Goal: Task Accomplishment & Management: Complete application form

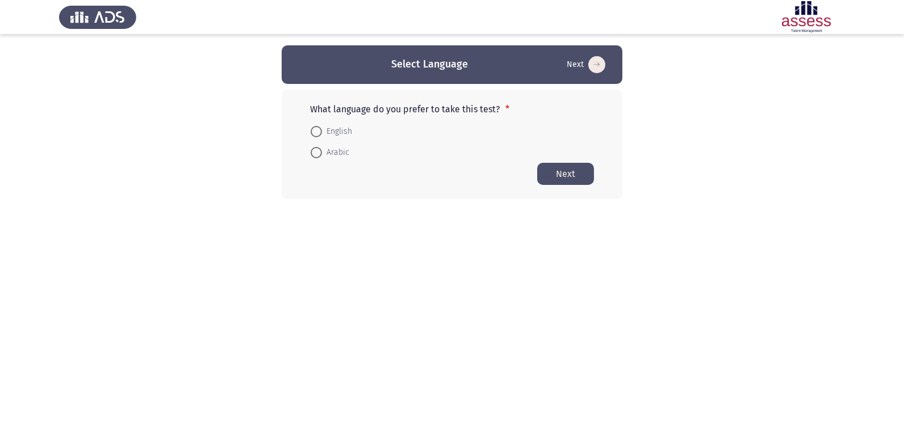
click at [319, 131] on span at bounding box center [316, 131] width 11 height 11
click at [319, 131] on input "English" at bounding box center [316, 131] width 11 height 11
radio input "true"
click at [554, 175] on button "Next" at bounding box center [565, 173] width 57 height 22
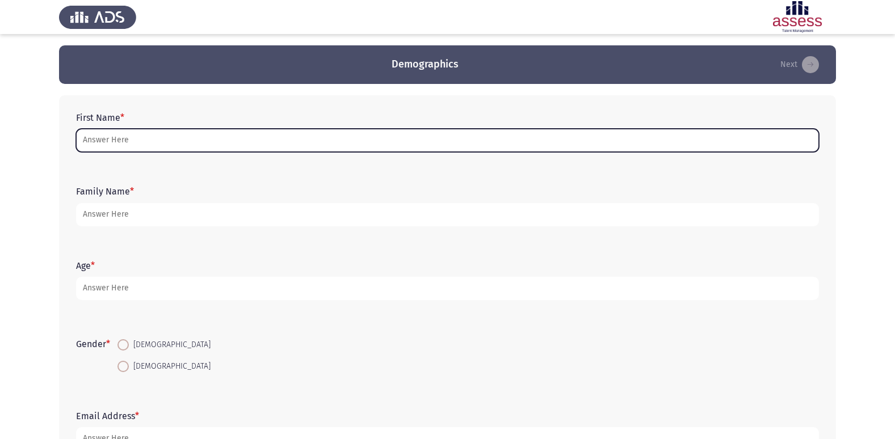
click at [187, 146] on input "First Name *" at bounding box center [447, 140] width 743 height 23
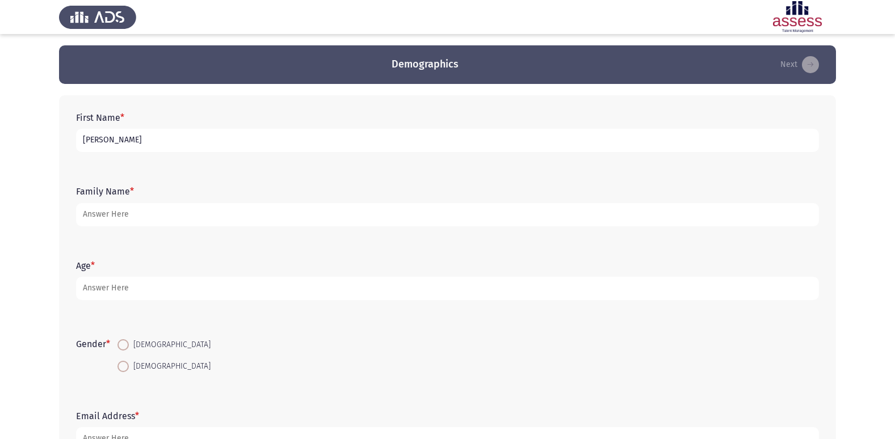
type input "[PERSON_NAME]"
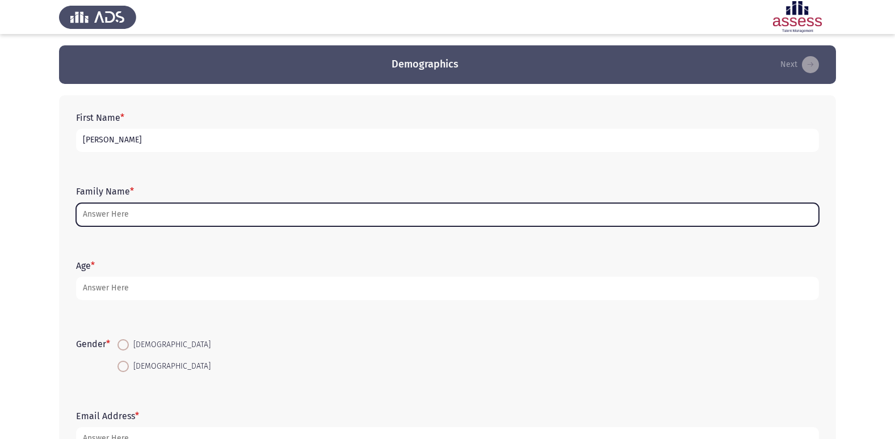
click at [122, 210] on input "Family Name *" at bounding box center [447, 214] width 743 height 23
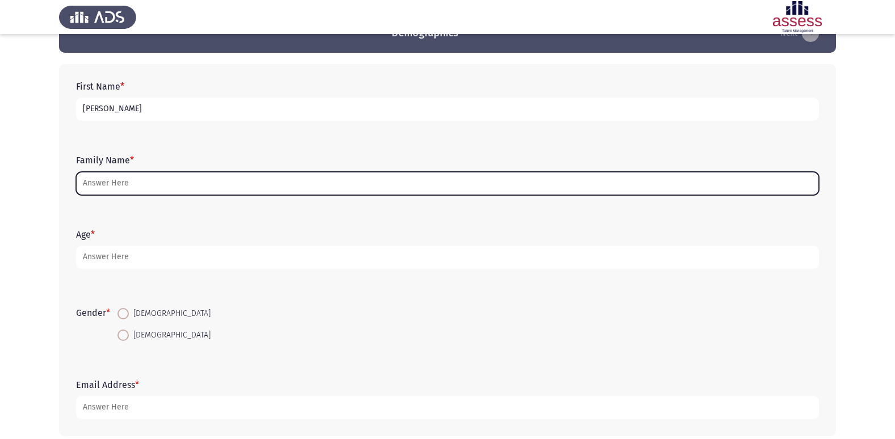
scroll to position [57, 0]
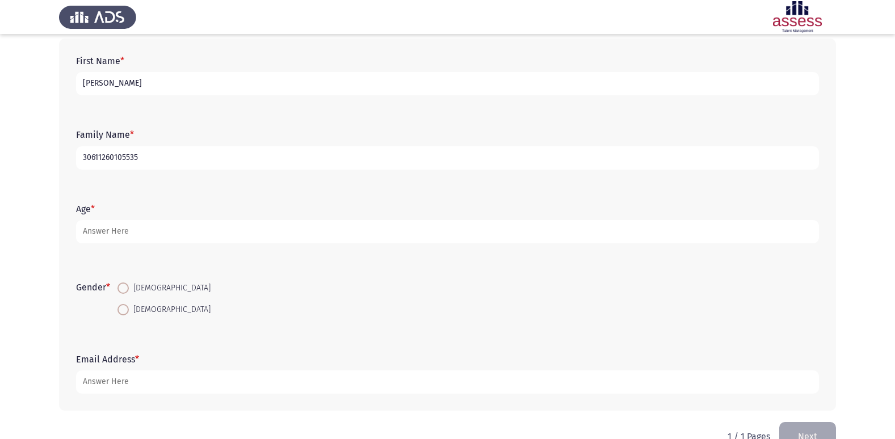
type input "30611260105535"
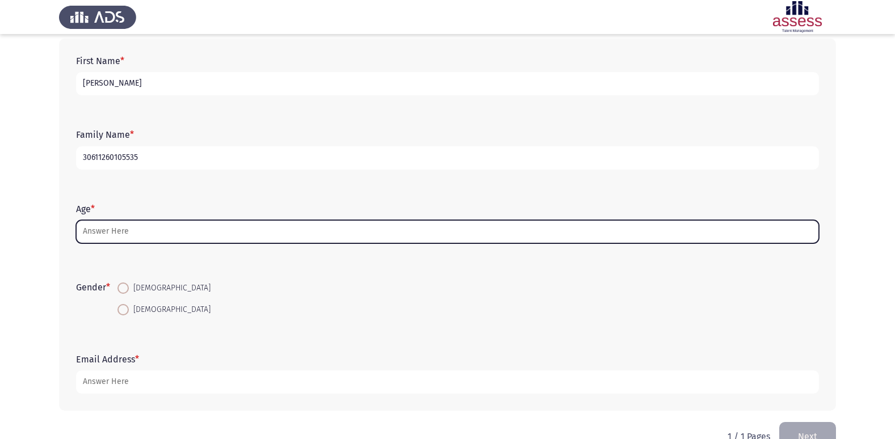
click at [120, 230] on input "Age *" at bounding box center [447, 231] width 743 height 23
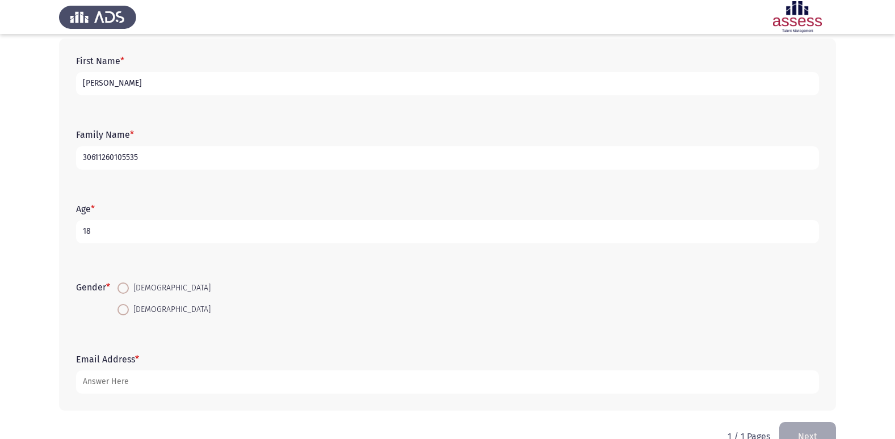
type input "18"
click at [126, 290] on span at bounding box center [123, 288] width 11 height 11
click at [126, 290] on input "[DEMOGRAPHIC_DATA]" at bounding box center [123, 288] width 11 height 11
radio input "true"
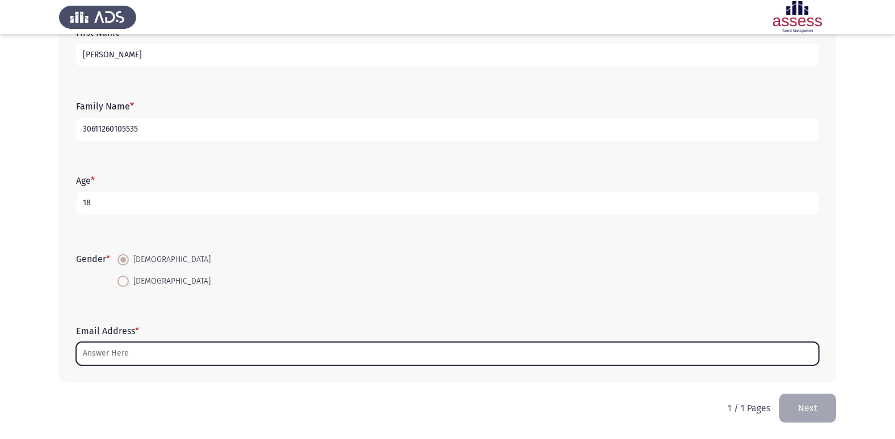
click at [207, 347] on input "Email Address *" at bounding box center [447, 353] width 743 height 23
type input "ة"
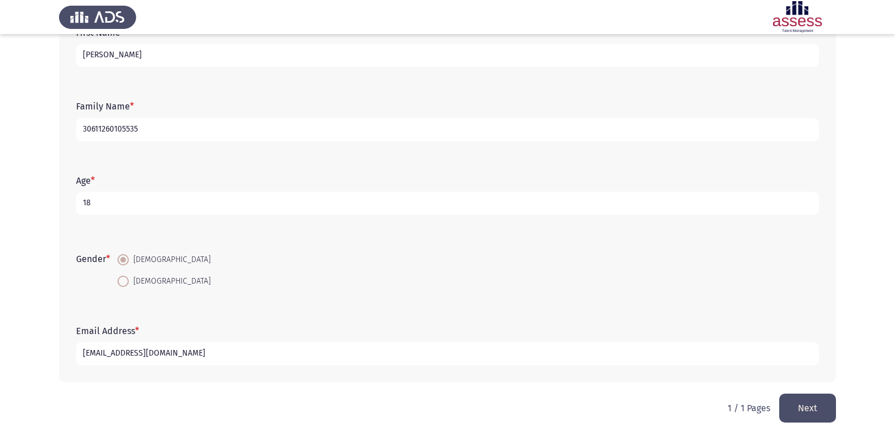
type input "[EMAIL_ADDRESS][DOMAIN_NAME]"
click at [819, 408] on button "Next" at bounding box center [808, 408] width 57 height 29
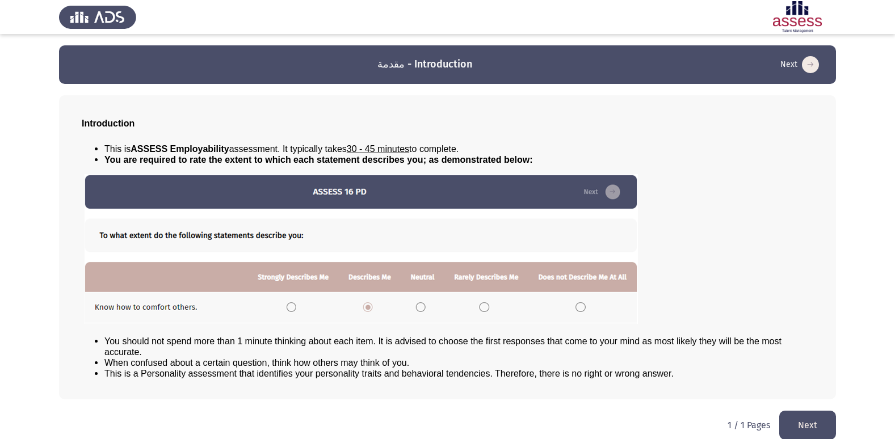
scroll to position [12, 0]
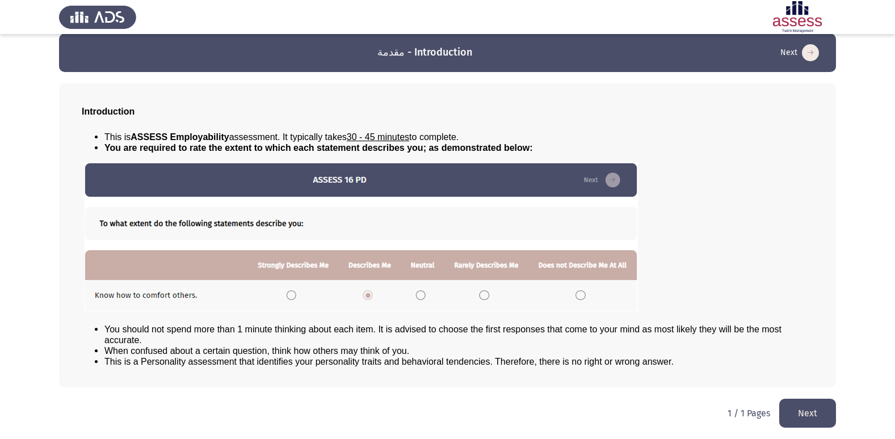
click at [807, 417] on button "Next" at bounding box center [808, 413] width 57 height 29
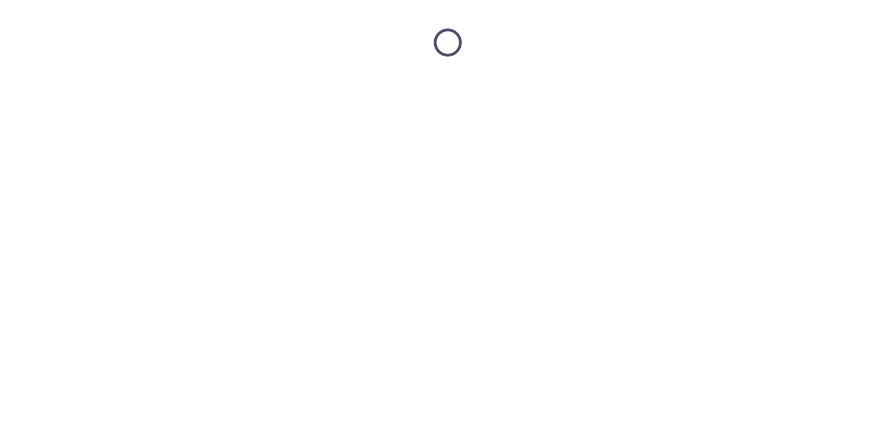
scroll to position [0, 0]
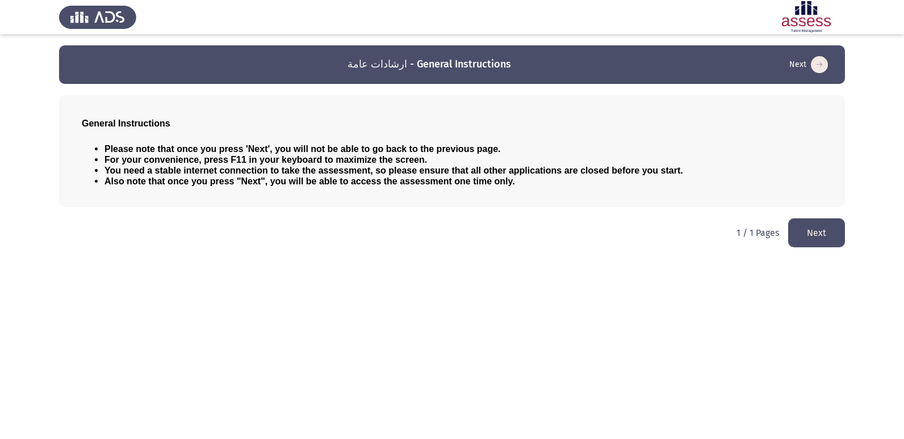
click at [823, 238] on button "Next" at bounding box center [816, 233] width 57 height 29
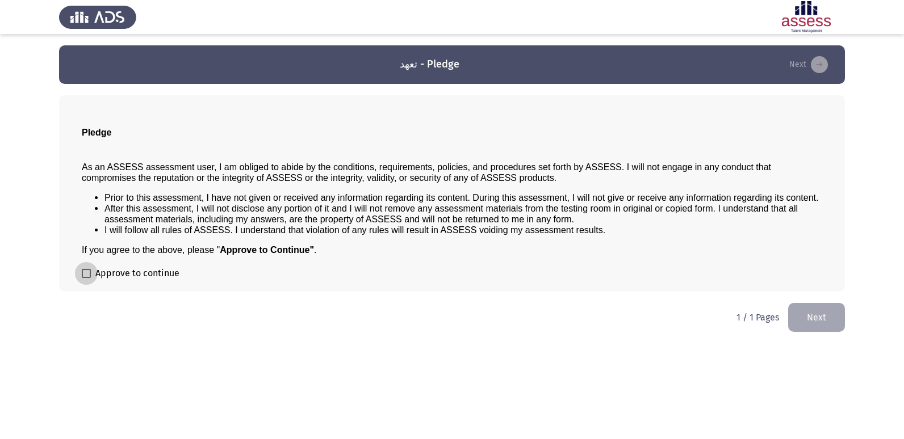
click at [86, 273] on span at bounding box center [86, 273] width 9 height 9
click at [86, 278] on input "Approve to continue" at bounding box center [86, 278] width 1 height 1
checkbox input "true"
click at [811, 311] on button "Next" at bounding box center [816, 317] width 57 height 29
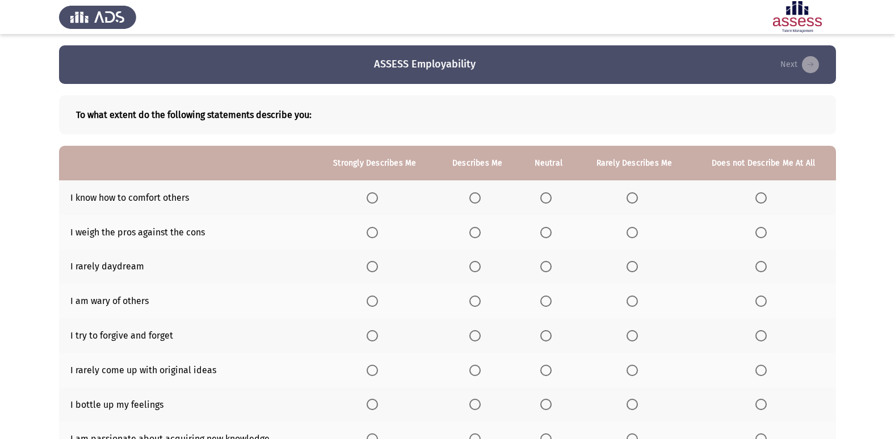
click at [475, 194] on span "Select an option" at bounding box center [475, 197] width 11 height 11
click at [475, 194] on input "Select an option" at bounding box center [475, 197] width 11 height 11
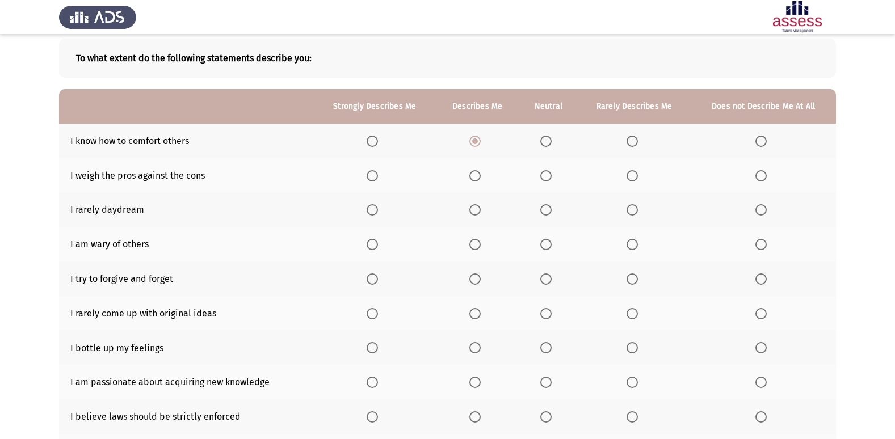
click at [378, 175] on span "Select an option" at bounding box center [372, 175] width 11 height 11
click at [378, 175] on input "Select an option" at bounding box center [372, 175] width 11 height 11
click at [760, 210] on span "Select an option" at bounding box center [761, 209] width 11 height 11
click at [760, 210] on input "Select an option" at bounding box center [761, 209] width 11 height 11
click at [548, 245] on span "Select an option" at bounding box center [546, 244] width 11 height 11
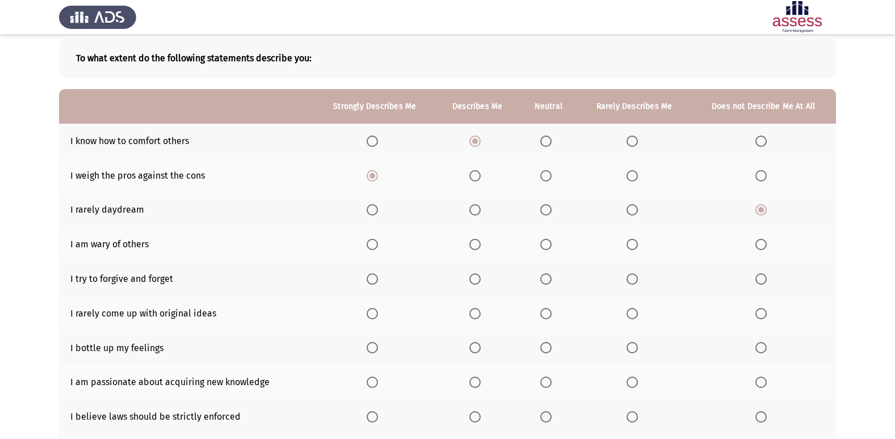
click at [548, 245] on input "Select an option" at bounding box center [546, 244] width 11 height 11
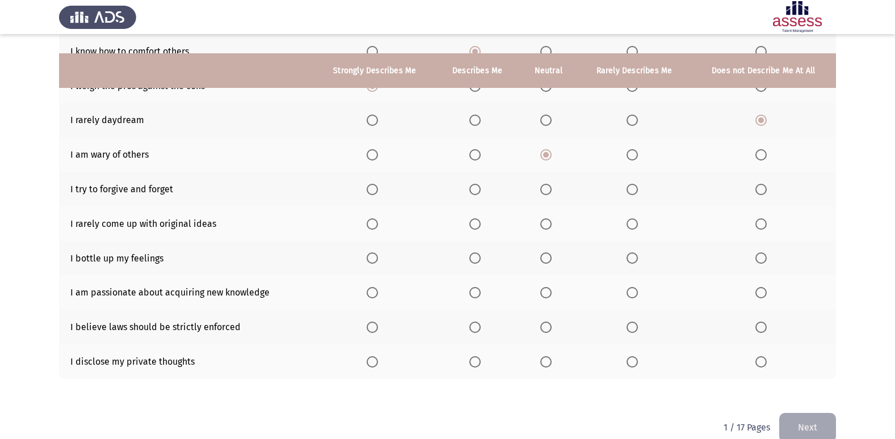
scroll to position [166, 0]
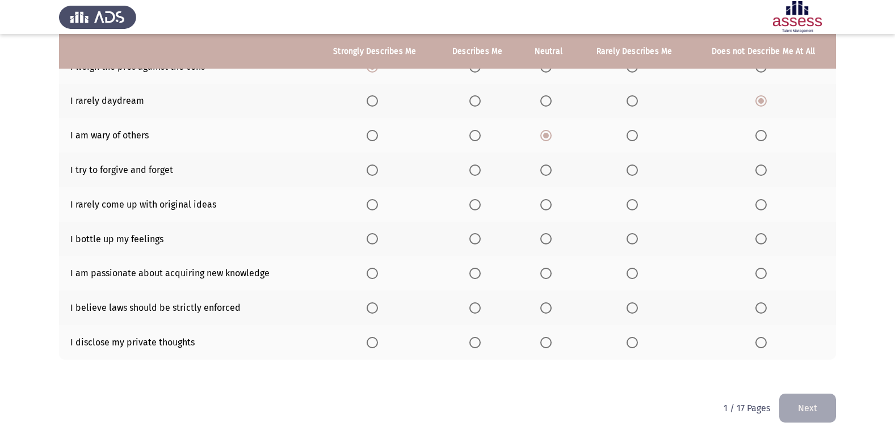
click at [375, 170] on span "Select an option" at bounding box center [372, 170] width 11 height 11
click at [375, 170] on input "Select an option" at bounding box center [372, 170] width 11 height 11
click at [549, 204] on span "Select an option" at bounding box center [546, 204] width 11 height 11
click at [549, 204] on input "Select an option" at bounding box center [546, 204] width 11 height 11
click at [638, 203] on span "Select an option" at bounding box center [632, 204] width 11 height 11
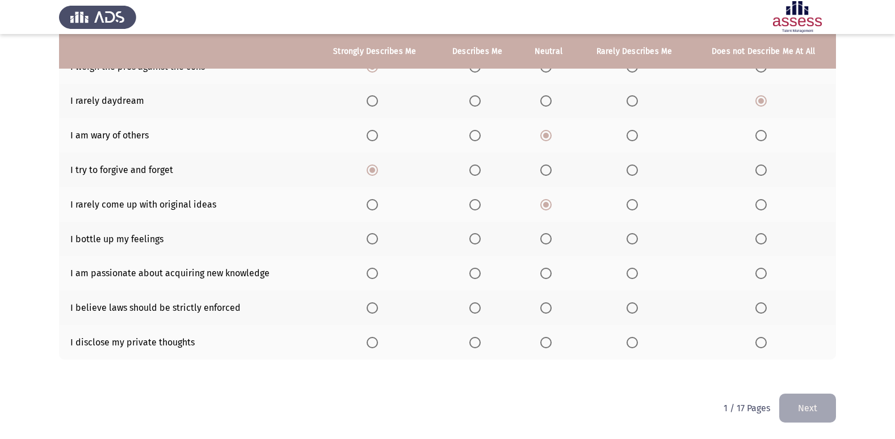
click at [638, 203] on input "Select an option" at bounding box center [632, 204] width 11 height 11
click at [547, 206] on span "Select an option" at bounding box center [546, 204] width 11 height 11
click at [547, 206] on input "Select an option" at bounding box center [546, 204] width 11 height 11
click at [476, 241] on span "Select an option" at bounding box center [475, 238] width 11 height 11
click at [476, 241] on input "Select an option" at bounding box center [475, 238] width 11 height 11
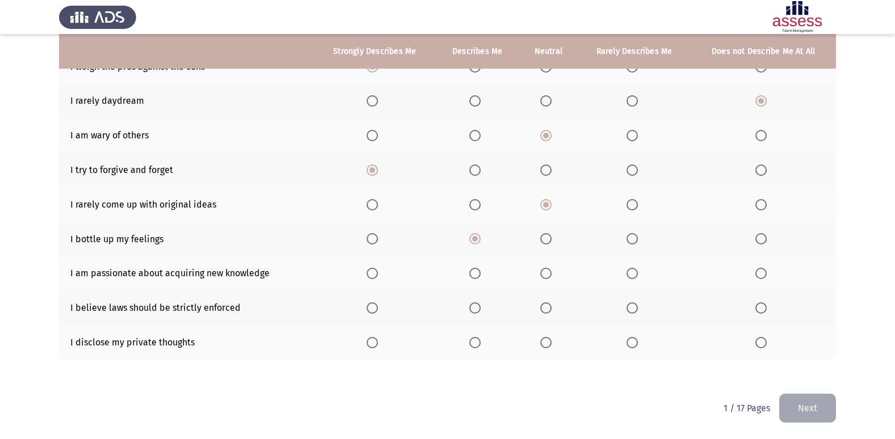
click at [475, 275] on span "Select an option" at bounding box center [475, 273] width 11 height 11
click at [475, 275] on input "Select an option" at bounding box center [475, 273] width 11 height 11
click at [471, 308] on span "Select an option" at bounding box center [475, 308] width 11 height 11
click at [471, 308] on input "Select an option" at bounding box center [475, 308] width 11 height 11
click at [767, 346] on span "Select an option" at bounding box center [761, 342] width 11 height 11
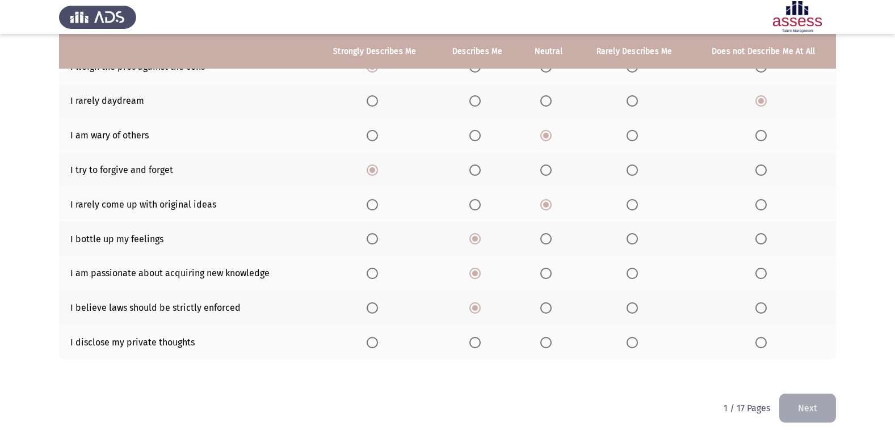
click at [767, 346] on input "Select an option" at bounding box center [761, 342] width 11 height 11
click at [802, 406] on button "Next" at bounding box center [808, 408] width 57 height 29
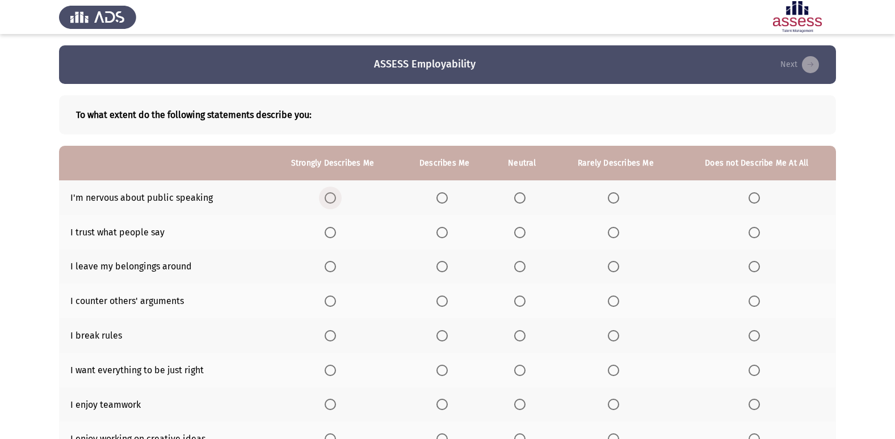
click at [333, 199] on span "Select an option" at bounding box center [330, 197] width 11 height 11
click at [333, 199] on input "Select an option" at bounding box center [330, 197] width 11 height 11
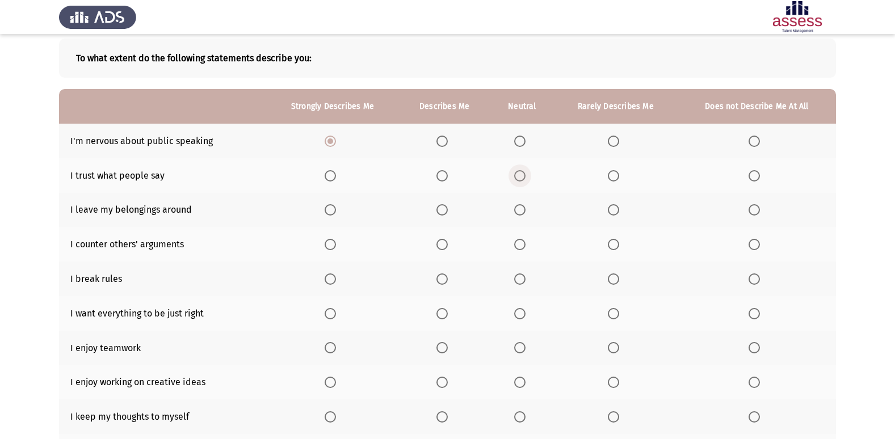
click at [528, 175] on label "Select an option" at bounding box center [522, 175] width 16 height 11
click at [526, 175] on input "Select an option" at bounding box center [519, 175] width 11 height 11
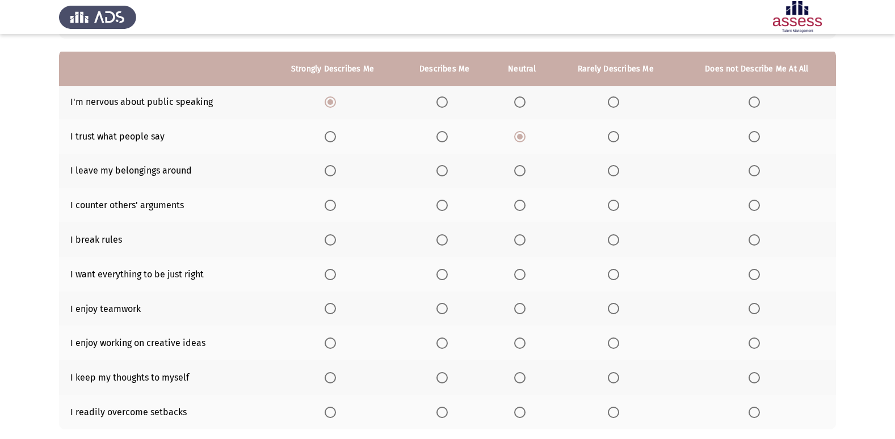
scroll to position [114, 0]
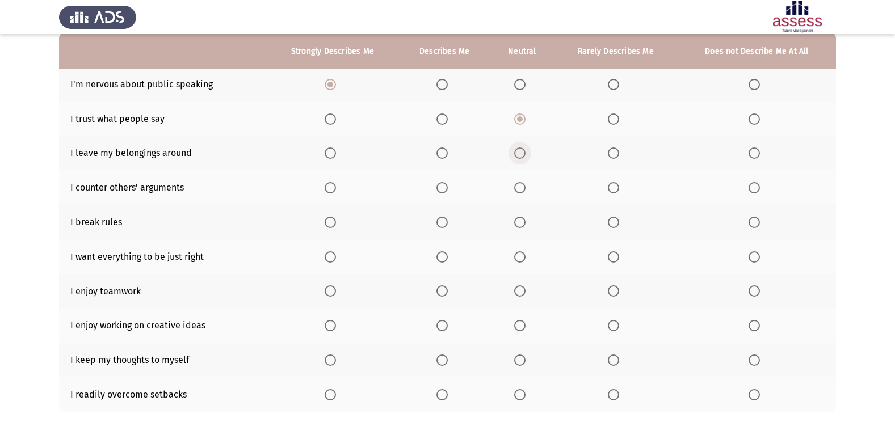
click at [521, 150] on span "Select an option" at bounding box center [519, 153] width 11 height 11
click at [521, 150] on input "Select an option" at bounding box center [519, 153] width 11 height 11
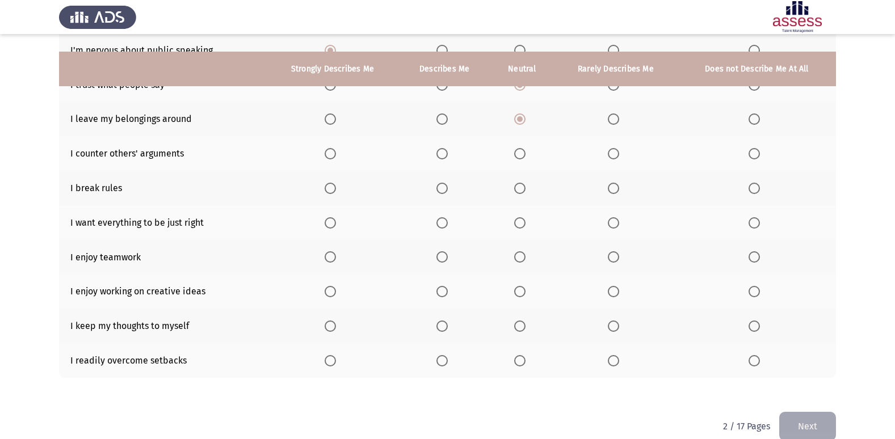
scroll to position [166, 0]
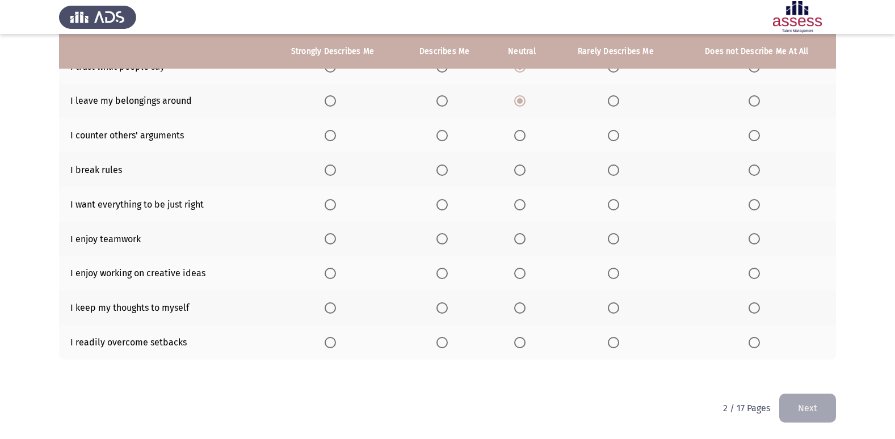
click at [443, 138] on span "Select an option" at bounding box center [442, 135] width 11 height 11
click at [443, 138] on input "Select an option" at bounding box center [442, 135] width 11 height 11
click at [614, 173] on span "Select an option" at bounding box center [613, 170] width 11 height 11
click at [614, 173] on input "Select an option" at bounding box center [613, 170] width 11 height 11
click at [759, 176] on th at bounding box center [757, 170] width 158 height 35
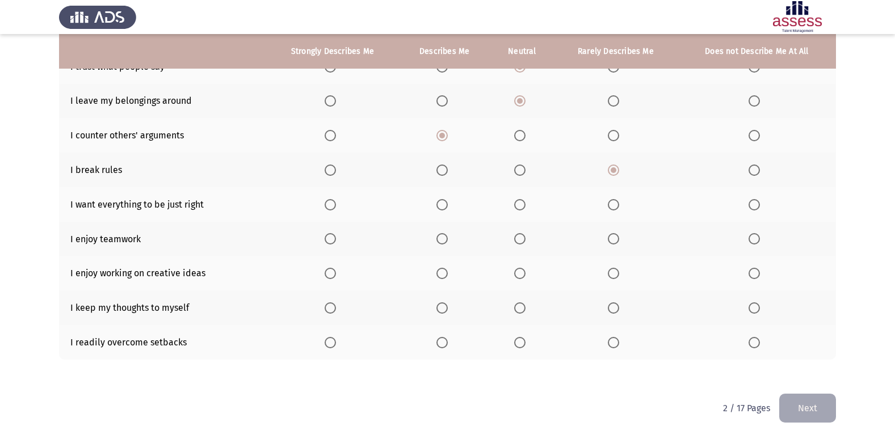
click at [756, 169] on span "Select an option" at bounding box center [754, 170] width 11 height 11
click at [756, 169] on input "Select an option" at bounding box center [754, 170] width 11 height 11
click at [444, 203] on span "Select an option" at bounding box center [442, 204] width 11 height 11
click at [444, 203] on input "Select an option" at bounding box center [442, 204] width 11 height 11
click at [526, 242] on span "Select an option" at bounding box center [519, 238] width 11 height 11
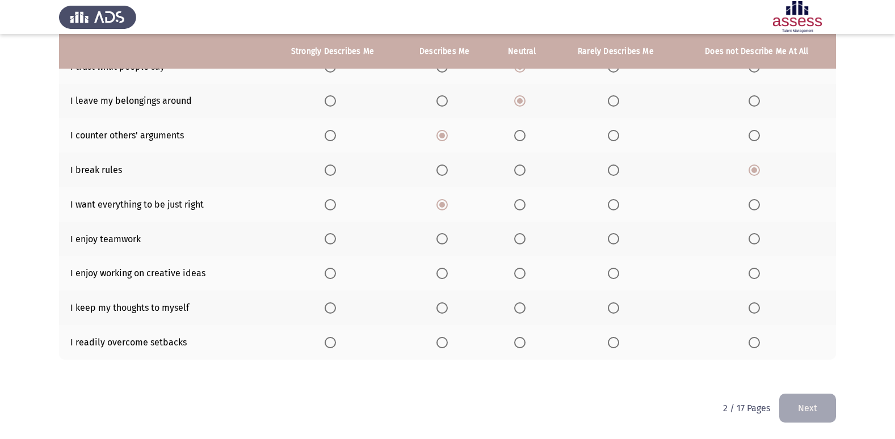
click at [526, 242] on input "Select an option" at bounding box center [519, 238] width 11 height 11
click at [520, 274] on span "Select an option" at bounding box center [520, 274] width 0 height 0
click at [521, 273] on input "Select an option" at bounding box center [519, 273] width 11 height 11
click at [328, 307] on span "Select an option" at bounding box center [330, 308] width 11 height 11
click at [328, 307] on input "Select an option" at bounding box center [330, 308] width 11 height 11
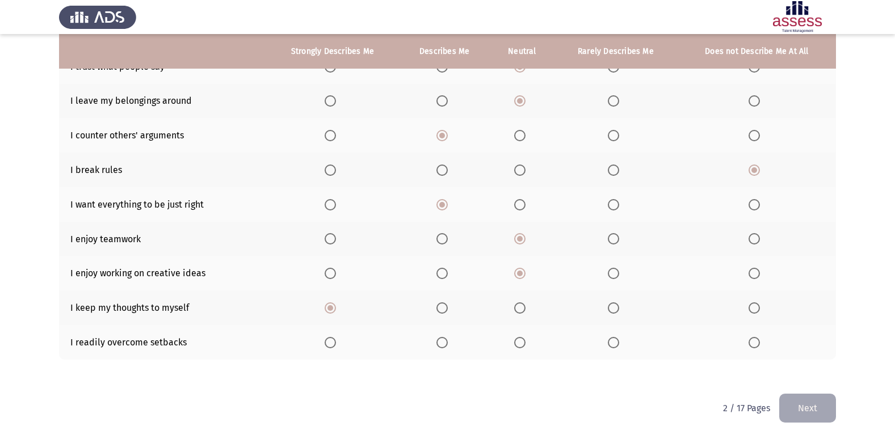
click at [519, 342] on span "Select an option" at bounding box center [519, 342] width 11 height 11
click at [519, 342] on input "Select an option" at bounding box center [519, 342] width 11 height 11
click at [820, 413] on button "Next" at bounding box center [808, 408] width 57 height 29
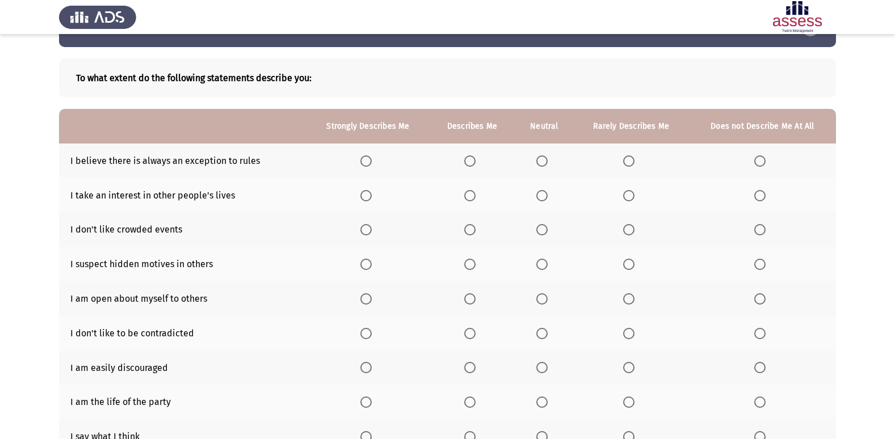
scroll to position [57, 0]
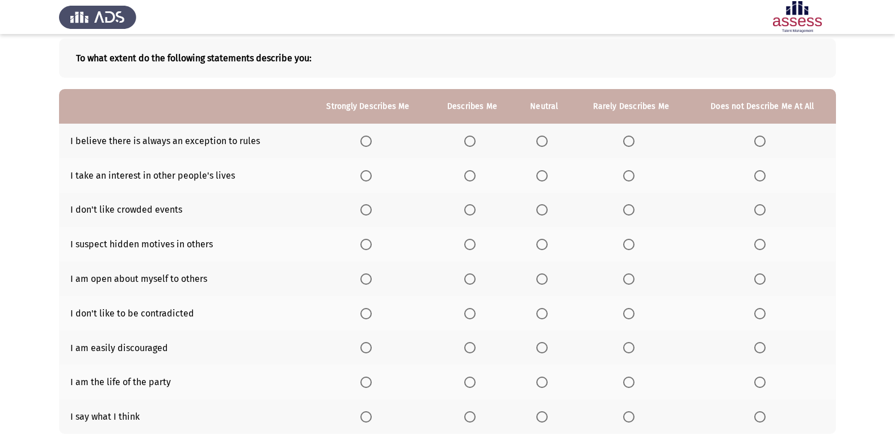
click at [544, 144] on span "Select an option" at bounding box center [542, 141] width 11 height 11
click at [544, 144] on input "Select an option" at bounding box center [542, 141] width 11 height 11
click at [632, 179] on span "Select an option" at bounding box center [628, 175] width 11 height 11
click at [632, 179] on input "Select an option" at bounding box center [628, 175] width 11 height 11
click at [477, 207] on label "Select an option" at bounding box center [472, 209] width 16 height 11
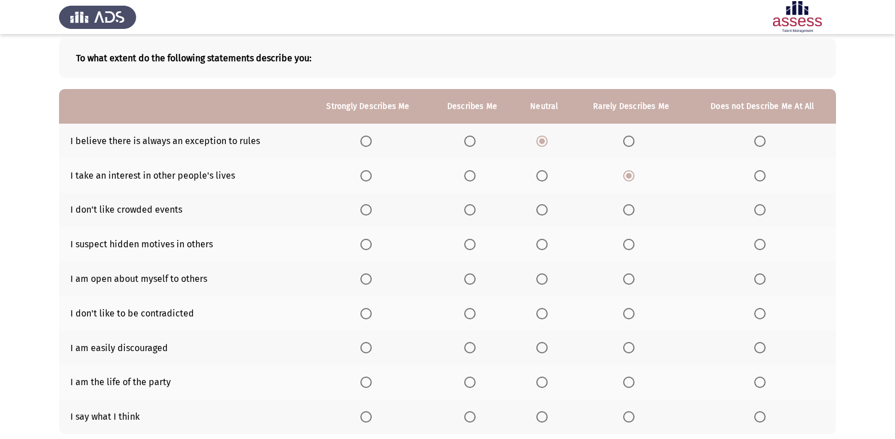
click at [476, 207] on input "Select an option" at bounding box center [469, 209] width 11 height 11
click at [545, 243] on span "Select an option" at bounding box center [542, 244] width 11 height 11
click at [545, 243] on input "Select an option" at bounding box center [542, 244] width 11 height 11
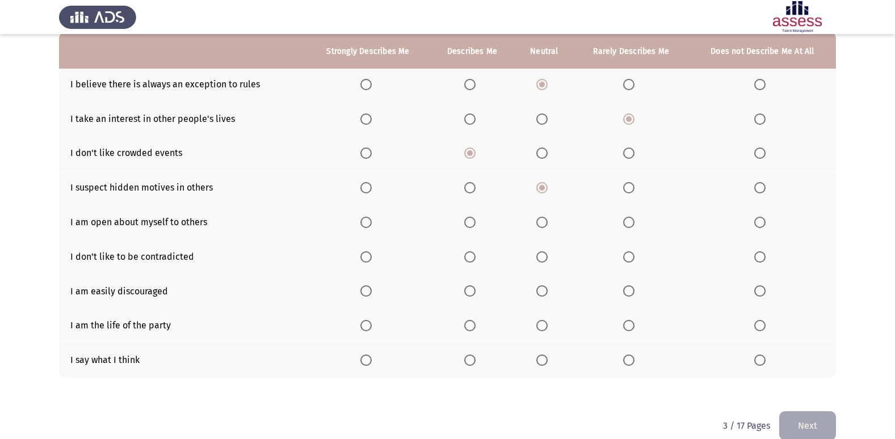
click at [763, 223] on span "Select an option" at bounding box center [760, 222] width 11 height 11
click at [763, 223] on input "Select an option" at bounding box center [760, 222] width 11 height 11
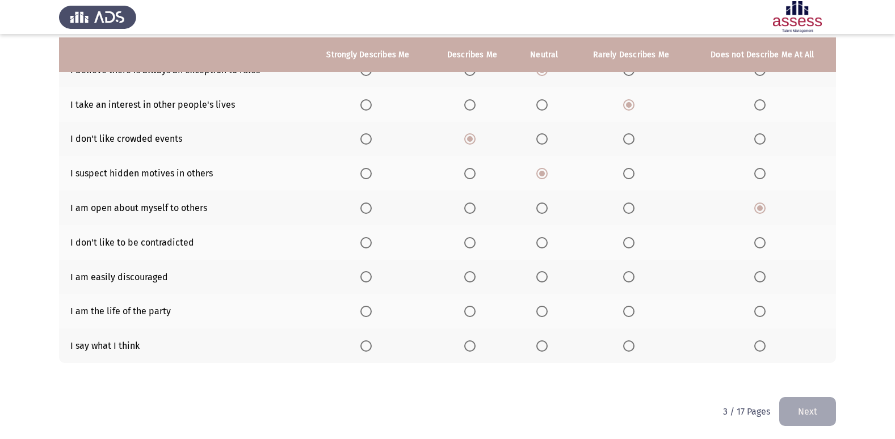
scroll to position [131, 0]
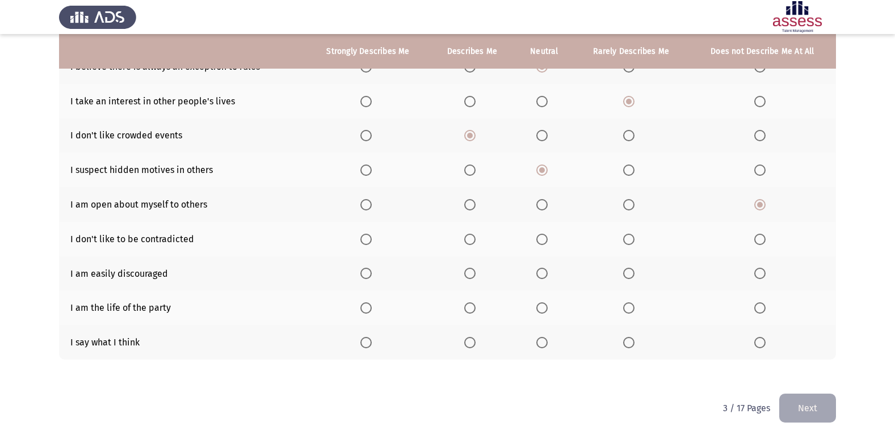
click at [530, 240] on th at bounding box center [544, 239] width 59 height 35
click at [545, 236] on span "Select an option" at bounding box center [542, 239] width 11 height 11
click at [545, 236] on input "Select an option" at bounding box center [542, 239] width 11 height 11
click at [539, 273] on span "Select an option" at bounding box center [542, 273] width 11 height 11
click at [539, 273] on input "Select an option" at bounding box center [542, 273] width 11 height 11
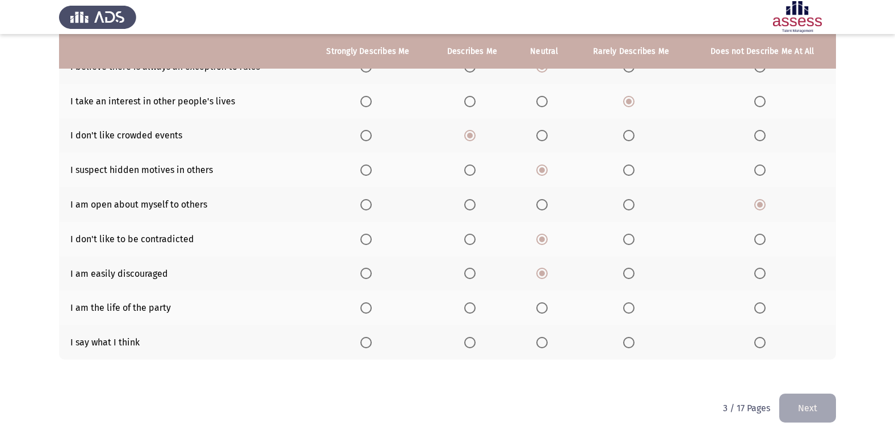
click at [763, 310] on span "Select an option" at bounding box center [760, 308] width 11 height 11
click at [763, 310] on input "Select an option" at bounding box center [760, 308] width 11 height 11
click at [631, 347] on span "Select an option" at bounding box center [628, 342] width 11 height 11
click at [631, 347] on input "Select an option" at bounding box center [628, 342] width 11 height 11
click at [818, 406] on button "Next" at bounding box center [808, 408] width 57 height 29
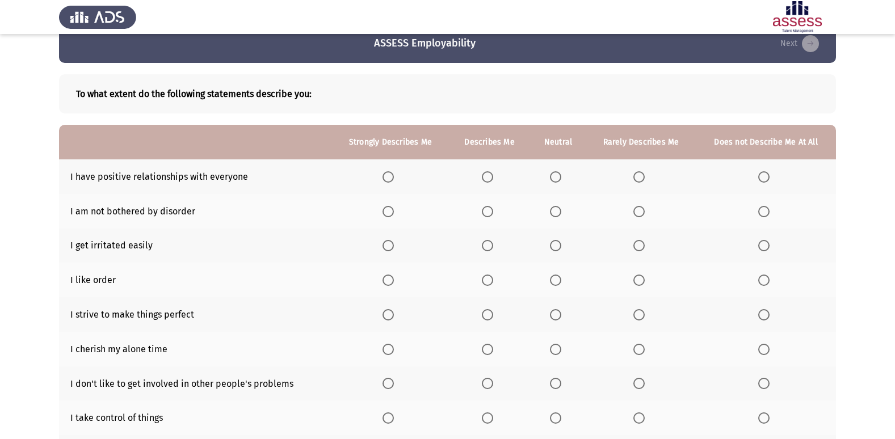
scroll to position [57, 0]
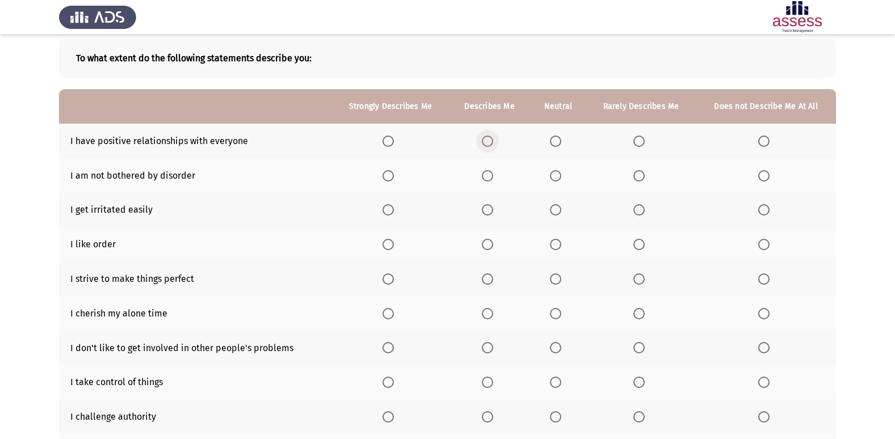
click at [493, 144] on span "Select an option" at bounding box center [487, 141] width 11 height 11
click at [493, 144] on input "Select an option" at bounding box center [487, 141] width 11 height 11
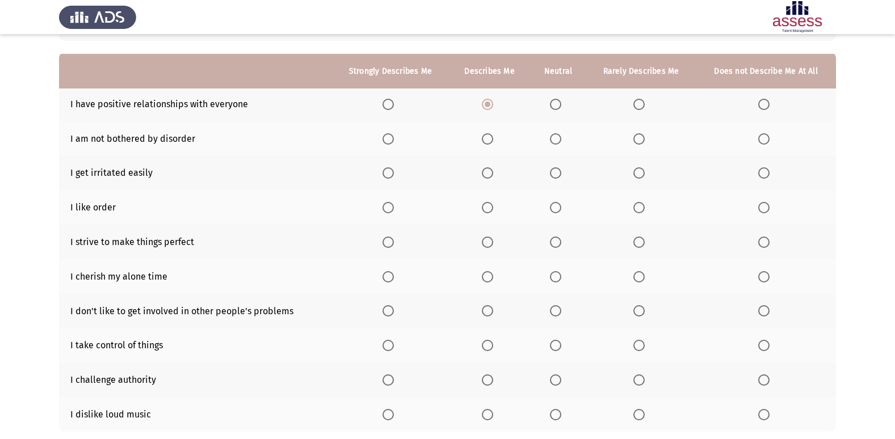
scroll to position [114, 0]
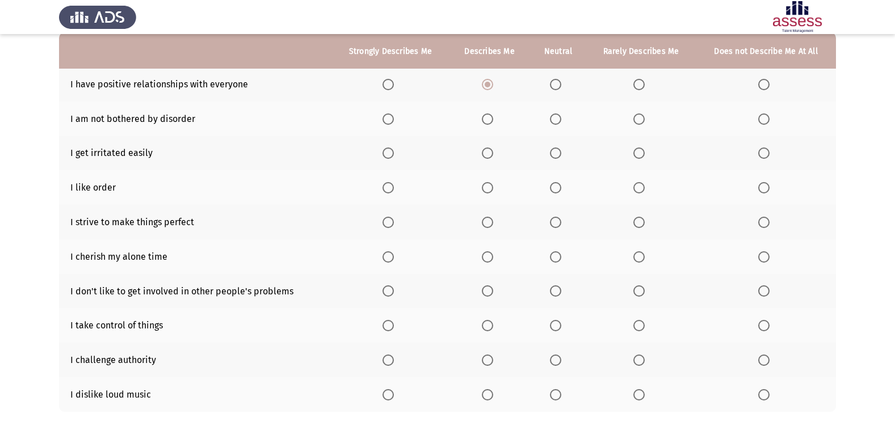
click at [561, 122] on span "Select an option" at bounding box center [555, 119] width 11 height 11
click at [561, 122] on input "Select an option" at bounding box center [555, 119] width 11 height 11
click at [648, 154] on label "Select an option" at bounding box center [642, 153] width 16 height 11
click at [645, 154] on input "Select an option" at bounding box center [639, 153] width 11 height 11
click at [764, 152] on span "Select an option" at bounding box center [764, 153] width 11 height 11
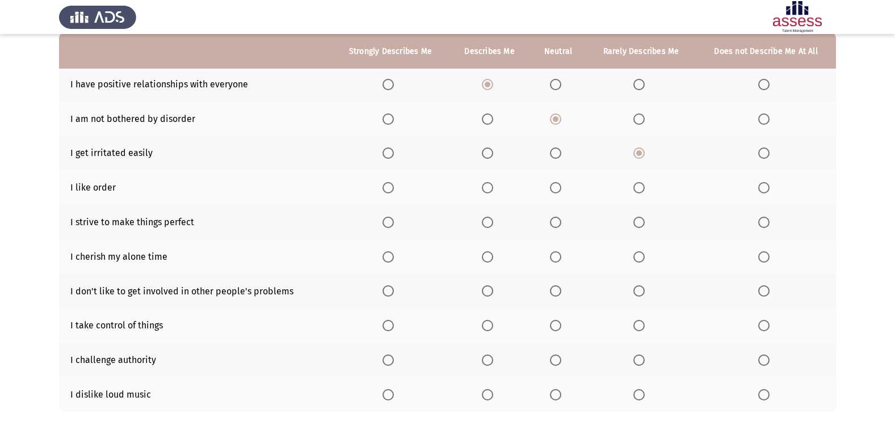
click at [764, 152] on input "Select an option" at bounding box center [764, 153] width 11 height 11
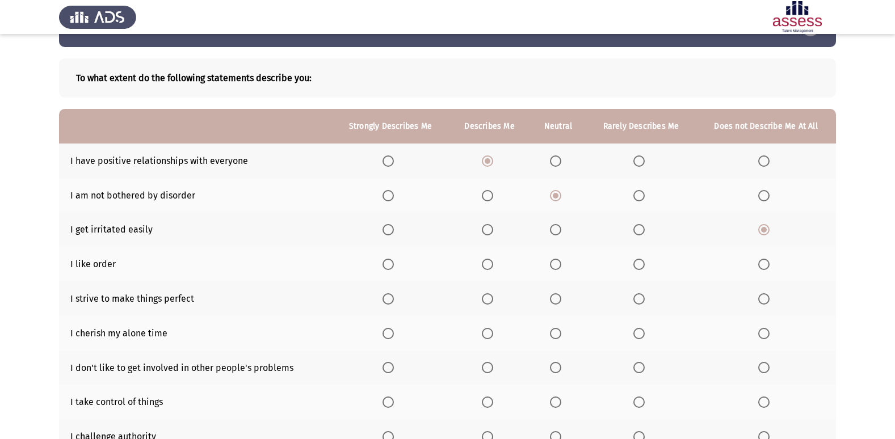
scroll to position [57, 0]
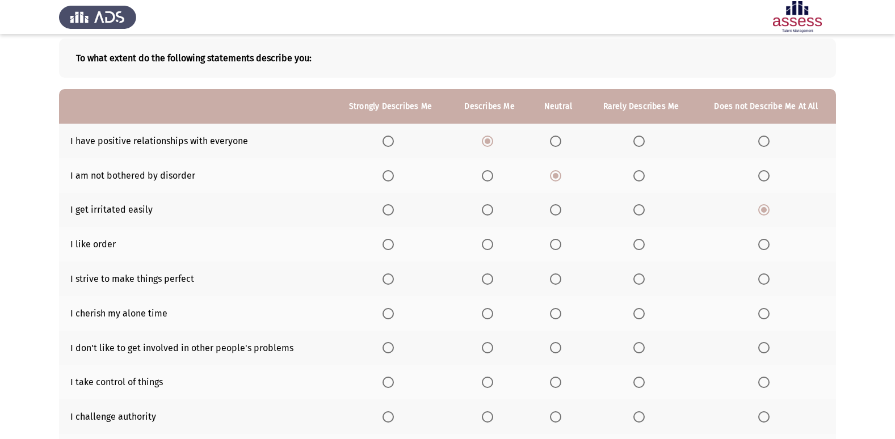
click at [555, 243] on span "Select an option" at bounding box center [555, 244] width 11 height 11
click at [555, 243] on input "Select an option" at bounding box center [555, 244] width 11 height 11
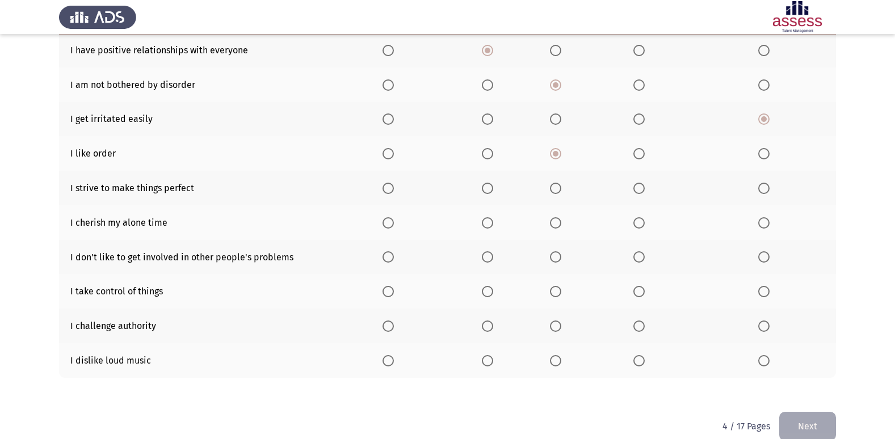
scroll to position [166, 0]
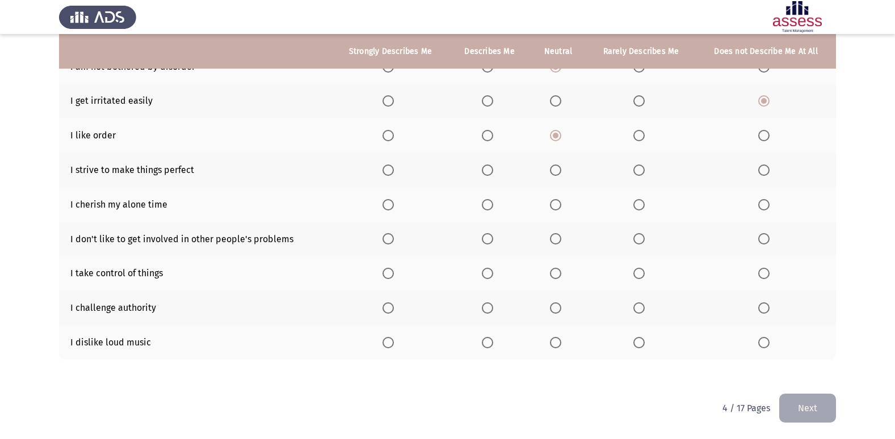
click at [494, 169] on label "Select an option" at bounding box center [490, 170] width 16 height 11
click at [493, 169] on input "Select an option" at bounding box center [487, 170] width 11 height 11
click at [384, 207] on span "Select an option" at bounding box center [388, 204] width 11 height 11
click at [384, 207] on input "Select an option" at bounding box center [388, 204] width 11 height 11
click at [492, 240] on span "Select an option" at bounding box center [487, 238] width 11 height 11
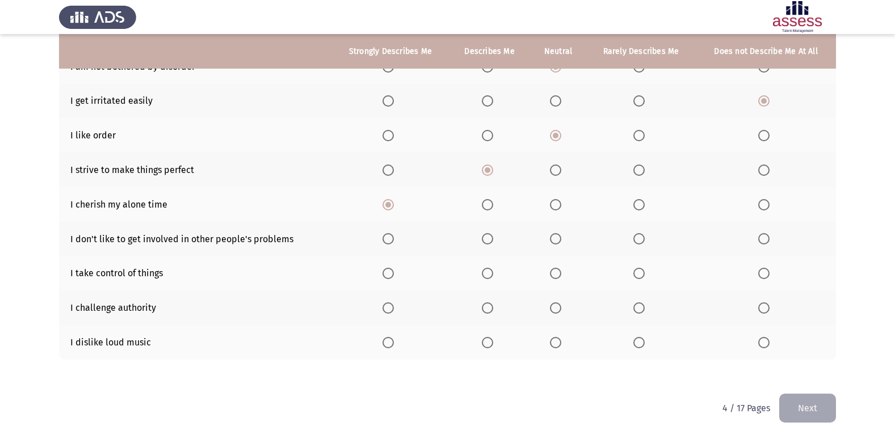
click at [492, 240] on input "Select an option" at bounding box center [487, 238] width 11 height 11
click at [551, 273] on span "Select an option" at bounding box center [555, 273] width 11 height 11
click at [551, 273] on input "Select an option" at bounding box center [555, 273] width 11 height 11
click at [640, 313] on span "Select an option" at bounding box center [639, 308] width 11 height 11
click at [640, 313] on input "Select an option" at bounding box center [639, 308] width 11 height 11
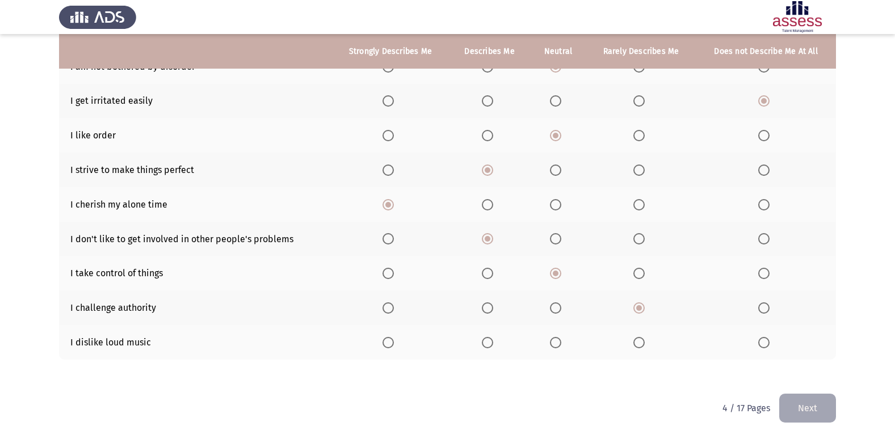
click at [488, 346] on span "Select an option" at bounding box center [487, 342] width 11 height 11
click at [488, 346] on input "Select an option" at bounding box center [487, 342] width 11 height 11
click at [835, 401] on button "Next" at bounding box center [808, 408] width 57 height 29
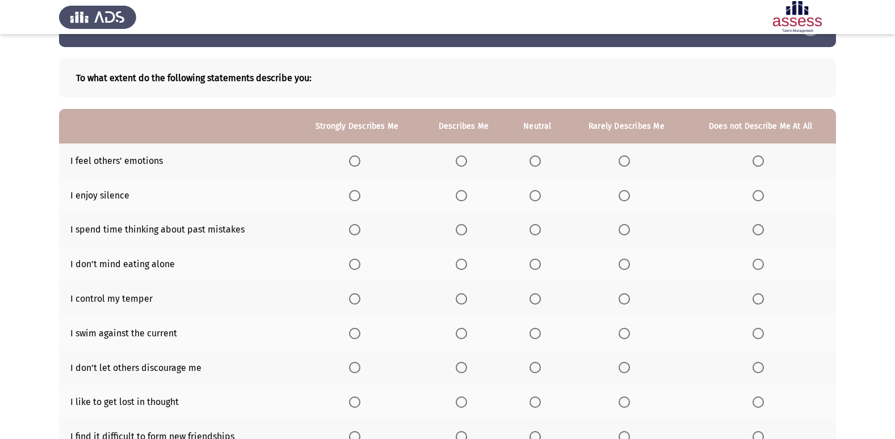
scroll to position [57, 0]
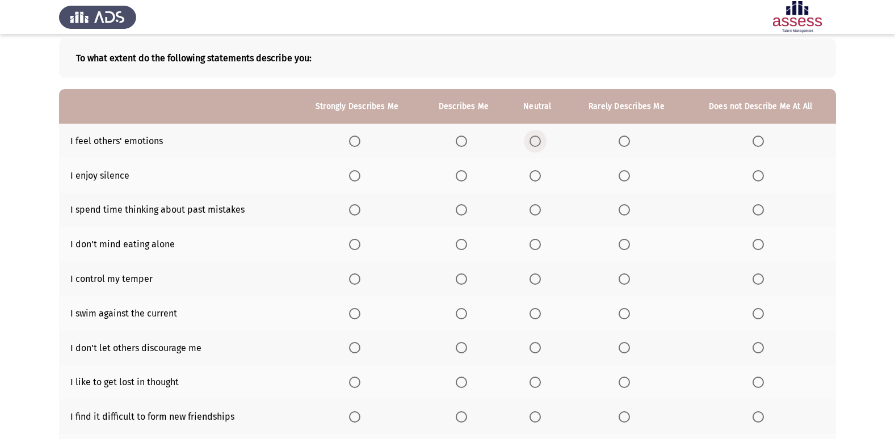
click at [531, 139] on span "Select an option" at bounding box center [535, 141] width 11 height 11
click at [531, 139] on input "Select an option" at bounding box center [535, 141] width 11 height 11
click at [358, 171] on span "Select an option" at bounding box center [354, 175] width 11 height 11
click at [358, 171] on input "Select an option" at bounding box center [354, 175] width 11 height 11
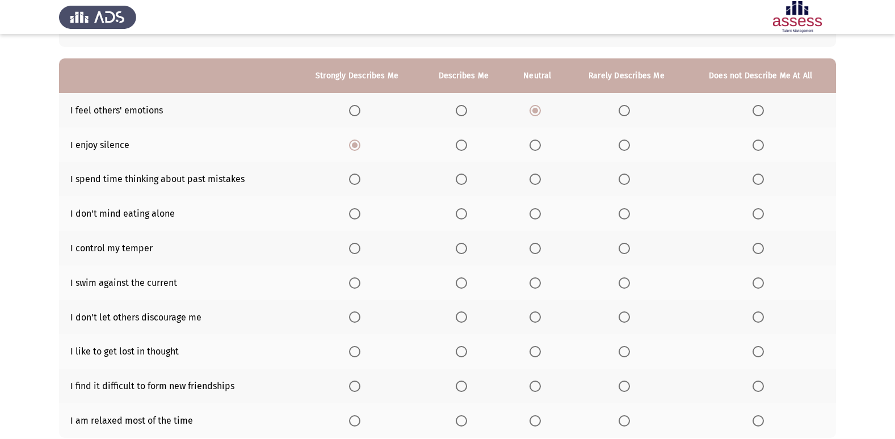
scroll to position [114, 0]
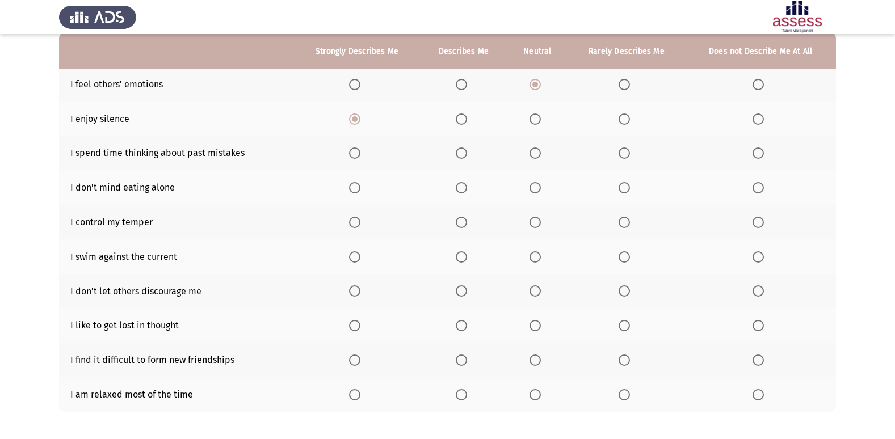
click at [357, 154] on span "Select an option" at bounding box center [354, 153] width 11 height 11
click at [357, 154] on input "Select an option" at bounding box center [354, 153] width 11 height 11
click at [460, 191] on span "Select an option" at bounding box center [461, 187] width 11 height 11
click at [460, 191] on input "Select an option" at bounding box center [461, 187] width 11 height 11
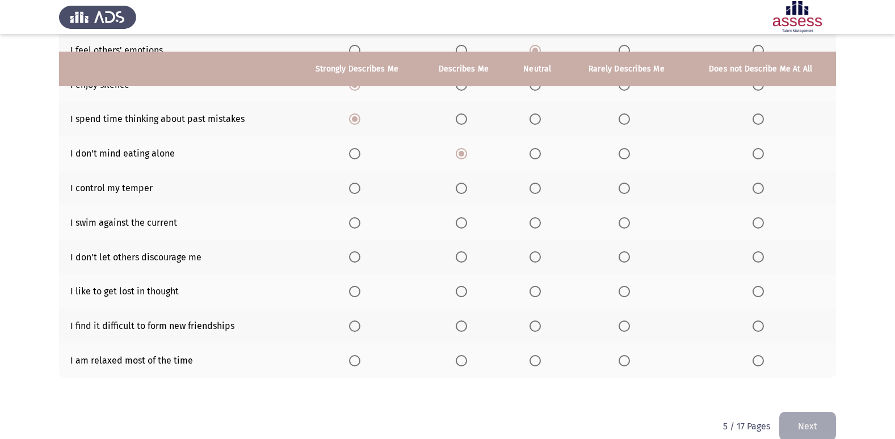
scroll to position [166, 0]
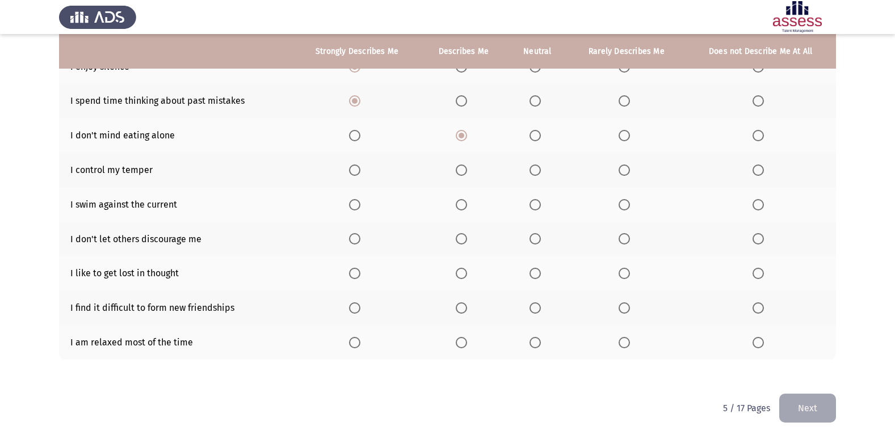
click at [359, 169] on span "Select an option" at bounding box center [354, 170] width 11 height 11
click at [359, 169] on input "Select an option" at bounding box center [354, 170] width 11 height 11
click at [538, 204] on span "Select an option" at bounding box center [535, 204] width 11 height 11
click at [538, 204] on input "Select an option" at bounding box center [535, 204] width 11 height 11
click at [541, 241] on span "Select an option" at bounding box center [535, 238] width 11 height 11
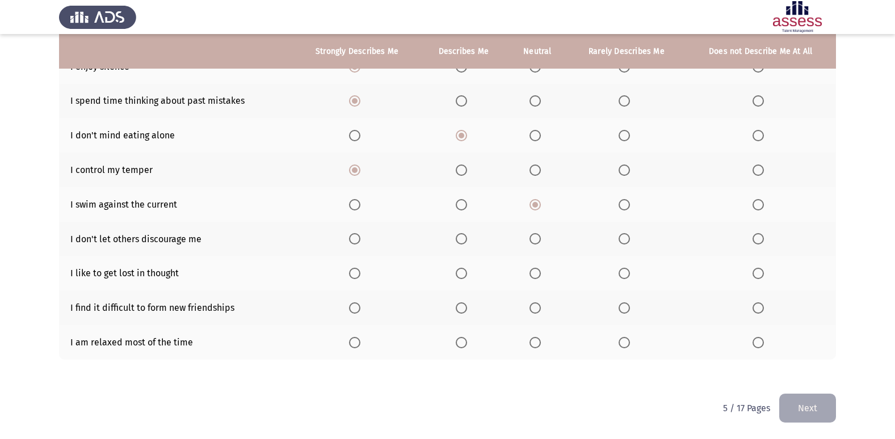
click at [541, 241] on input "Select an option" at bounding box center [535, 238] width 11 height 11
click at [357, 277] on span "Select an option" at bounding box center [354, 273] width 11 height 11
click at [357, 277] on input "Select an option" at bounding box center [354, 273] width 11 height 11
click at [462, 305] on span "Select an option" at bounding box center [461, 308] width 11 height 11
click at [462, 305] on input "Select an option" at bounding box center [461, 308] width 11 height 11
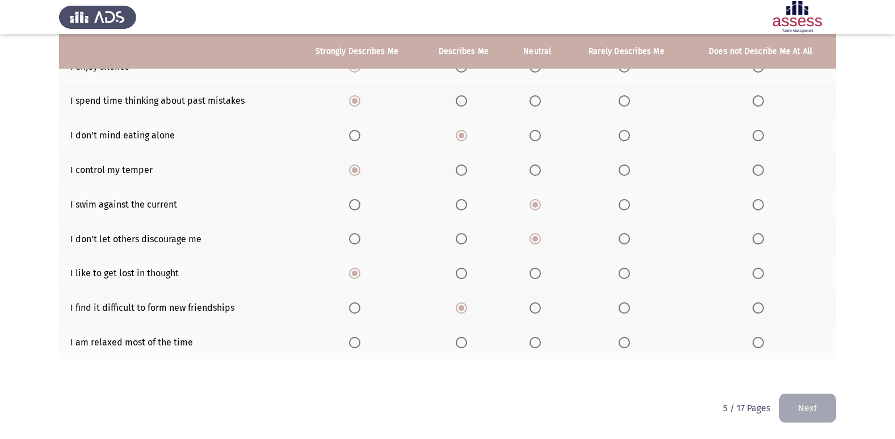
click at [541, 346] on span "Select an option" at bounding box center [535, 342] width 11 height 11
click at [541, 346] on input "Select an option" at bounding box center [535, 342] width 11 height 11
click at [467, 349] on th at bounding box center [463, 342] width 87 height 35
click at [463, 341] on span "Select an option" at bounding box center [461, 342] width 11 height 11
click at [463, 341] on input "Select an option" at bounding box center [461, 342] width 11 height 11
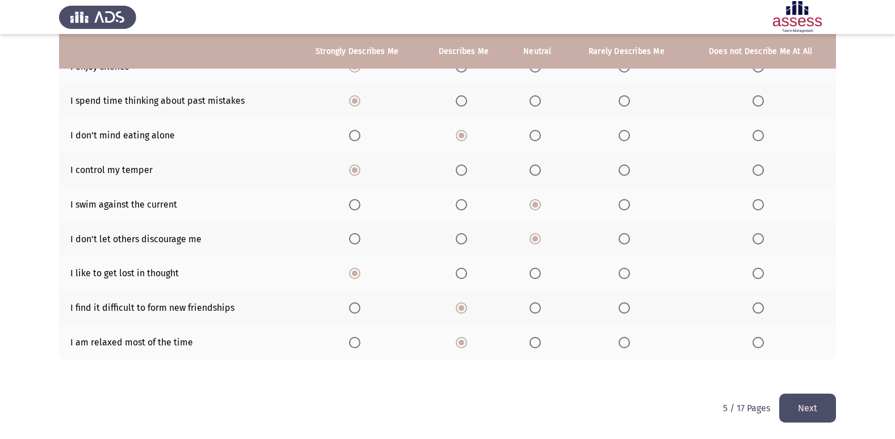
click at [811, 401] on button "Next" at bounding box center [808, 408] width 57 height 29
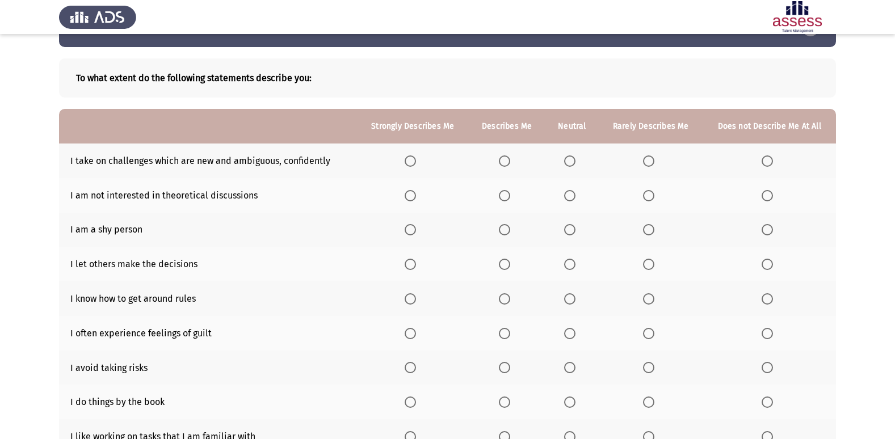
scroll to position [57, 0]
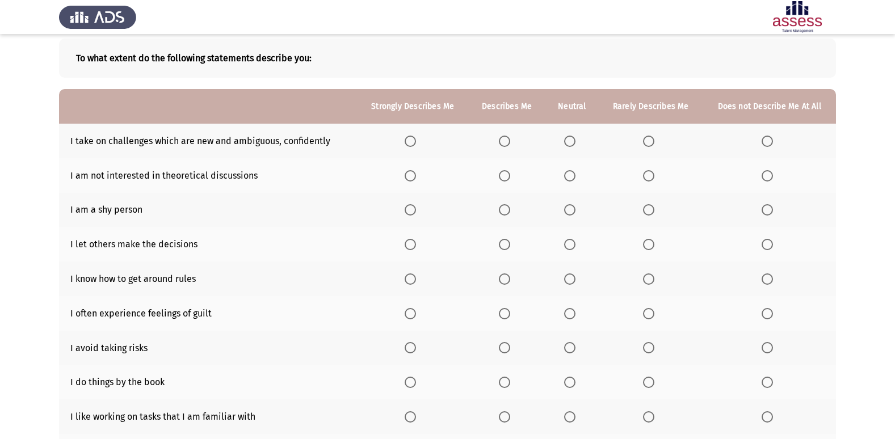
click at [650, 137] on span "Select an option" at bounding box center [648, 141] width 11 height 11
click at [650, 137] on input "Select an option" at bounding box center [648, 141] width 11 height 11
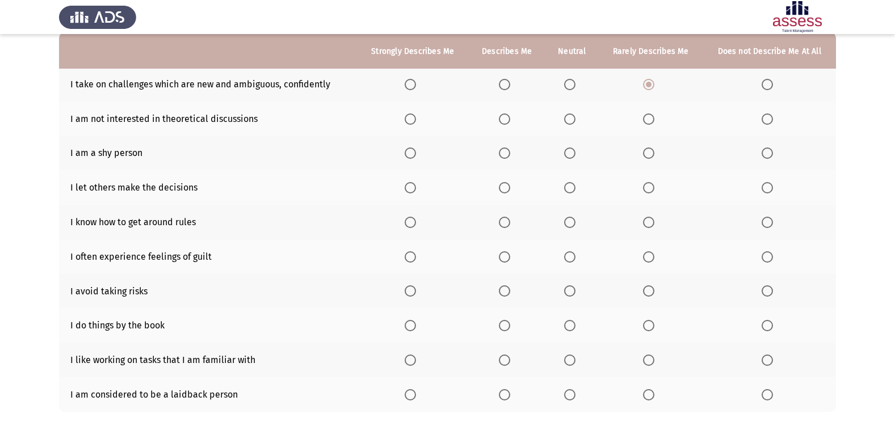
click at [568, 120] on span "Select an option" at bounding box center [569, 119] width 11 height 11
click at [568, 120] on input "Select an option" at bounding box center [569, 119] width 11 height 11
click at [506, 148] on span "Select an option" at bounding box center [504, 153] width 11 height 11
click at [506, 148] on input "Select an option" at bounding box center [504, 153] width 11 height 11
click at [568, 184] on span "Select an option" at bounding box center [569, 187] width 11 height 11
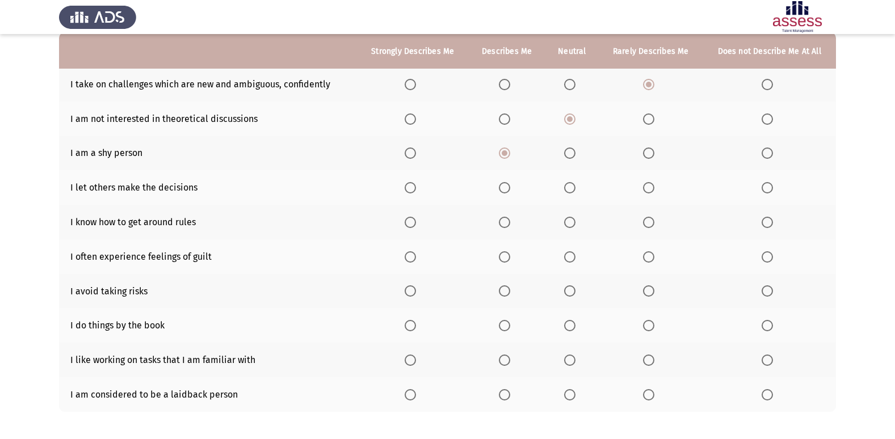
click at [568, 184] on input "Select an option" at bounding box center [569, 187] width 11 height 11
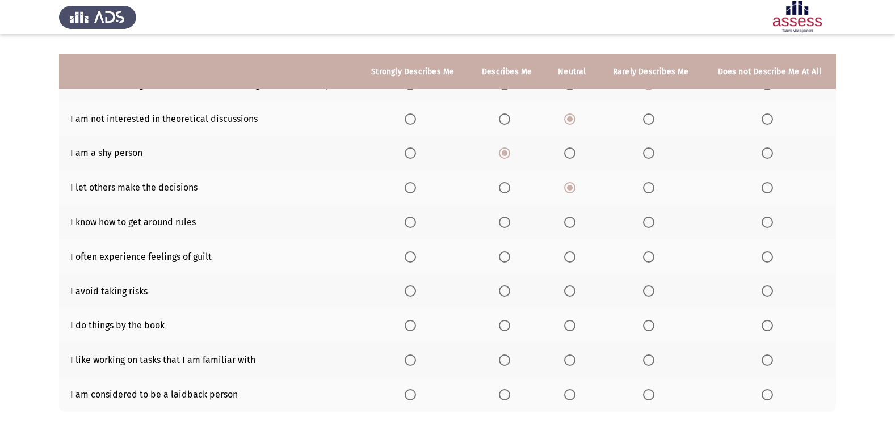
scroll to position [166, 0]
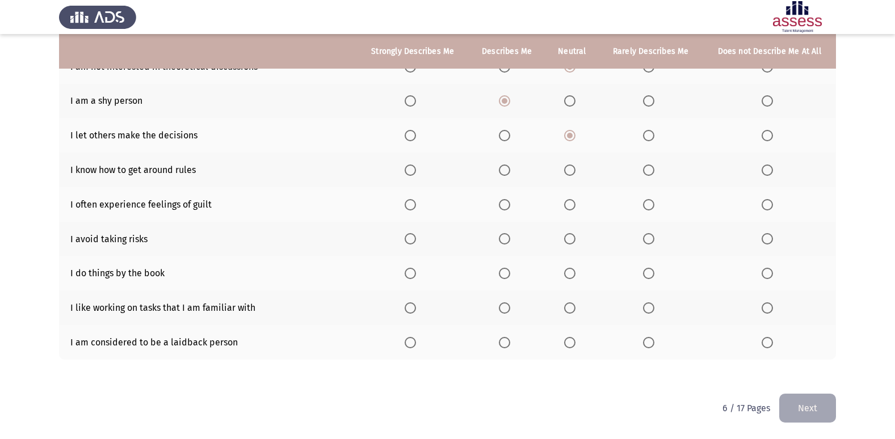
drag, startPoint x: 661, startPoint y: 171, endPoint x: 653, endPoint y: 175, distance: 8.9
click at [660, 171] on th at bounding box center [651, 170] width 104 height 35
click at [652, 175] on span "Select an option" at bounding box center [648, 170] width 11 height 11
click at [652, 175] on input "Select an option" at bounding box center [648, 170] width 11 height 11
click at [409, 208] on span "Select an option" at bounding box center [410, 204] width 11 height 11
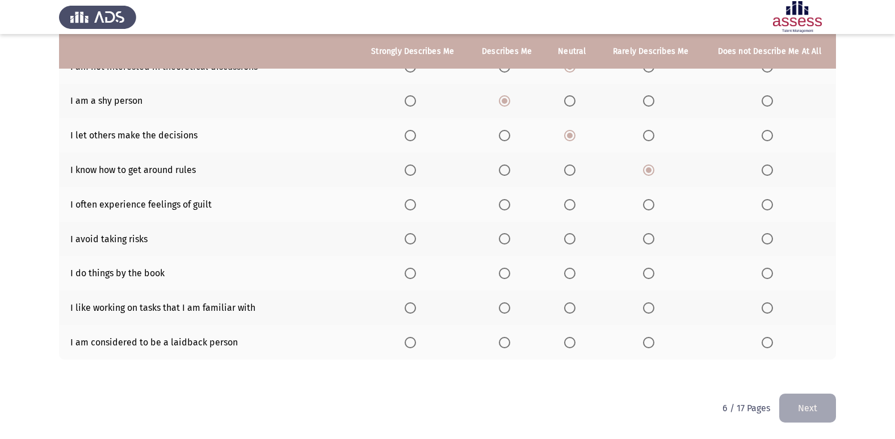
click at [409, 208] on input "Select an option" at bounding box center [410, 204] width 11 height 11
click at [504, 239] on span "Select an option" at bounding box center [504, 238] width 11 height 11
click at [504, 239] on input "Select an option" at bounding box center [504, 238] width 11 height 11
click at [509, 274] on span "Select an option" at bounding box center [504, 273] width 11 height 11
click at [509, 274] on input "Select an option" at bounding box center [504, 273] width 11 height 11
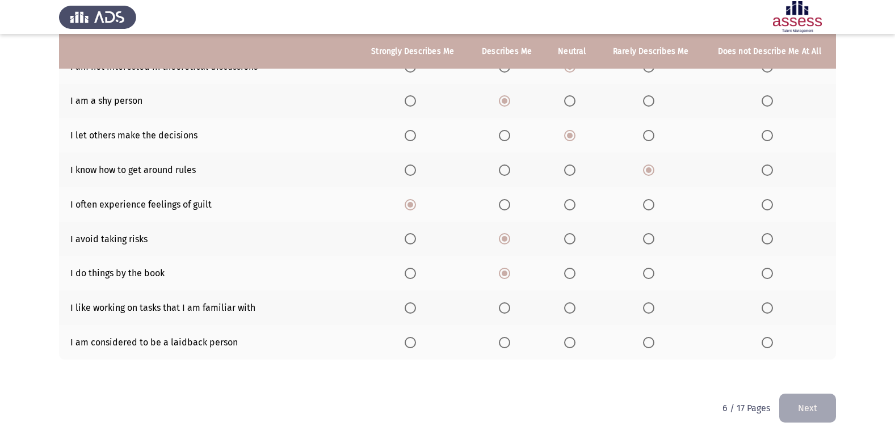
click at [502, 311] on span "Select an option" at bounding box center [504, 308] width 11 height 11
click at [502, 311] on input "Select an option" at bounding box center [504, 308] width 11 height 11
click at [503, 352] on th at bounding box center [506, 342] width 77 height 35
click at [508, 345] on span "Select an option" at bounding box center [504, 342] width 11 height 11
click at [508, 345] on input "Select an option" at bounding box center [504, 342] width 11 height 11
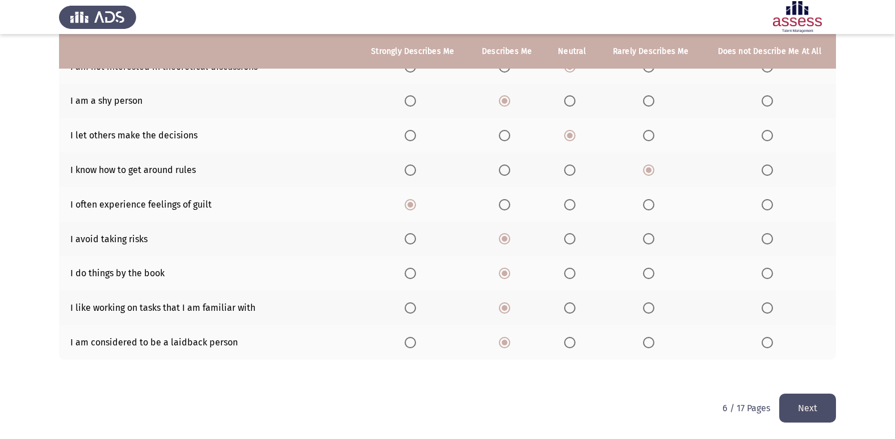
click at [820, 413] on button "Next" at bounding box center [808, 408] width 57 height 29
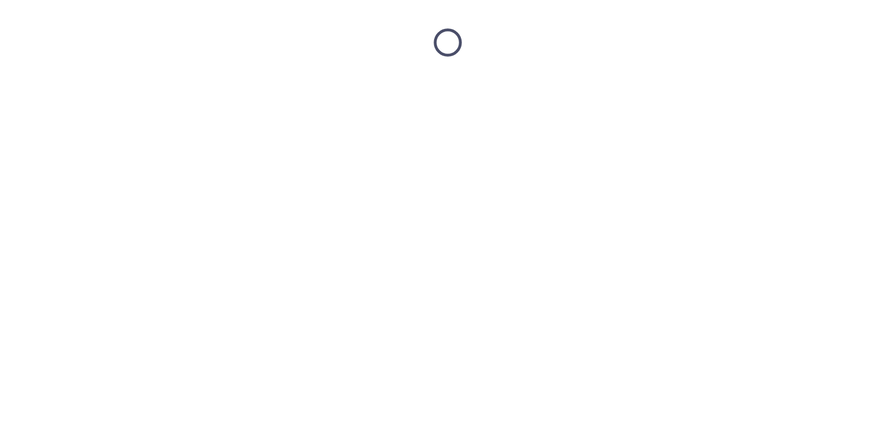
scroll to position [0, 0]
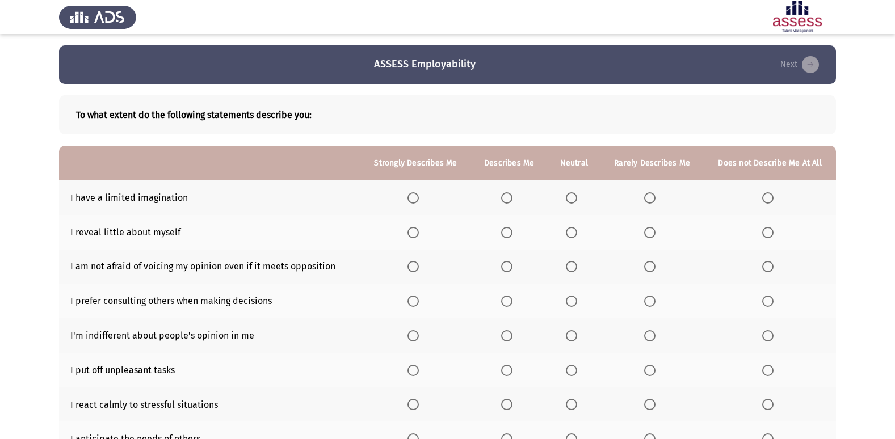
click at [577, 194] on span "Select an option" at bounding box center [571, 197] width 11 height 11
click at [577, 194] on input "Select an option" at bounding box center [571, 197] width 11 height 11
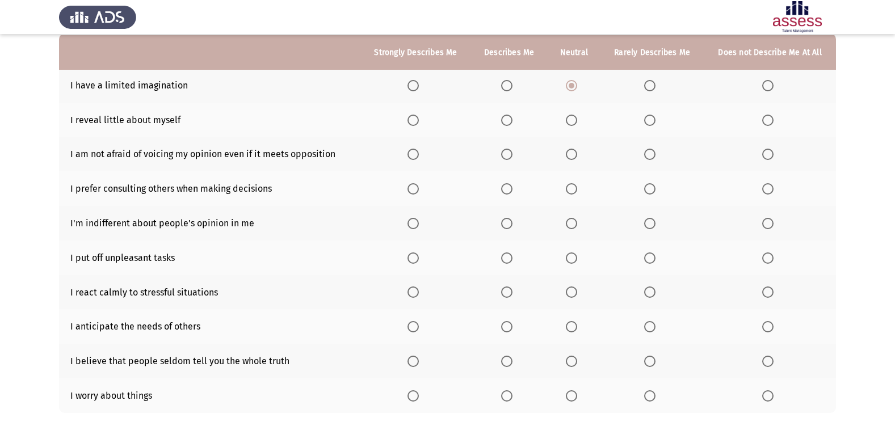
scroll to position [114, 0]
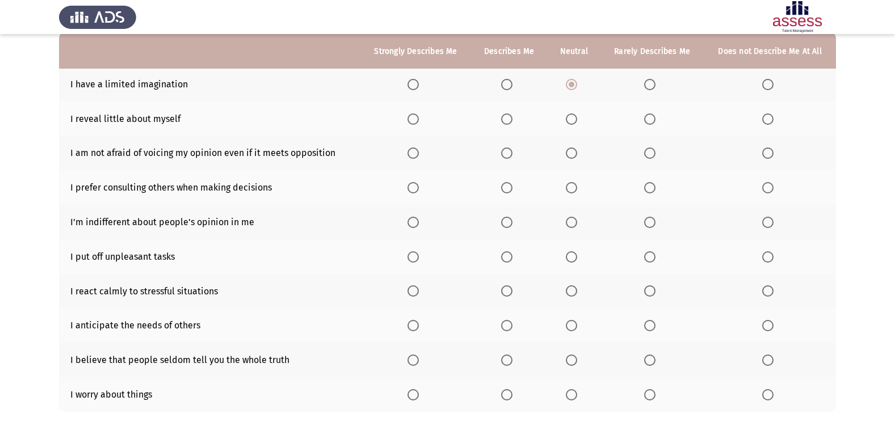
click at [652, 90] on span "Select an option" at bounding box center [649, 84] width 11 height 11
click at [652, 90] on input "Select an option" at bounding box center [649, 84] width 11 height 11
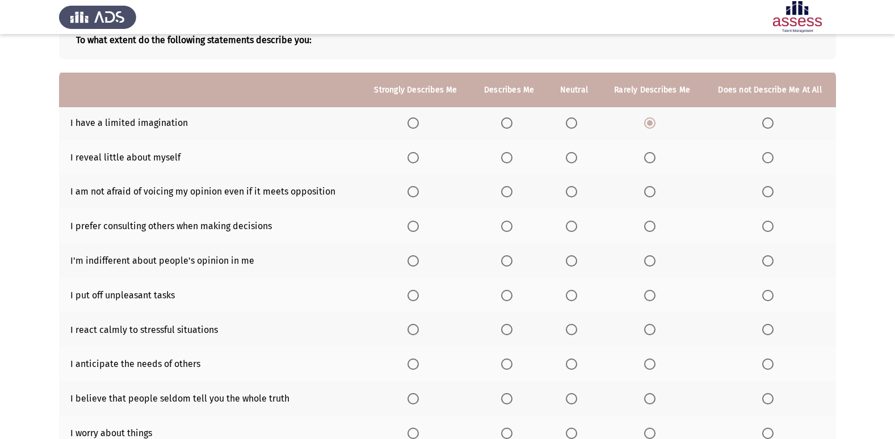
scroll to position [57, 0]
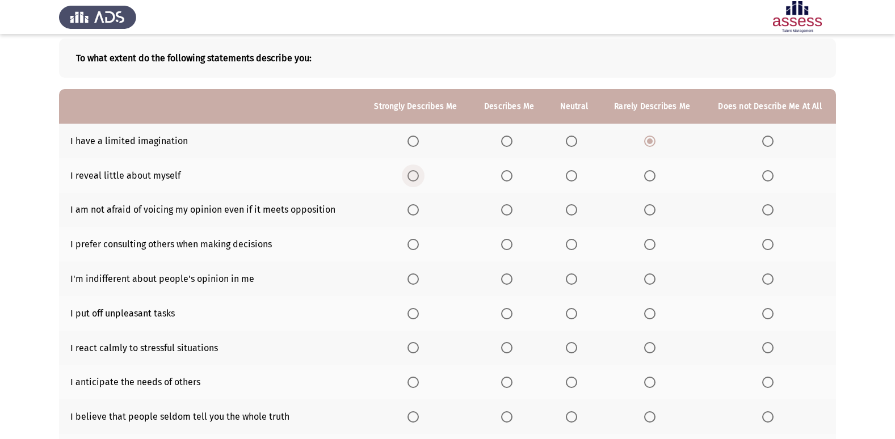
click at [417, 177] on span "Select an option" at bounding box center [413, 175] width 11 height 11
click at [417, 177] on input "Select an option" at bounding box center [413, 175] width 11 height 11
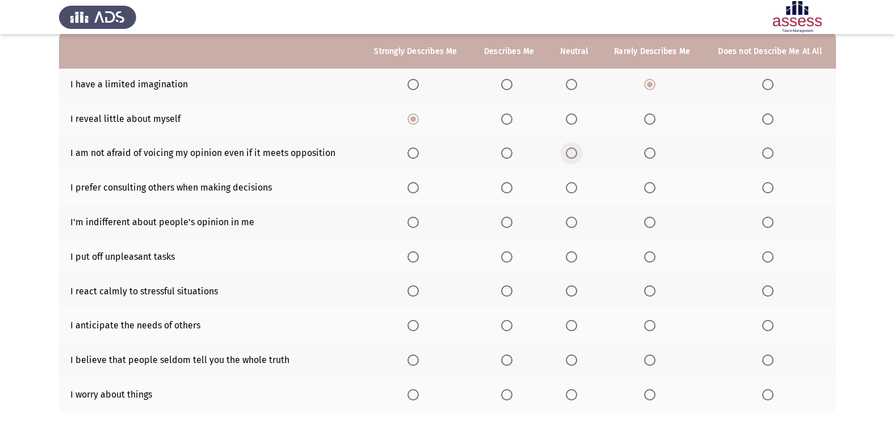
click at [576, 148] on span "Select an option" at bounding box center [571, 153] width 11 height 11
click at [576, 148] on input "Select an option" at bounding box center [571, 153] width 11 height 11
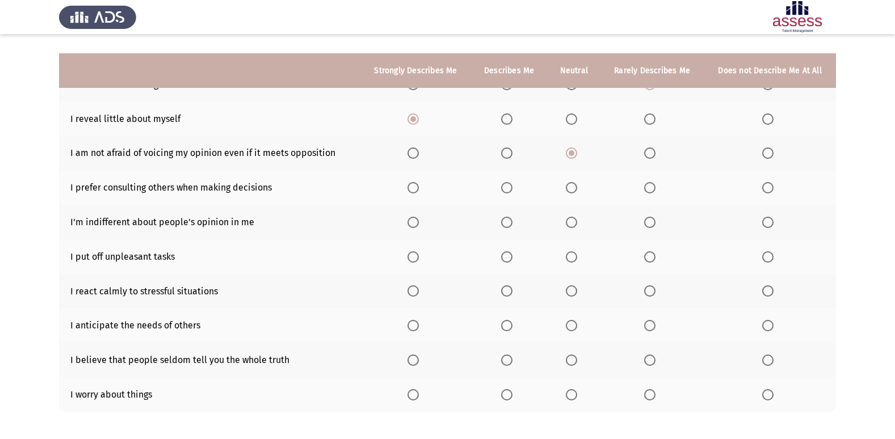
scroll to position [166, 0]
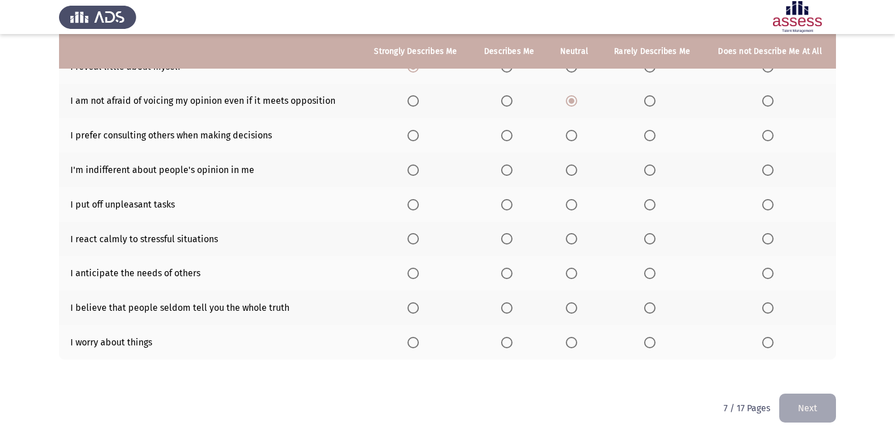
click at [512, 141] on span "Select an option" at bounding box center [506, 135] width 11 height 11
click at [512, 141] on input "Select an option" at bounding box center [506, 135] width 11 height 11
click at [654, 171] on span "Select an option" at bounding box center [649, 170] width 11 height 11
click at [654, 171] on input "Select an option" at bounding box center [649, 170] width 11 height 11
click at [766, 174] on span "Select an option" at bounding box center [768, 170] width 11 height 11
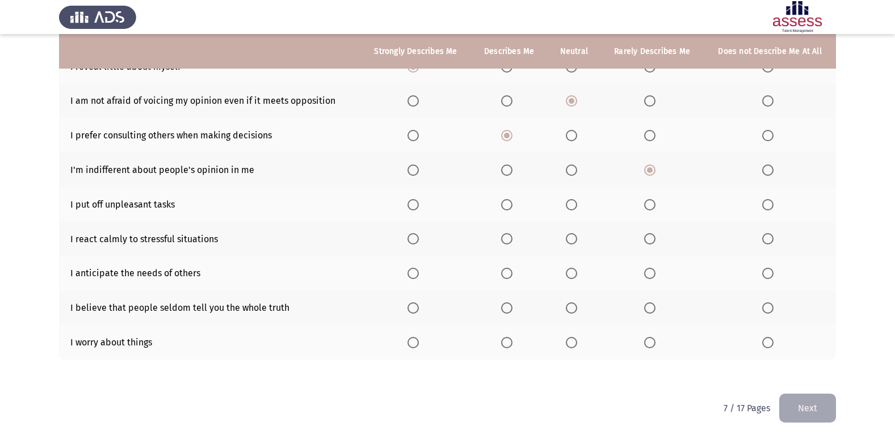
click at [766, 174] on input "Select an option" at bounding box center [768, 170] width 11 height 11
click at [576, 204] on span "Select an option" at bounding box center [571, 204] width 11 height 11
click at [576, 204] on input "Select an option" at bounding box center [571, 204] width 11 height 11
click at [513, 242] on span "Select an option" at bounding box center [506, 238] width 11 height 11
click at [513, 242] on input "Select an option" at bounding box center [506, 238] width 11 height 11
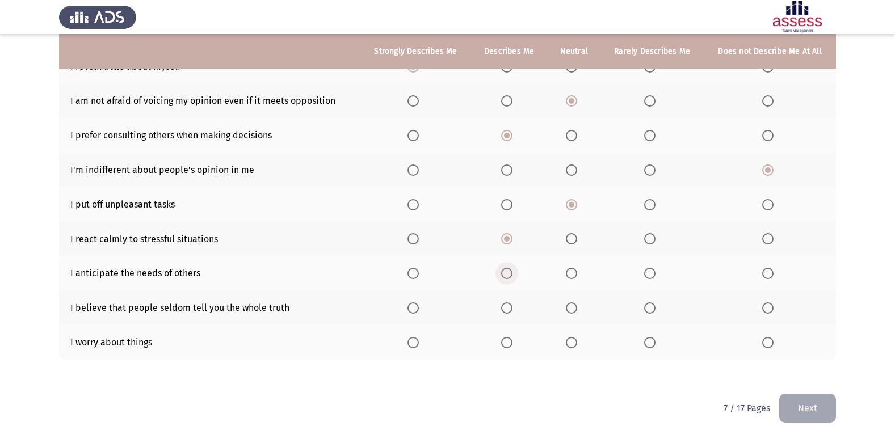
click at [506, 275] on span "Select an option" at bounding box center [506, 273] width 11 height 11
click at [506, 275] on input "Select an option" at bounding box center [506, 273] width 11 height 11
click at [569, 272] on span "Select an option" at bounding box center [571, 273] width 11 height 11
click at [569, 272] on input "Select an option" at bounding box center [571, 273] width 11 height 11
click at [650, 308] on span "Select an option" at bounding box center [650, 308] width 0 height 0
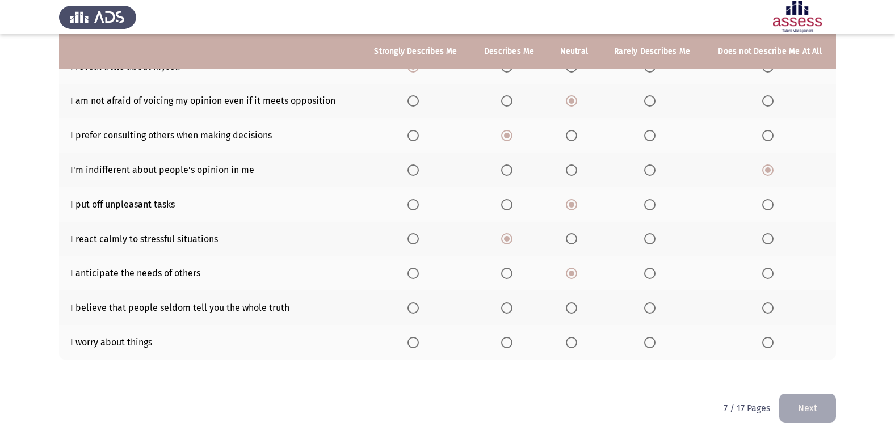
click at [651, 308] on input "Select an option" at bounding box center [649, 308] width 11 height 11
click at [574, 339] on span "Select an option" at bounding box center [571, 342] width 11 height 11
click at [574, 339] on input "Select an option" at bounding box center [571, 342] width 11 height 11
click at [804, 406] on button "Next" at bounding box center [808, 408] width 57 height 29
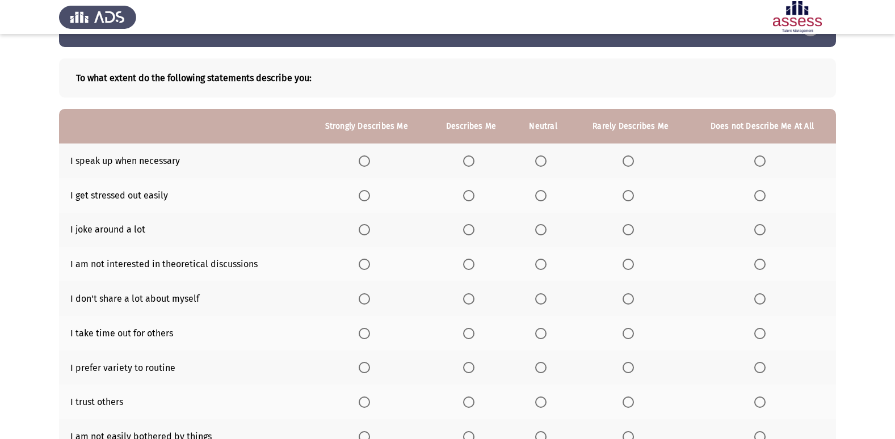
scroll to position [57, 0]
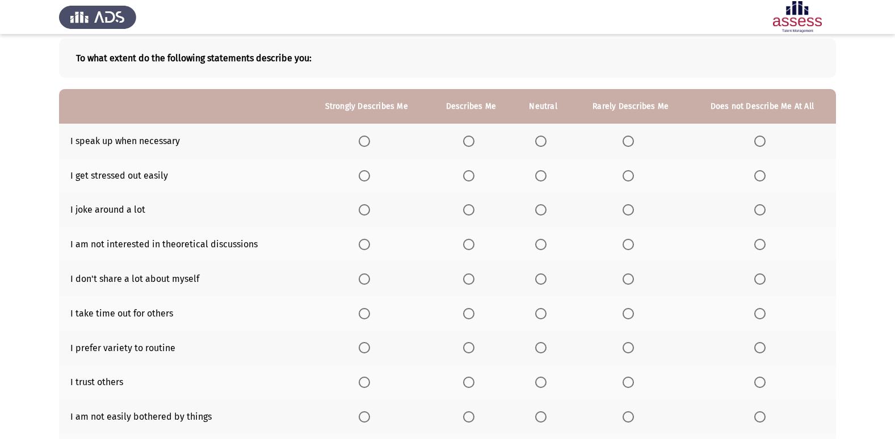
click at [463, 141] on th at bounding box center [471, 141] width 85 height 35
click at [468, 139] on span "Select an option" at bounding box center [468, 141] width 11 height 11
click at [468, 139] on input "Select an option" at bounding box center [468, 141] width 11 height 11
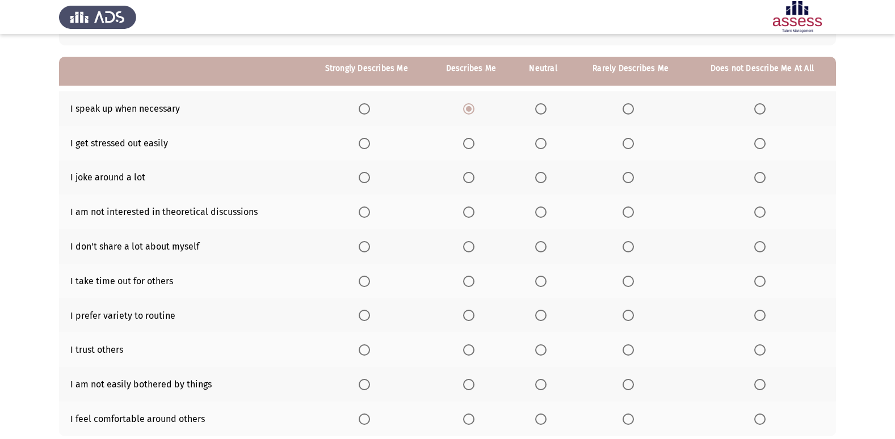
scroll to position [109, 0]
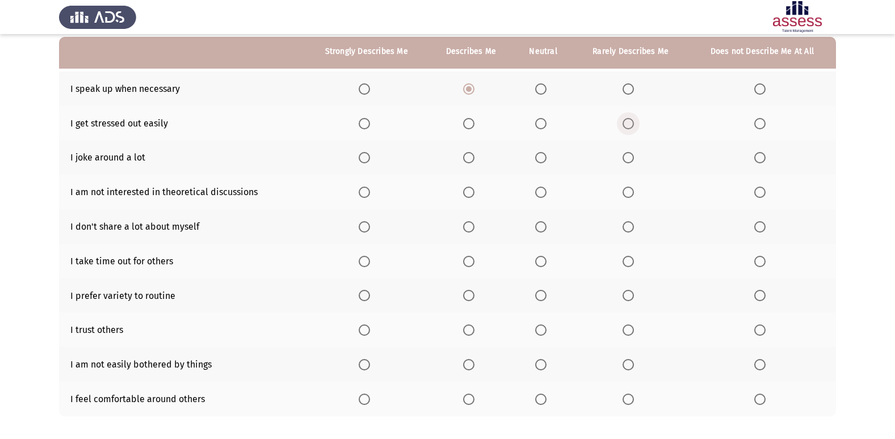
click at [627, 120] on span "Select an option" at bounding box center [628, 123] width 11 height 11
click at [627, 120] on input "Select an option" at bounding box center [628, 123] width 11 height 11
click at [535, 162] on th at bounding box center [544, 158] width 60 height 35
click at [541, 158] on span "Select an option" at bounding box center [540, 157] width 11 height 11
click at [541, 158] on input "Select an option" at bounding box center [540, 157] width 11 height 11
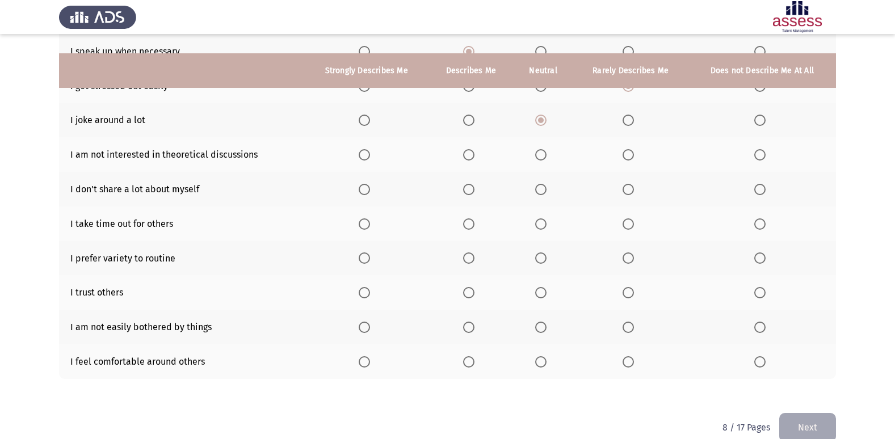
scroll to position [166, 0]
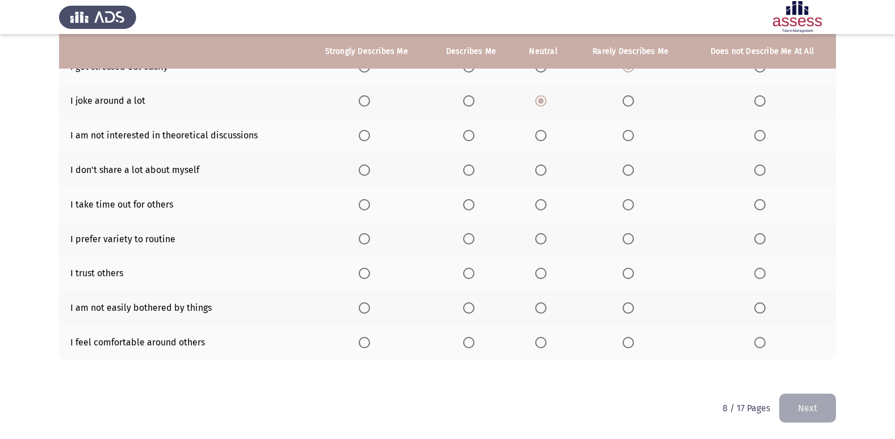
click at [547, 136] on span "Select an option" at bounding box center [540, 135] width 11 height 11
click at [547, 136] on input "Select an option" at bounding box center [540, 135] width 11 height 11
click at [367, 172] on span "Select an option" at bounding box center [364, 170] width 11 height 11
click at [367, 172] on input "Select an option" at bounding box center [364, 170] width 11 height 11
click at [539, 203] on span "Select an option" at bounding box center [540, 204] width 11 height 11
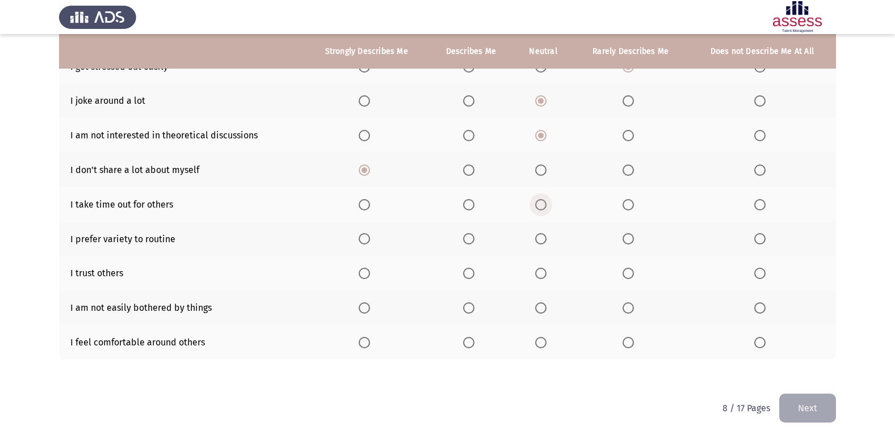
click at [539, 203] on input "Select an option" at bounding box center [540, 204] width 11 height 11
click at [545, 240] on span "Select an option" at bounding box center [540, 238] width 11 height 11
click at [545, 240] on input "Select an option" at bounding box center [540, 238] width 11 height 11
click at [479, 269] on label "Select an option" at bounding box center [471, 273] width 16 height 11
click at [475, 269] on input "Select an option" at bounding box center [468, 273] width 11 height 11
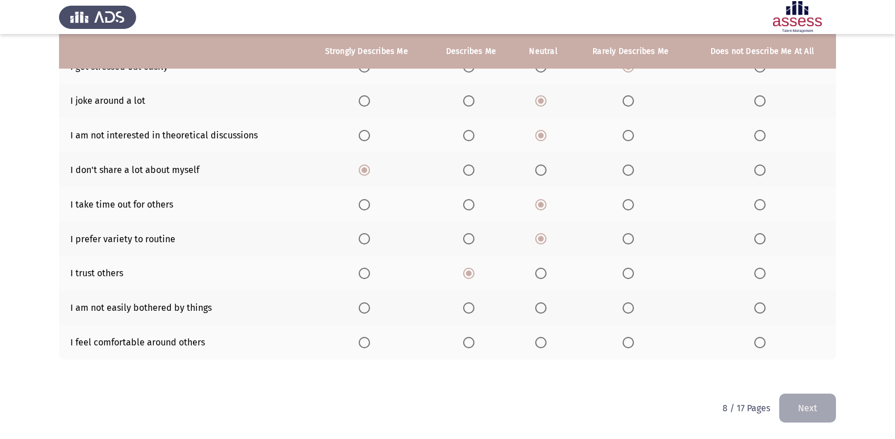
click at [471, 316] on th at bounding box center [471, 308] width 85 height 35
click at [470, 311] on span "Select an option" at bounding box center [468, 308] width 11 height 11
click at [470, 311] on input "Select an option" at bounding box center [468, 308] width 11 height 11
click at [548, 344] on label "Select an option" at bounding box center [543, 342] width 16 height 11
click at [547, 344] on input "Select an option" at bounding box center [540, 342] width 11 height 11
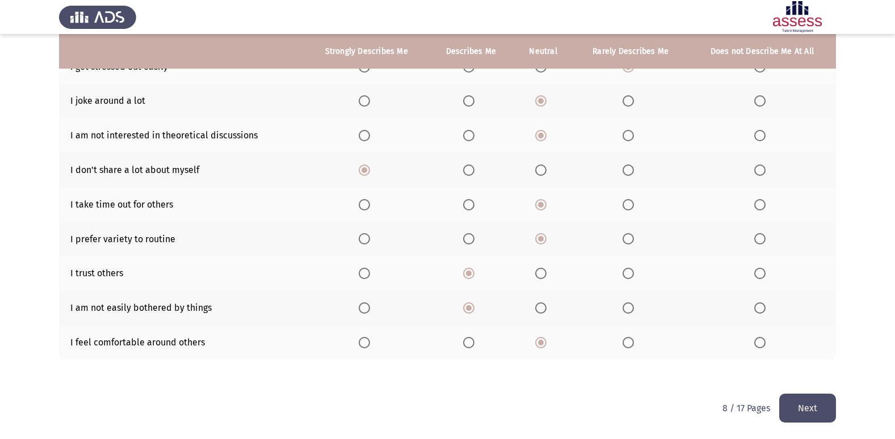
click at [813, 418] on button "Next" at bounding box center [808, 408] width 57 height 29
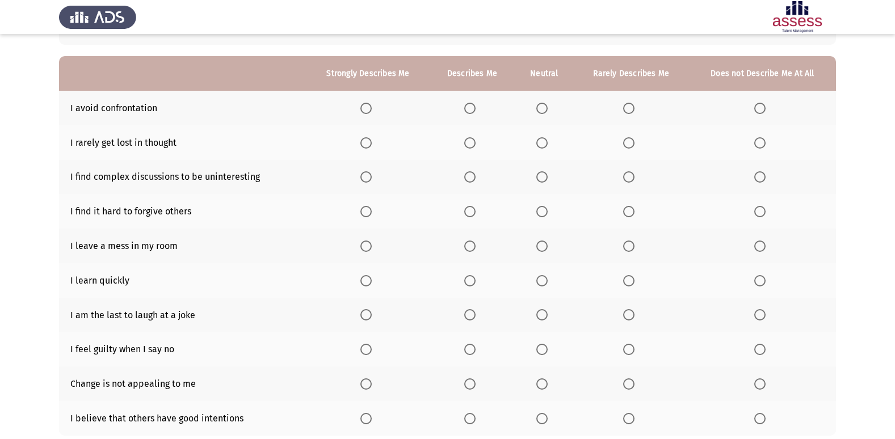
scroll to position [52, 0]
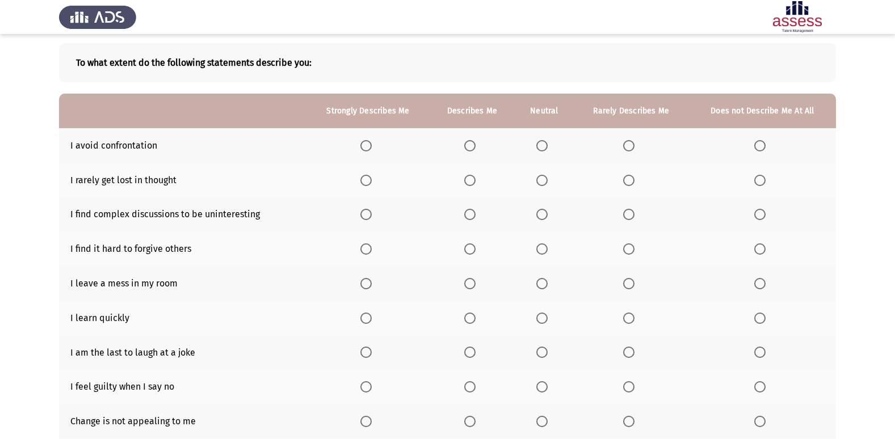
click at [475, 142] on span "Select an option" at bounding box center [469, 145] width 11 height 11
click at [475, 142] on input "Select an option" at bounding box center [469, 145] width 11 height 11
click at [763, 173] on th at bounding box center [762, 180] width 147 height 35
click at [765, 183] on span "Select an option" at bounding box center [760, 180] width 11 height 11
click at [765, 183] on input "Select an option" at bounding box center [760, 180] width 11 height 11
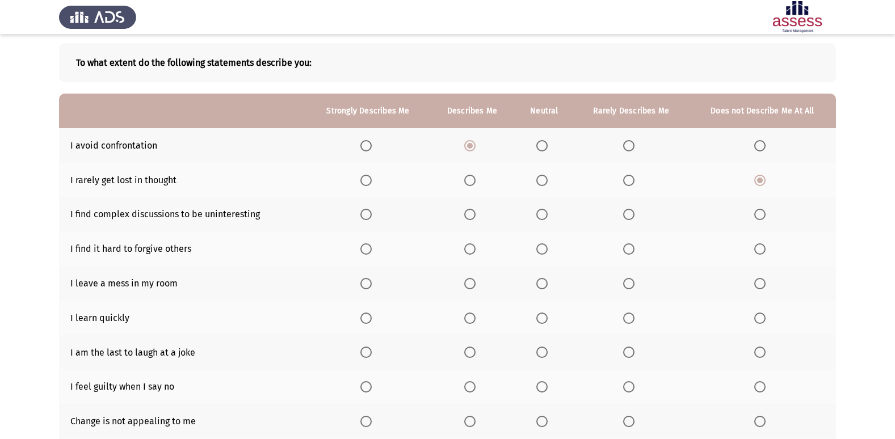
scroll to position [109, 0]
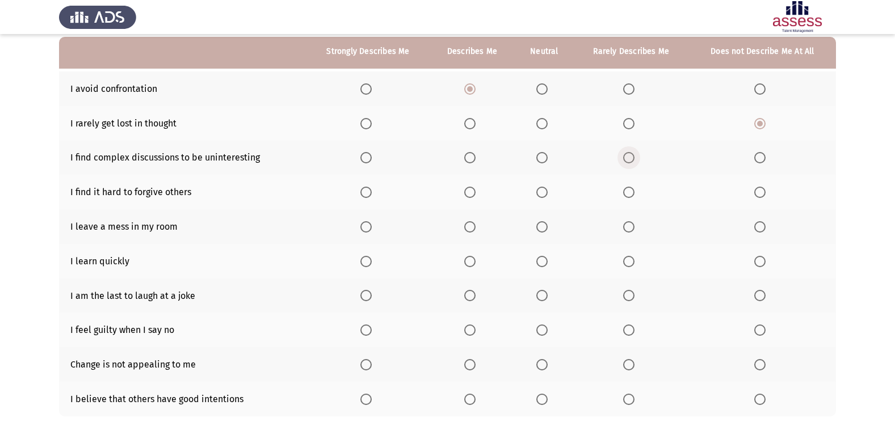
click at [629, 156] on span "Select an option" at bounding box center [628, 157] width 11 height 11
click at [629, 156] on input "Select an option" at bounding box center [628, 157] width 11 height 11
click at [629, 197] on span "Select an option" at bounding box center [628, 192] width 11 height 11
click at [629, 197] on input "Select an option" at bounding box center [628, 192] width 11 height 11
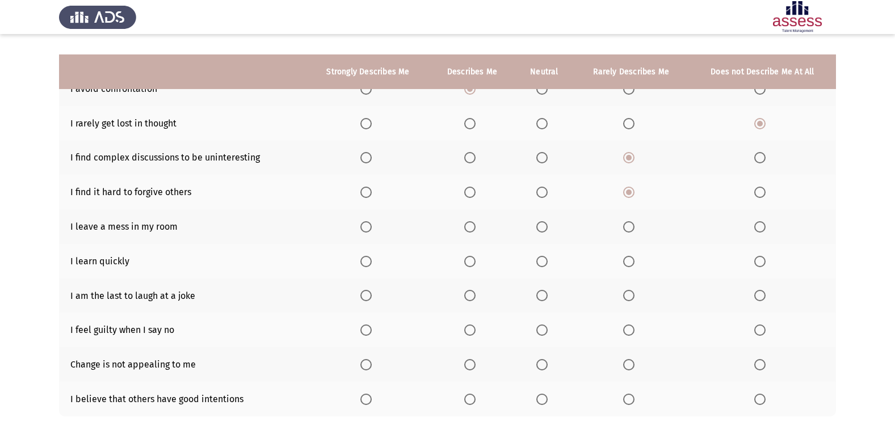
scroll to position [166, 0]
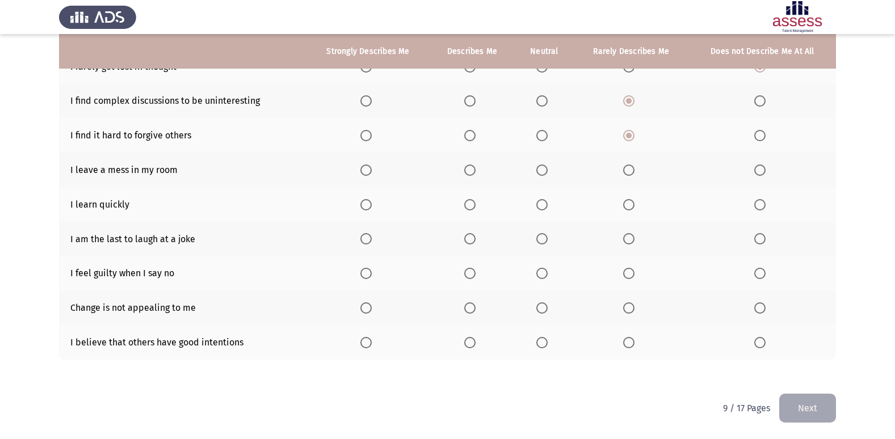
click at [474, 171] on span "Select an option" at bounding box center [469, 170] width 11 height 11
click at [474, 171] on input "Select an option" at bounding box center [469, 170] width 11 height 11
click at [540, 205] on span "Select an option" at bounding box center [542, 204] width 11 height 11
click at [540, 205] on input "Select an option" at bounding box center [542, 204] width 11 height 11
click at [628, 238] on span "Select an option" at bounding box center [628, 238] width 11 height 11
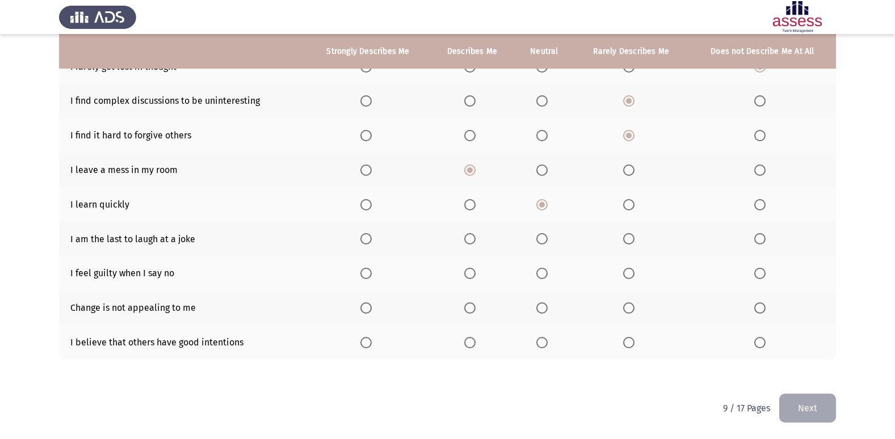
click at [628, 238] on input "Select an option" at bounding box center [628, 238] width 11 height 11
click at [540, 269] on span "Select an option" at bounding box center [542, 273] width 11 height 11
click at [540, 269] on input "Select an option" at bounding box center [542, 273] width 11 height 11
click at [479, 308] on label "Select an option" at bounding box center [472, 308] width 16 height 11
click at [476, 308] on input "Select an option" at bounding box center [469, 308] width 11 height 11
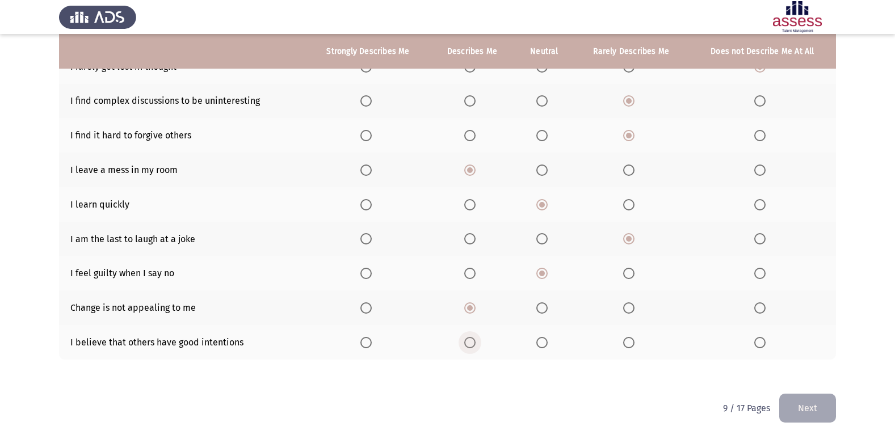
click at [475, 345] on span "Select an option" at bounding box center [469, 342] width 11 height 11
click at [475, 345] on input "Select an option" at bounding box center [469, 342] width 11 height 11
click at [817, 417] on button "Next" at bounding box center [808, 408] width 57 height 29
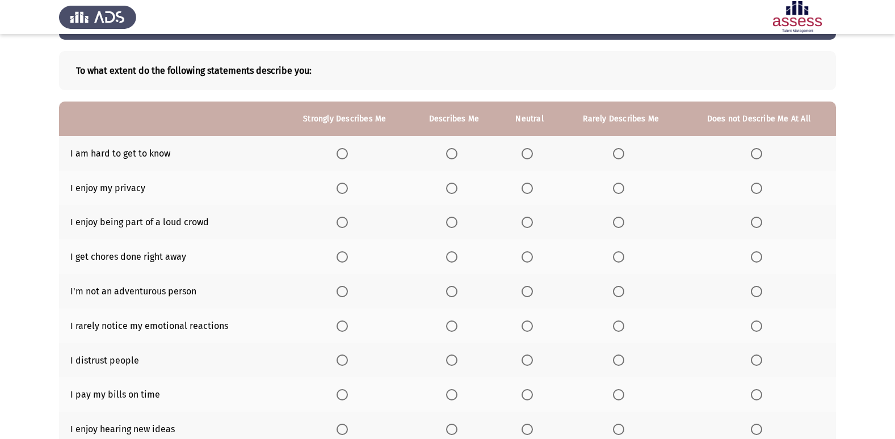
scroll to position [57, 0]
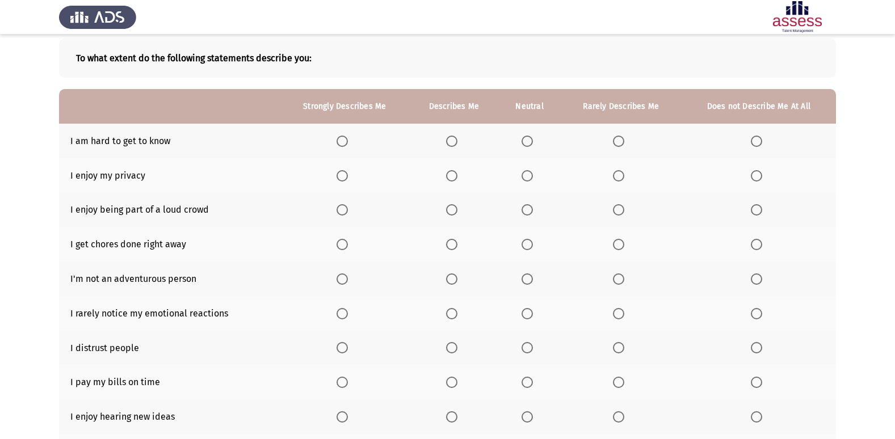
click at [527, 142] on span "Select an option" at bounding box center [527, 141] width 11 height 11
click at [527, 142] on input "Select an option" at bounding box center [527, 141] width 11 height 11
click at [332, 169] on th at bounding box center [344, 175] width 129 height 35
click at [346, 170] on span "Select an option" at bounding box center [342, 175] width 11 height 11
click at [346, 170] on input "Select an option" at bounding box center [342, 175] width 11 height 11
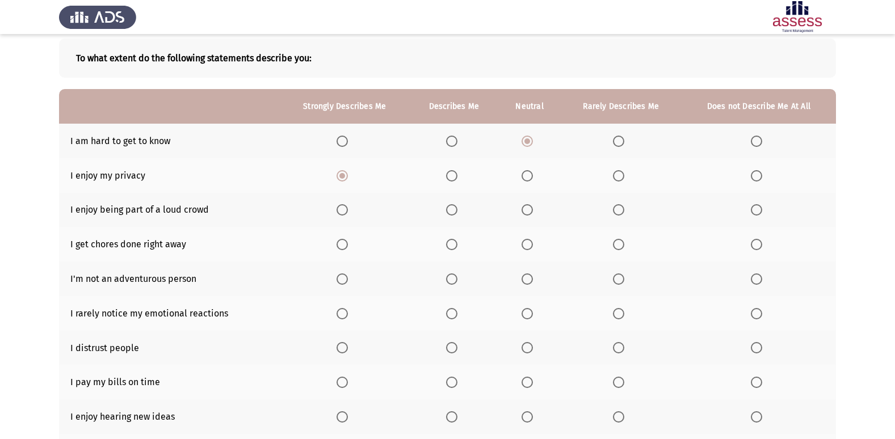
scroll to position [114, 0]
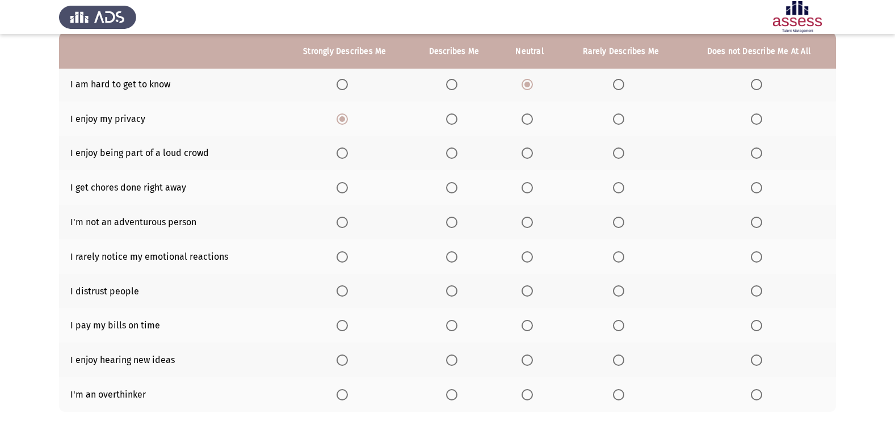
click at [614, 150] on span "Select an option" at bounding box center [618, 153] width 11 height 11
click at [614, 150] on input "Select an option" at bounding box center [618, 153] width 11 height 11
click at [619, 188] on span "Select an option" at bounding box center [619, 188] width 0 height 0
click at [619, 188] on input "Select an option" at bounding box center [618, 187] width 11 height 11
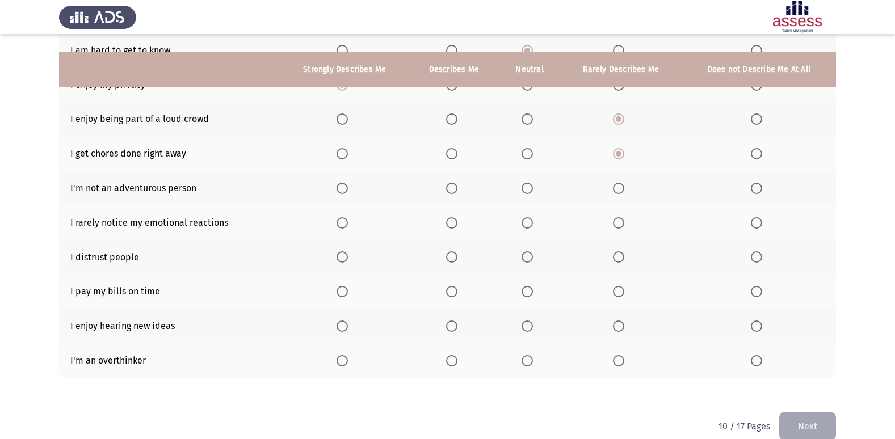
scroll to position [166, 0]
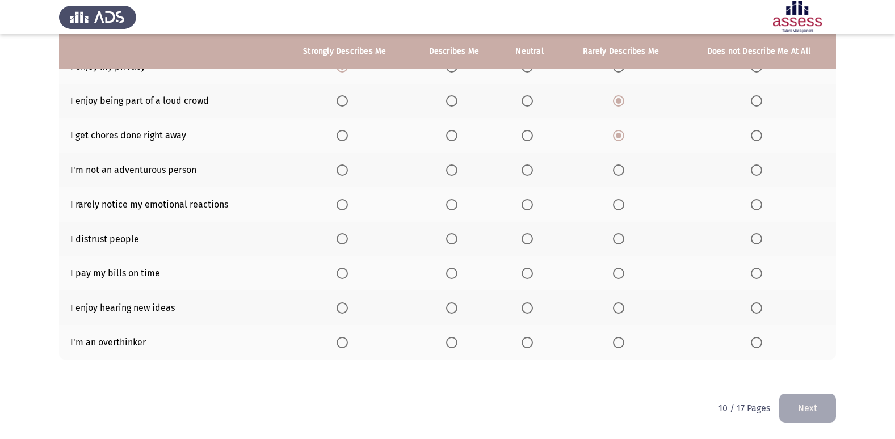
click at [457, 165] on span "Select an option" at bounding box center [451, 170] width 11 height 11
click at [457, 165] on input "Select an option" at bounding box center [451, 170] width 11 height 11
click at [530, 203] on span "Select an option" at bounding box center [527, 204] width 11 height 11
click at [530, 203] on input "Select an option" at bounding box center [527, 204] width 11 height 11
click at [620, 241] on span "Select an option" at bounding box center [618, 238] width 11 height 11
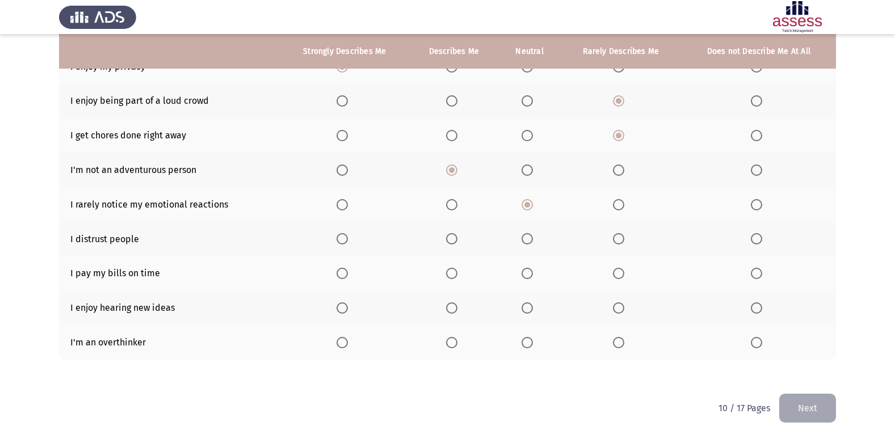
click at [620, 241] on input "Select an option" at bounding box center [618, 238] width 11 height 11
click at [447, 274] on span "Select an option" at bounding box center [451, 273] width 11 height 11
click at [447, 274] on input "Select an option" at bounding box center [451, 273] width 11 height 11
click at [526, 307] on span "Select an option" at bounding box center [527, 308] width 11 height 11
click at [526, 307] on input "Select an option" at bounding box center [527, 308] width 11 height 11
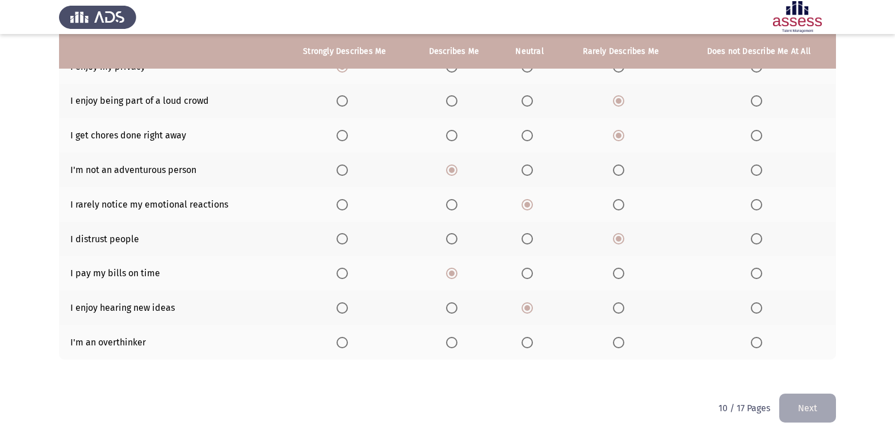
click at [457, 347] on span "Select an option" at bounding box center [451, 342] width 11 height 11
click at [457, 347] on input "Select an option" at bounding box center [451, 342] width 11 height 11
click at [832, 407] on button "Next" at bounding box center [808, 408] width 57 height 29
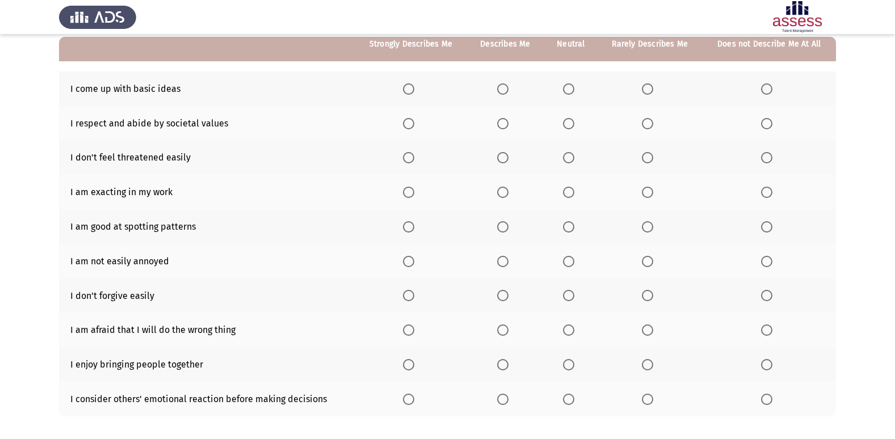
scroll to position [52, 0]
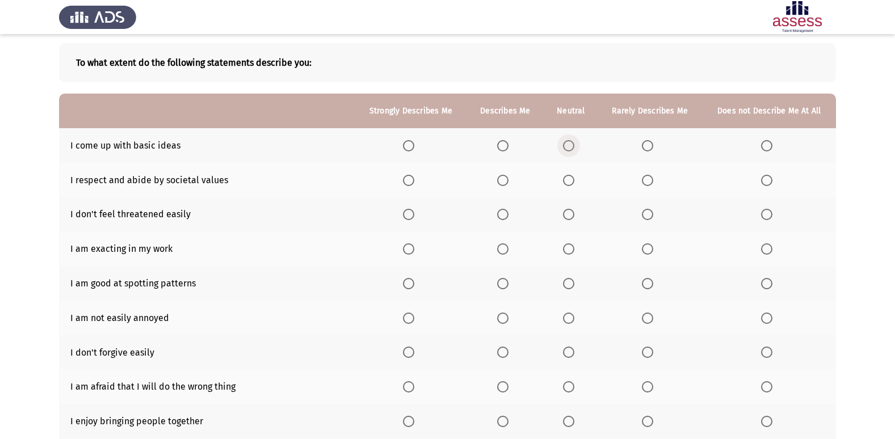
click at [573, 145] on span "Select an option" at bounding box center [568, 145] width 11 height 11
click at [573, 145] on input "Select an option" at bounding box center [568, 145] width 11 height 11
click at [498, 182] on th at bounding box center [505, 180] width 77 height 35
click at [509, 178] on span "Select an option" at bounding box center [502, 180] width 11 height 11
click at [509, 178] on input "Select an option" at bounding box center [502, 180] width 11 height 11
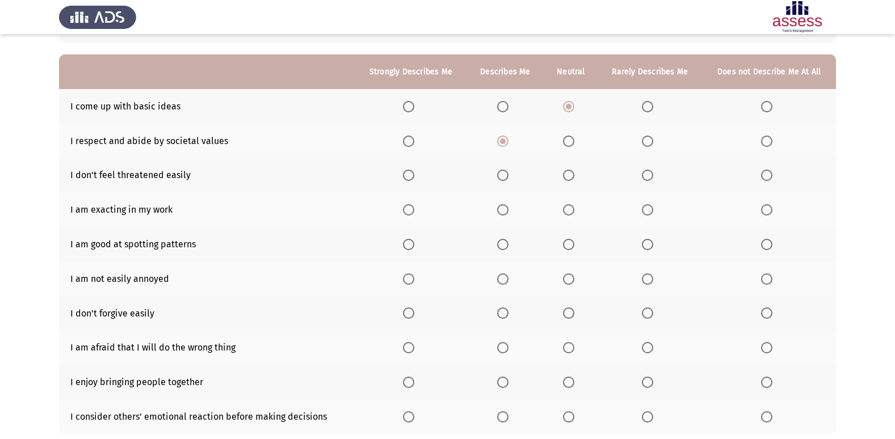
scroll to position [109, 0]
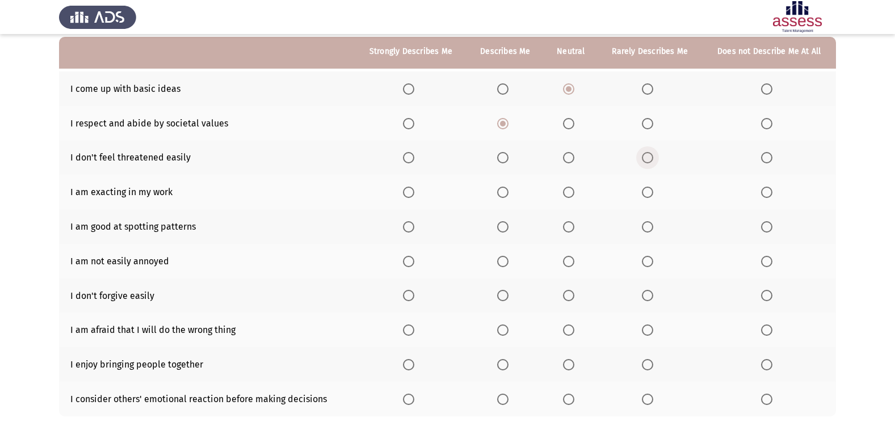
click at [654, 160] on span "Select an option" at bounding box center [647, 157] width 11 height 11
click at [654, 160] on input "Select an option" at bounding box center [647, 157] width 11 height 11
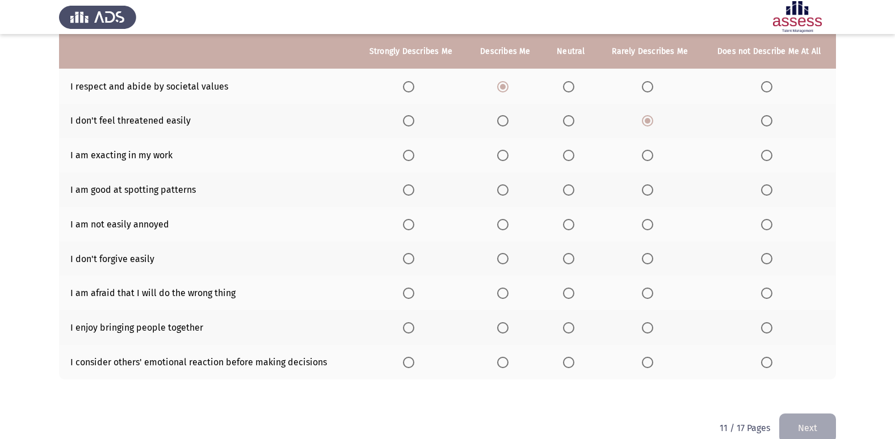
scroll to position [166, 0]
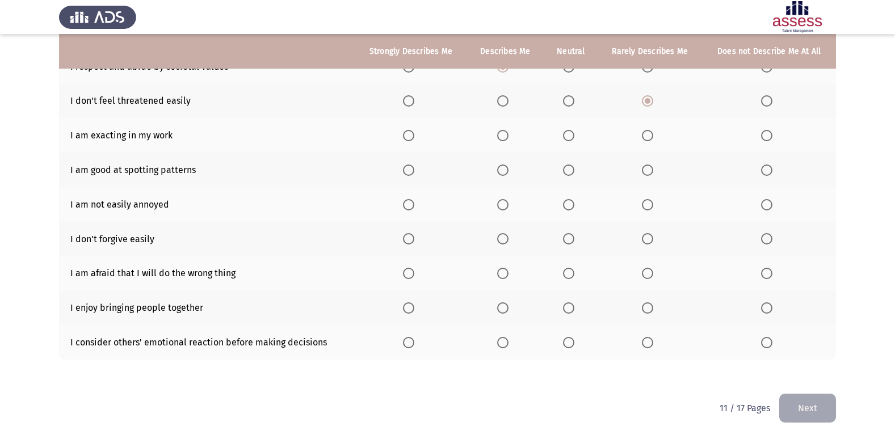
click at [572, 137] on span "Select an option" at bounding box center [568, 135] width 11 height 11
click at [572, 137] on input "Select an option" at bounding box center [568, 135] width 11 height 11
click at [573, 169] on span "Select an option" at bounding box center [568, 170] width 11 height 11
click at [573, 169] on input "Select an option" at bounding box center [568, 170] width 11 height 11
click at [652, 205] on span "Select an option" at bounding box center [647, 204] width 11 height 11
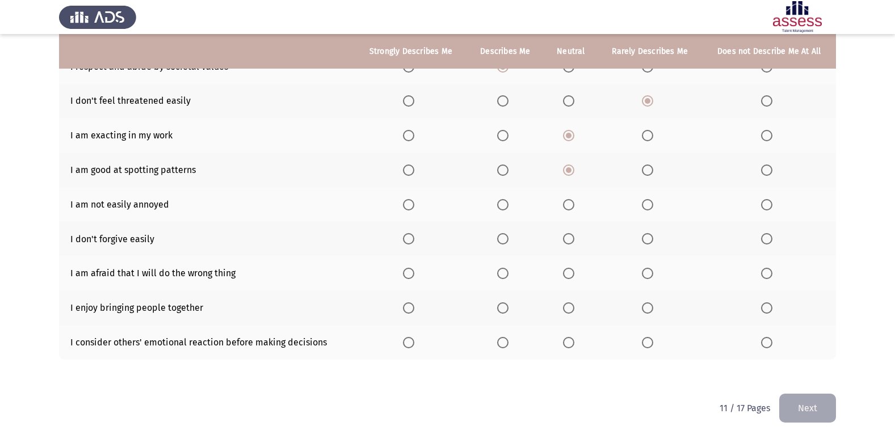
click at [652, 205] on input "Select an option" at bounding box center [647, 204] width 11 height 11
click at [654, 242] on span "Select an option" at bounding box center [647, 238] width 11 height 11
click at [654, 242] on input "Select an option" at bounding box center [647, 238] width 11 height 11
click at [510, 271] on label "Select an option" at bounding box center [505, 273] width 16 height 11
click at [509, 271] on input "Select an option" at bounding box center [502, 273] width 11 height 11
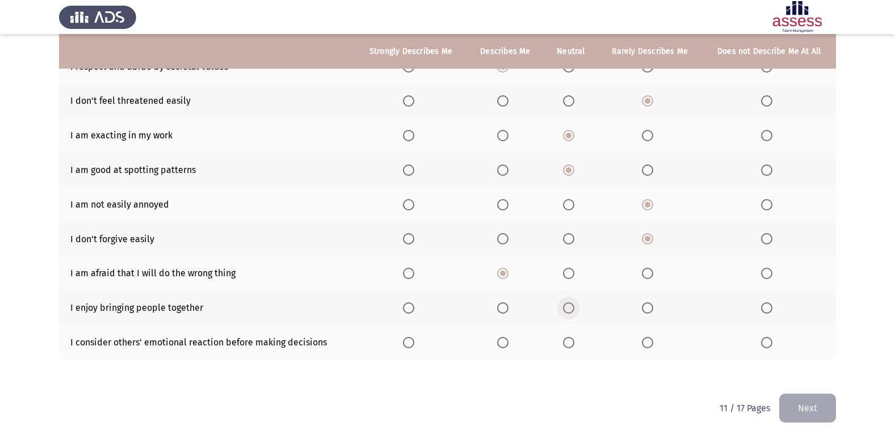
click at [575, 308] on span "Select an option" at bounding box center [568, 308] width 11 height 11
click at [575, 308] on input "Select an option" at bounding box center [568, 308] width 11 height 11
click at [506, 346] on span "Select an option" at bounding box center [502, 342] width 11 height 11
click at [506, 346] on input "Select an option" at bounding box center [502, 342] width 11 height 11
click at [836, 404] on button "Next" at bounding box center [808, 408] width 57 height 29
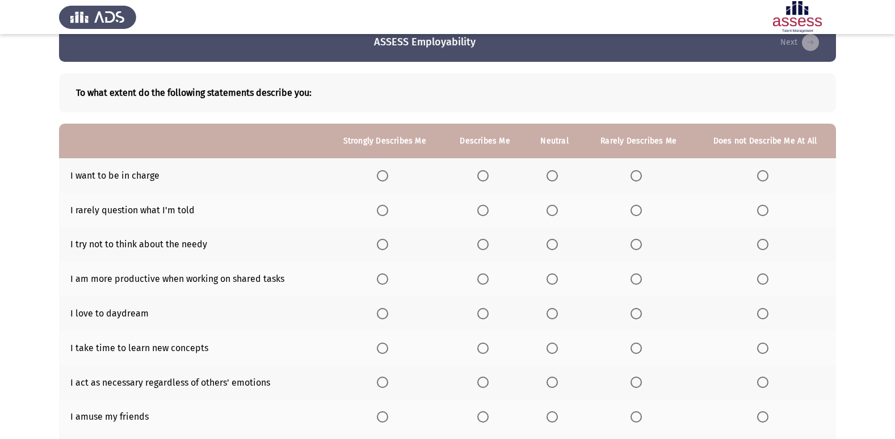
scroll to position [18, 0]
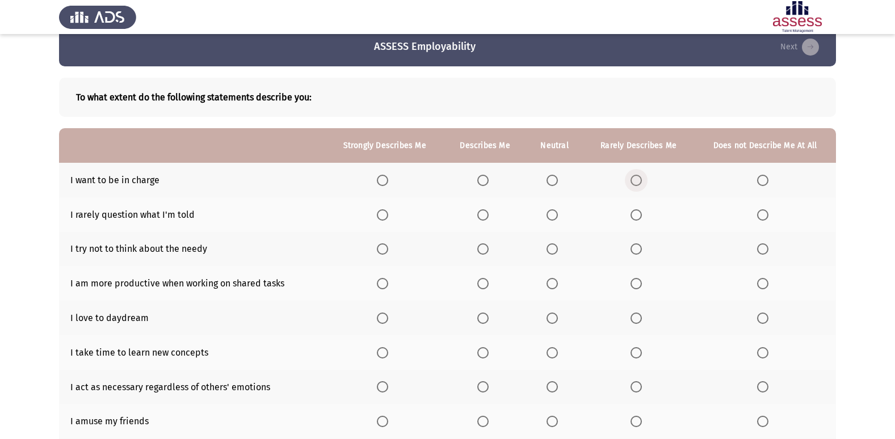
click at [634, 177] on span "Select an option" at bounding box center [636, 180] width 11 height 11
click at [634, 177] on input "Select an option" at bounding box center [636, 180] width 11 height 11
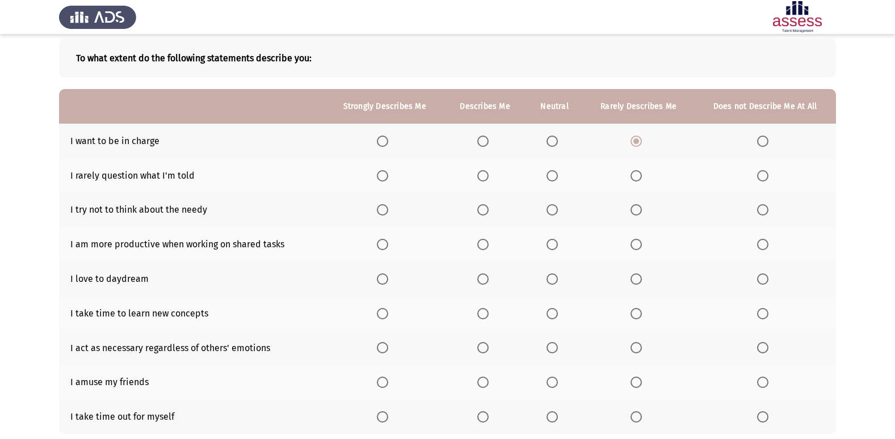
scroll to position [74, 0]
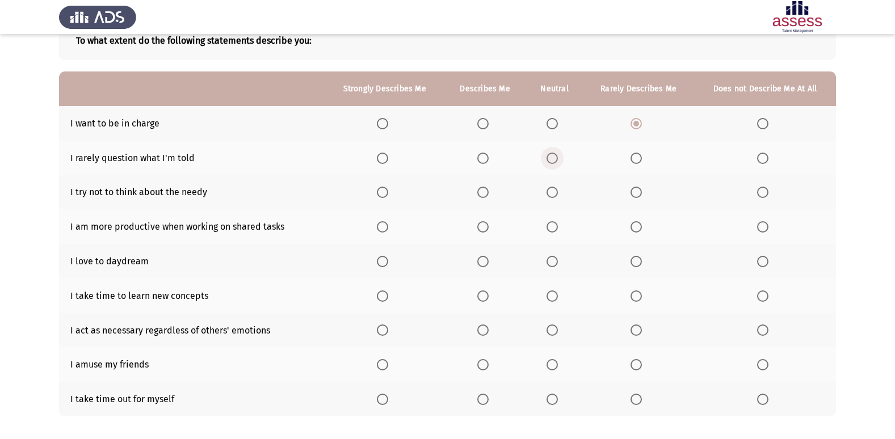
click at [562, 165] on th at bounding box center [554, 158] width 57 height 35
click at [556, 156] on span "Select an option" at bounding box center [552, 158] width 11 height 11
click at [556, 156] on input "Select an option" at bounding box center [552, 158] width 11 height 11
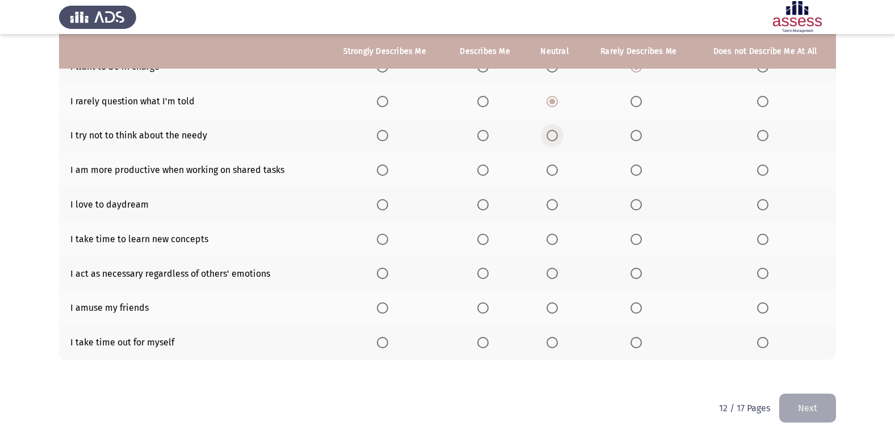
click at [555, 132] on span "Select an option" at bounding box center [552, 135] width 11 height 11
click at [555, 132] on input "Select an option" at bounding box center [552, 135] width 11 height 11
click at [556, 169] on span "Select an option" at bounding box center [552, 170] width 11 height 11
click at [556, 169] on input "Select an option" at bounding box center [552, 170] width 11 height 11
click at [384, 210] on span "Select an option" at bounding box center [382, 204] width 11 height 11
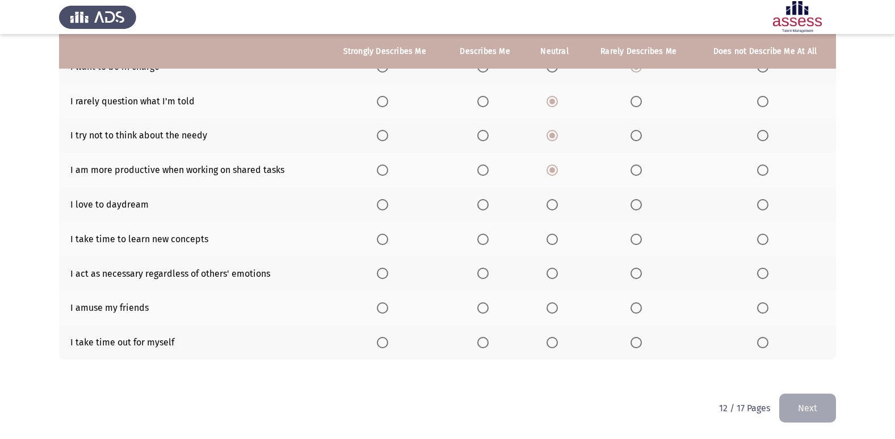
click at [384, 210] on input "Select an option" at bounding box center [382, 204] width 11 height 11
click at [485, 238] on span "Select an option" at bounding box center [483, 239] width 11 height 11
click at [485, 238] on input "Select an option" at bounding box center [483, 239] width 11 height 11
click at [554, 277] on span "Select an option" at bounding box center [552, 273] width 11 height 11
click at [554, 277] on input "Select an option" at bounding box center [552, 273] width 11 height 11
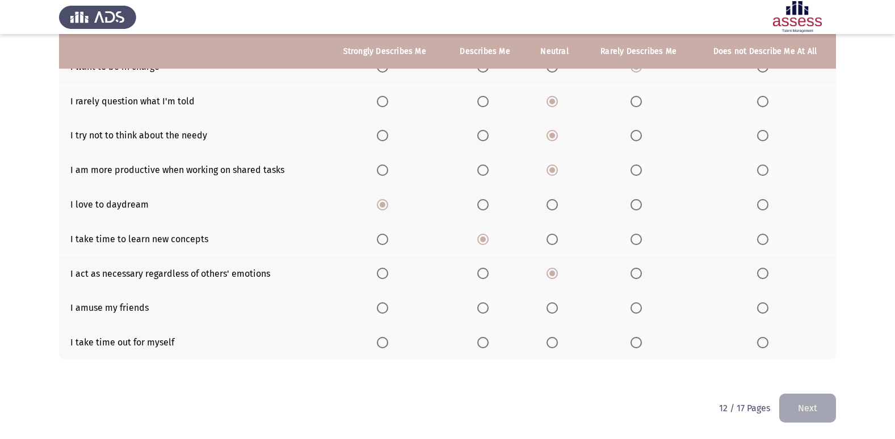
click at [553, 309] on span "Select an option" at bounding box center [552, 308] width 11 height 11
click at [553, 309] on input "Select an option" at bounding box center [552, 308] width 11 height 11
click at [388, 343] on span "Select an option" at bounding box center [382, 342] width 11 height 11
click at [388, 343] on input "Select an option" at bounding box center [382, 342] width 11 height 11
click at [827, 408] on button "Next" at bounding box center [808, 408] width 57 height 29
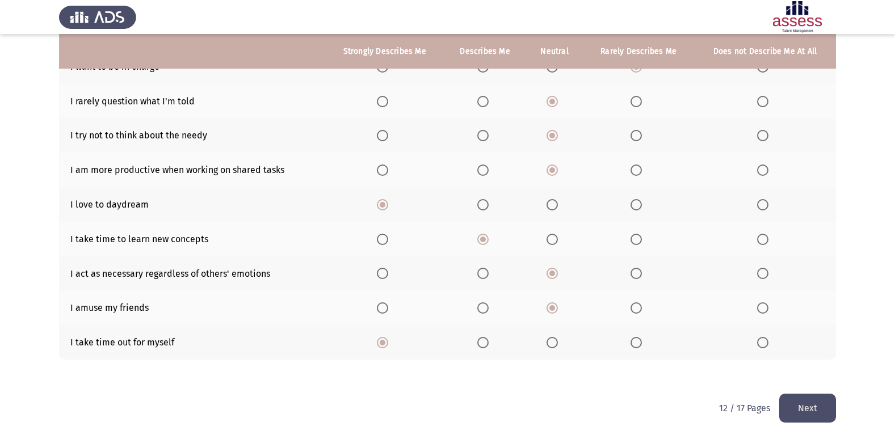
scroll to position [0, 0]
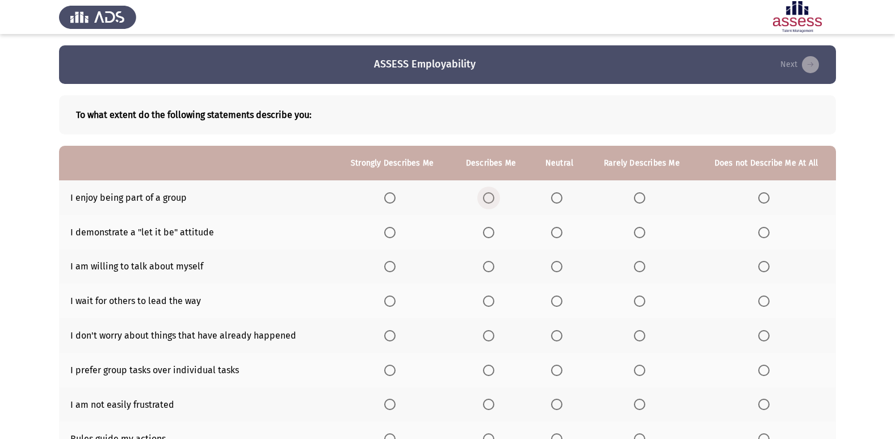
click at [487, 198] on span "Select an option" at bounding box center [488, 197] width 11 height 11
click at [487, 198] on input "Select an option" at bounding box center [488, 197] width 11 height 11
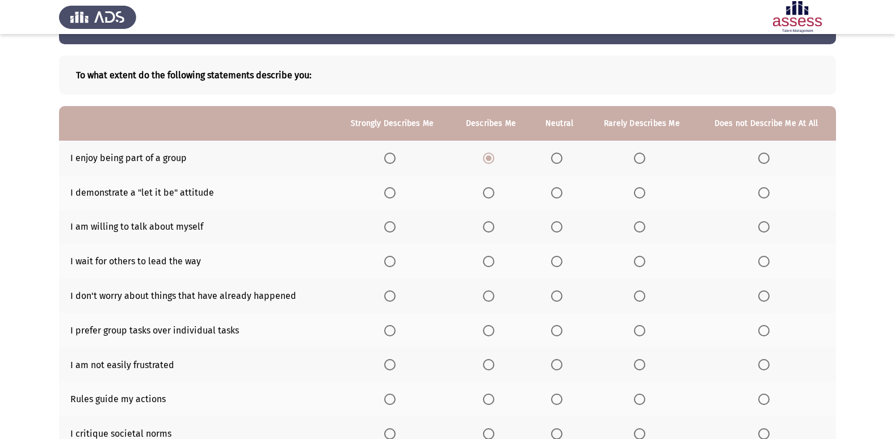
scroll to position [57, 0]
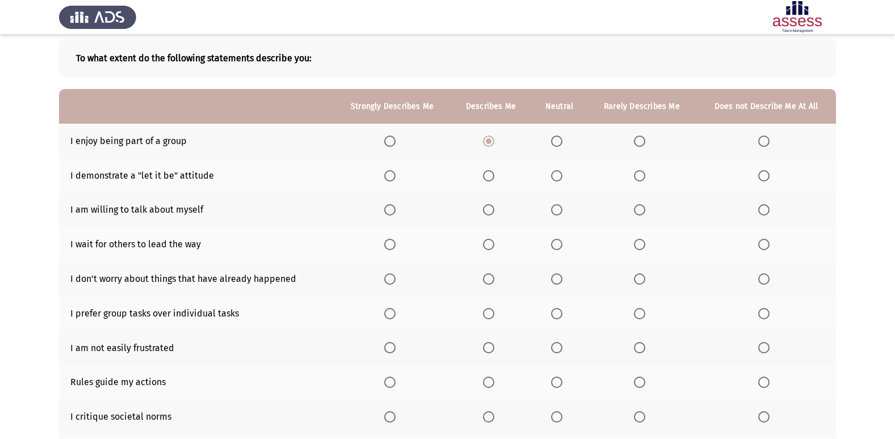
click at [495, 164] on th at bounding box center [491, 175] width 81 height 35
click at [491, 177] on span "Select an option" at bounding box center [488, 175] width 11 height 11
click at [491, 177] on input "Select an option" at bounding box center [488, 175] width 11 height 11
click at [751, 213] on th at bounding box center [767, 210] width 140 height 35
click at [760, 216] on span "Select an option" at bounding box center [764, 209] width 11 height 11
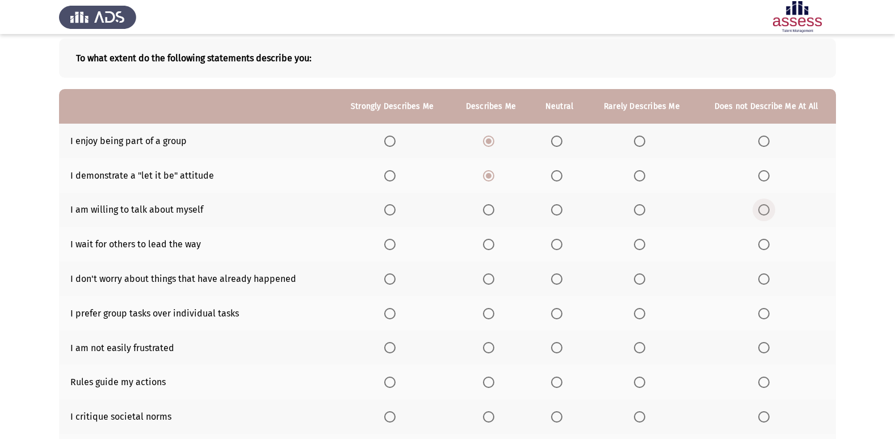
click at [760, 216] on input "Select an option" at bounding box center [764, 209] width 11 height 11
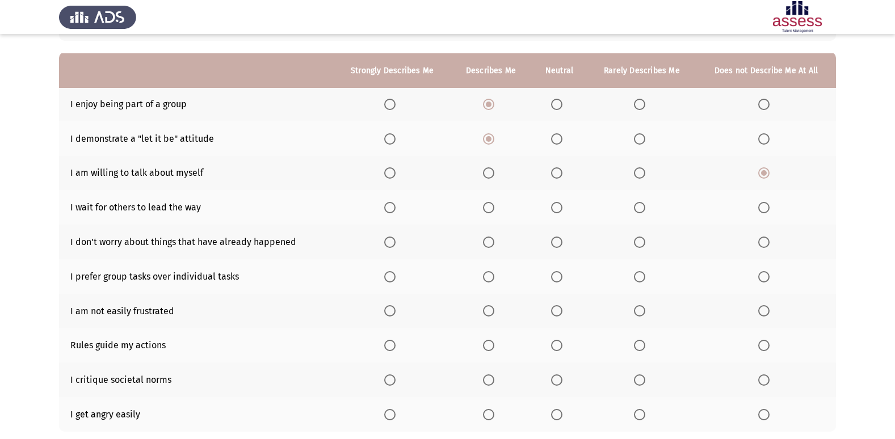
scroll to position [114, 0]
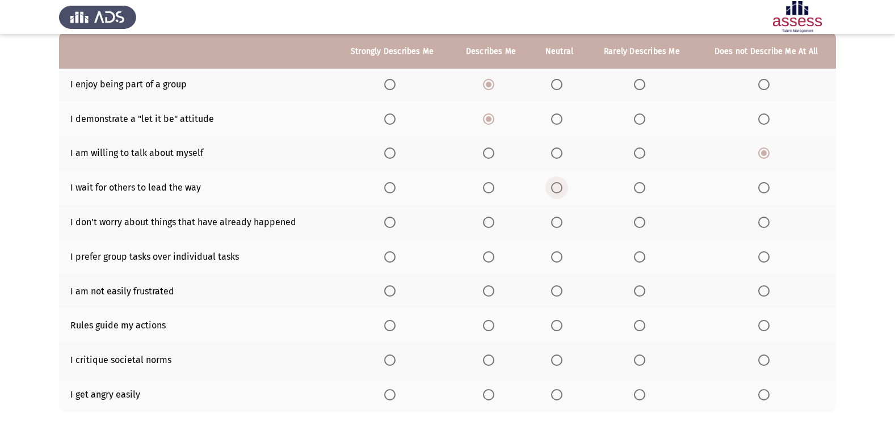
click at [556, 193] on span "Select an option" at bounding box center [556, 187] width 11 height 11
click at [556, 193] on input "Select an option" at bounding box center [556, 187] width 11 height 11
click at [496, 194] on label "Select an option" at bounding box center [491, 187] width 16 height 11
click at [495, 194] on input "Select an option" at bounding box center [488, 187] width 11 height 11
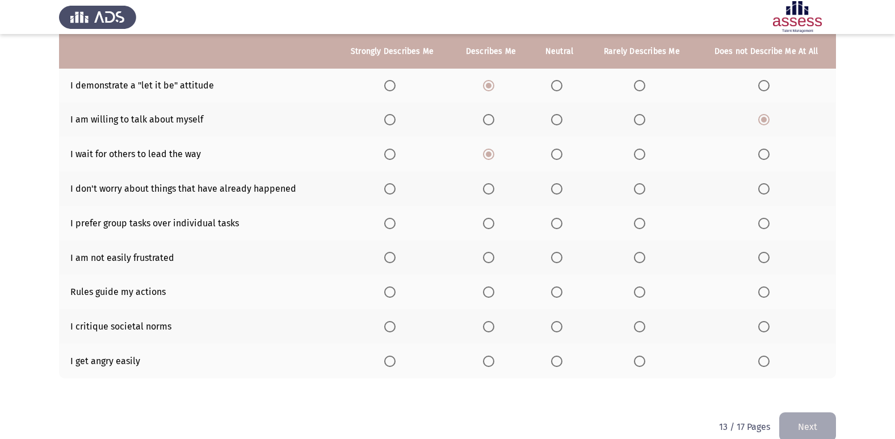
scroll to position [166, 0]
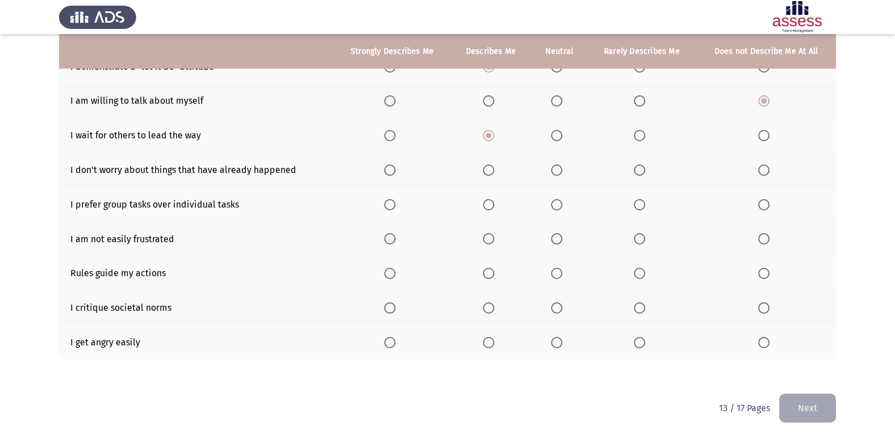
click at [769, 170] on span "Select an option" at bounding box center [764, 170] width 11 height 11
click at [769, 170] on input "Select an option" at bounding box center [764, 170] width 11 height 11
click at [559, 206] on span "Select an option" at bounding box center [556, 204] width 11 height 11
click at [559, 206] on input "Select an option" at bounding box center [556, 204] width 11 height 11
click at [646, 242] on label "Select an option" at bounding box center [642, 238] width 16 height 11
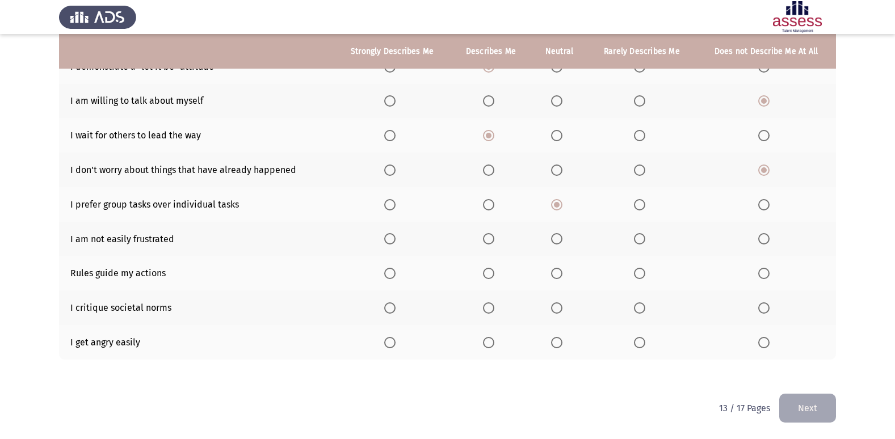
click at [646, 242] on input "Select an option" at bounding box center [639, 238] width 11 height 11
click at [548, 279] on th at bounding box center [559, 273] width 56 height 35
click at [554, 277] on span "Select an option" at bounding box center [556, 273] width 11 height 11
click at [554, 277] on input "Select an option" at bounding box center [556, 273] width 11 height 11
click at [648, 311] on label "Select an option" at bounding box center [642, 308] width 16 height 11
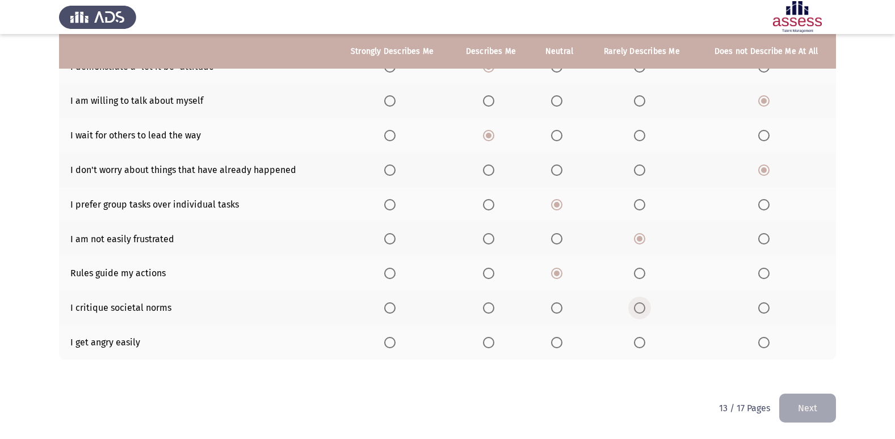
click at [646, 311] on input "Select an option" at bounding box center [639, 308] width 11 height 11
click at [562, 342] on span "Select an option" at bounding box center [556, 342] width 11 height 11
click at [562, 342] on input "Select an option" at bounding box center [556, 342] width 11 height 11
click at [814, 410] on button "Next" at bounding box center [808, 408] width 57 height 29
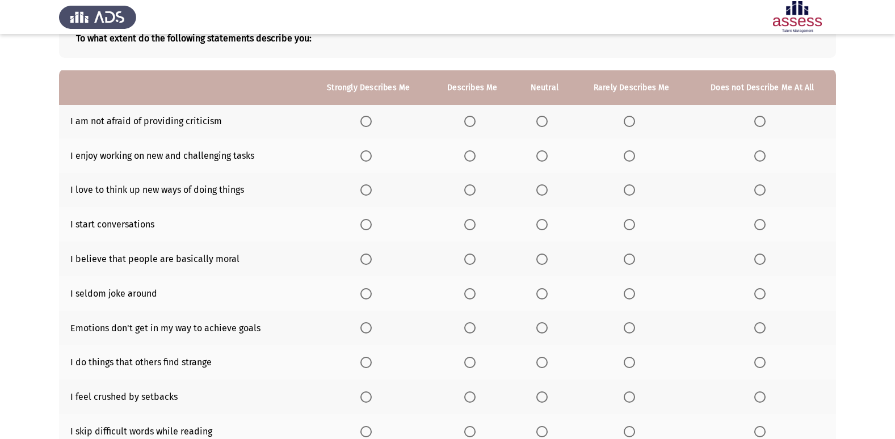
scroll to position [57, 0]
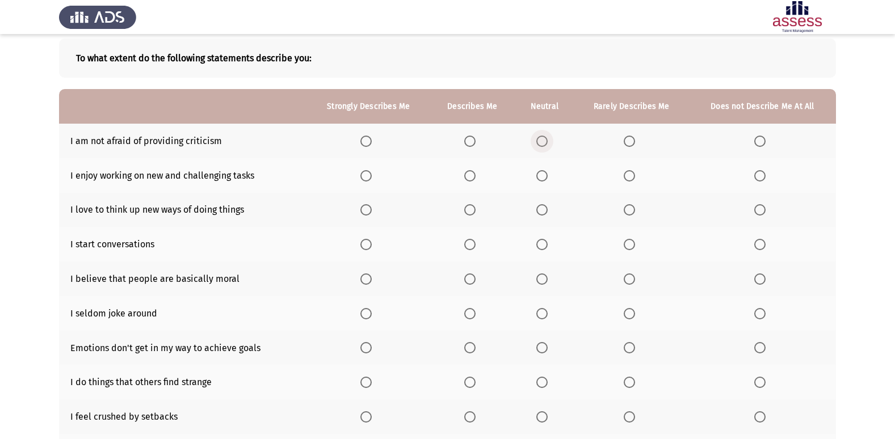
click at [544, 136] on span "Select an option" at bounding box center [542, 141] width 11 height 11
click at [544, 136] on input "Select an option" at bounding box center [542, 141] width 11 height 11
click at [539, 173] on span "Select an option" at bounding box center [542, 175] width 11 height 11
click at [539, 173] on input "Select an option" at bounding box center [542, 175] width 11 height 11
click at [539, 212] on span "Select an option" at bounding box center [542, 209] width 11 height 11
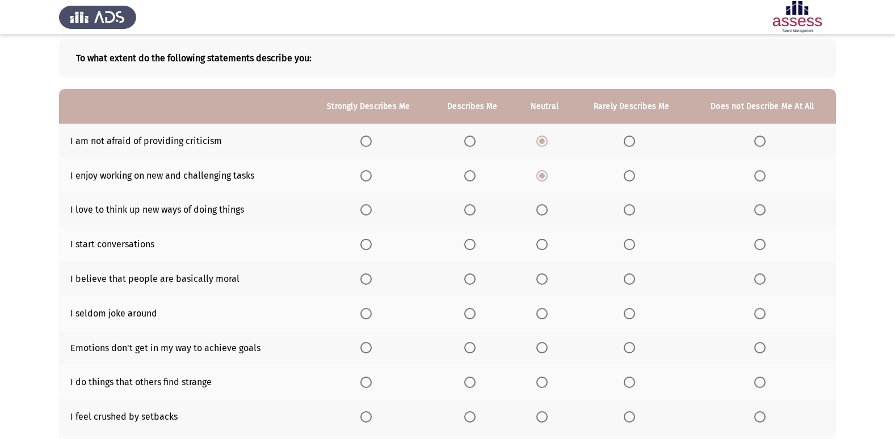
click at [539, 212] on input "Select an option" at bounding box center [542, 209] width 11 height 11
click at [626, 245] on span "Select an option" at bounding box center [629, 244] width 11 height 11
click at [626, 245] on input "Select an option" at bounding box center [629, 244] width 11 height 11
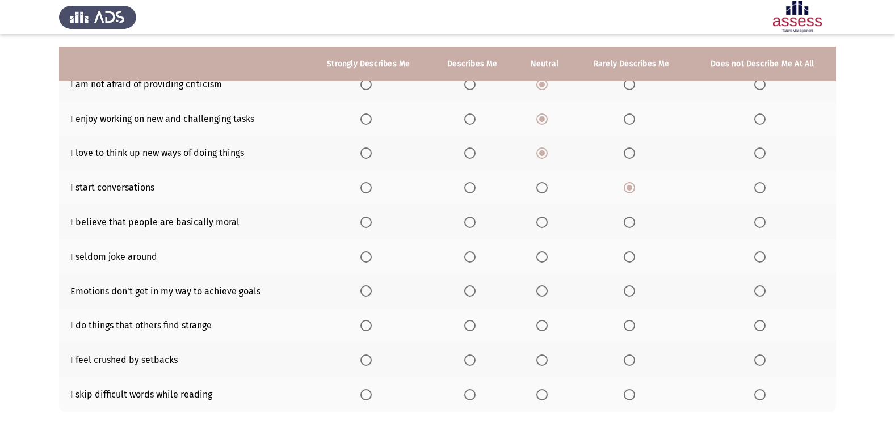
scroll to position [166, 0]
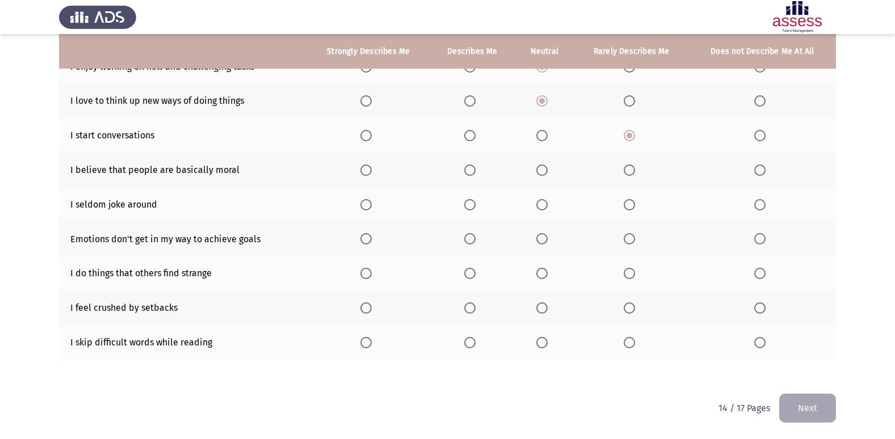
click at [545, 210] on span "Select an option" at bounding box center [542, 204] width 11 height 11
click at [545, 210] on input "Select an option" at bounding box center [542, 204] width 11 height 11
click at [629, 243] on span "Select an option" at bounding box center [629, 238] width 11 height 11
click at [629, 243] on input "Select an option" at bounding box center [629, 238] width 11 height 11
click at [552, 271] on label "Select an option" at bounding box center [545, 273] width 16 height 11
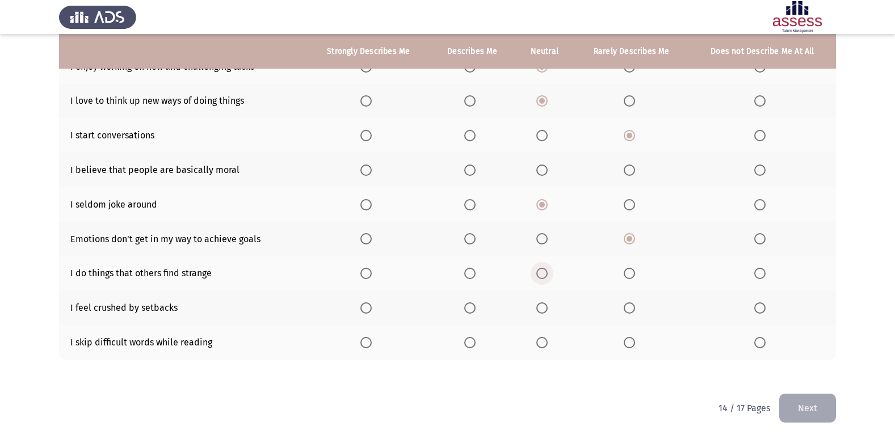
click at [548, 271] on input "Select an option" at bounding box center [542, 273] width 11 height 11
click at [644, 274] on th at bounding box center [631, 273] width 115 height 35
click at [633, 274] on span "Select an option" at bounding box center [629, 273] width 11 height 11
click at [633, 274] on input "Select an option" at bounding box center [629, 273] width 11 height 11
click at [468, 307] on span "Select an option" at bounding box center [469, 308] width 11 height 11
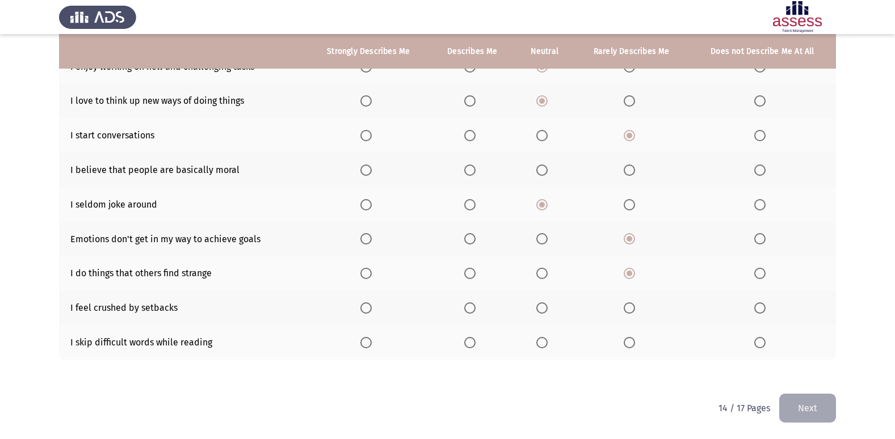
click at [468, 307] on input "Select an option" at bounding box center [469, 308] width 11 height 11
click at [633, 347] on span "Select an option" at bounding box center [629, 342] width 11 height 11
click at [633, 347] on input "Select an option" at bounding box center [629, 342] width 11 height 11
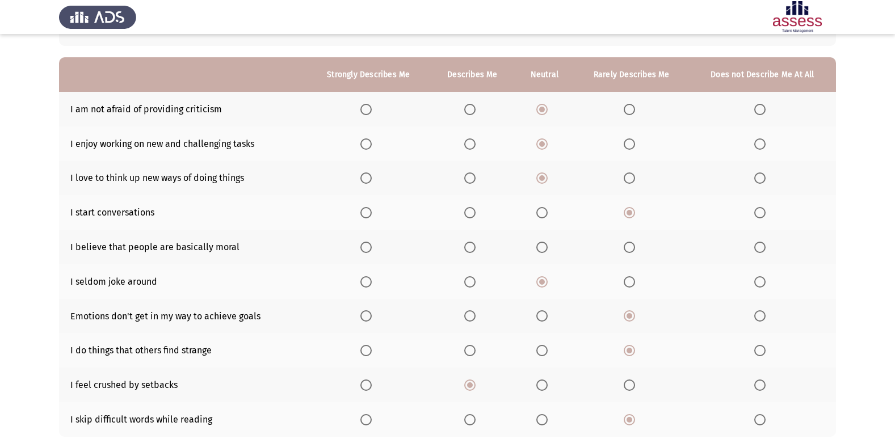
scroll to position [114, 0]
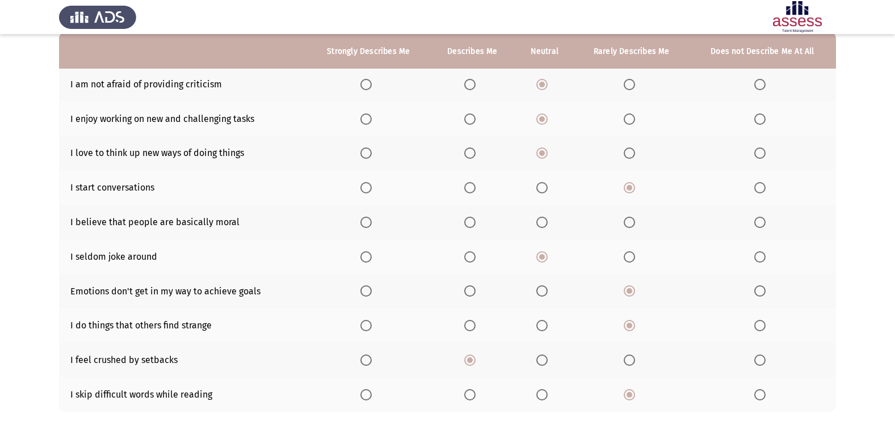
click at [625, 223] on span "Select an option" at bounding box center [629, 222] width 11 height 11
click at [625, 223] on input "Select an option" at bounding box center [629, 222] width 11 height 11
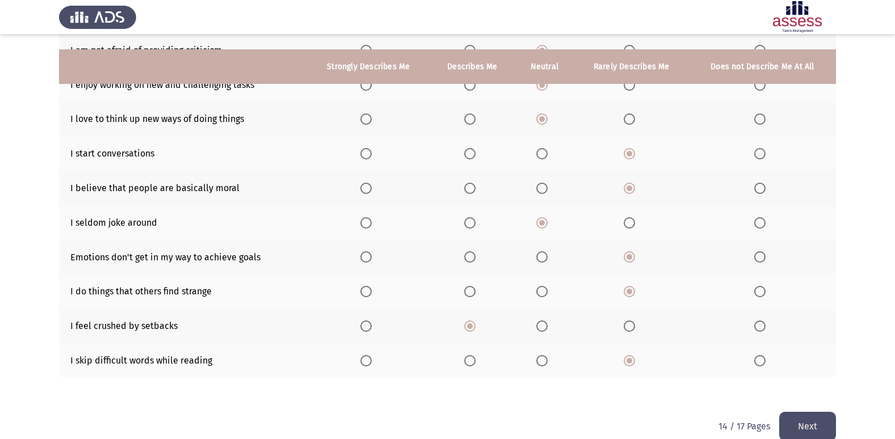
scroll to position [166, 0]
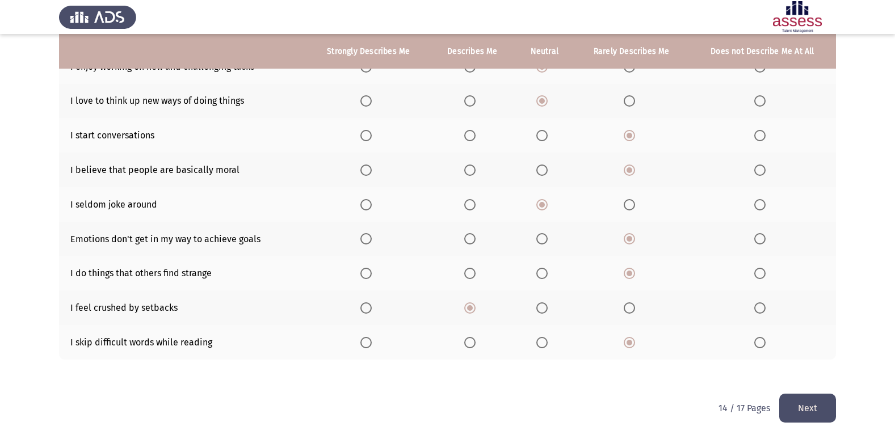
click at [815, 408] on button "Next" at bounding box center [808, 408] width 57 height 29
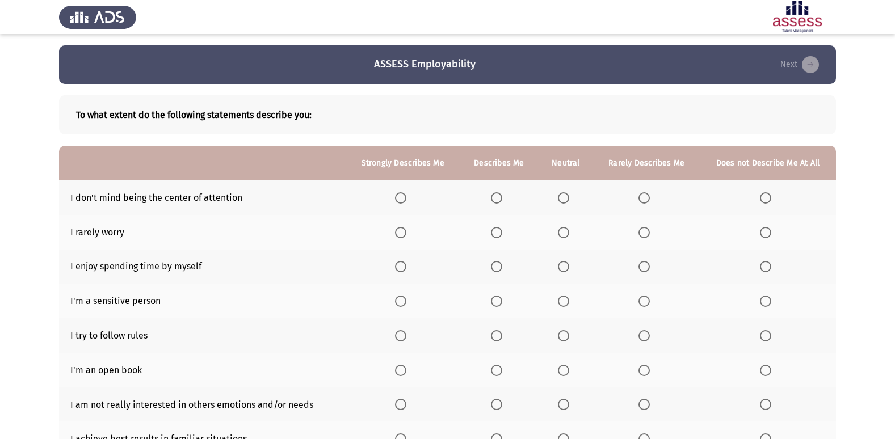
scroll to position [57, 0]
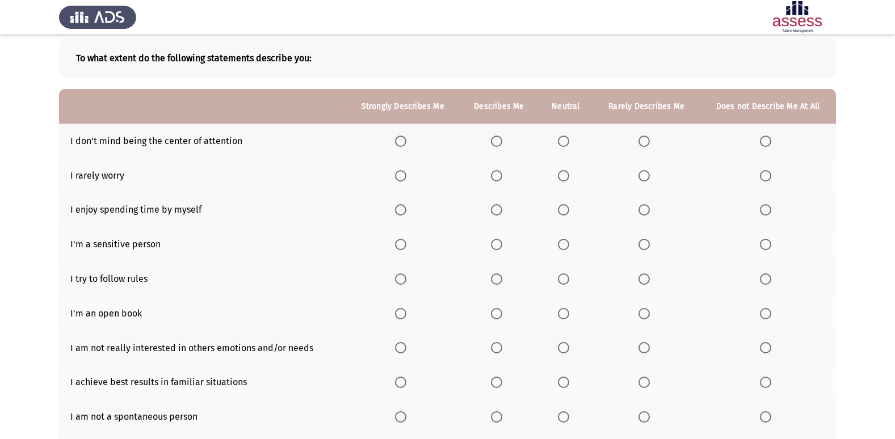
drag, startPoint x: 628, startPoint y: 142, endPoint x: 634, endPoint y: 140, distance: 5.9
click at [632, 140] on th at bounding box center [646, 141] width 107 height 35
click at [647, 138] on span "Select an option" at bounding box center [644, 141] width 11 height 11
click at [647, 138] on input "Select an option" at bounding box center [644, 141] width 11 height 11
click at [505, 171] on label "Select an option" at bounding box center [499, 175] width 16 height 11
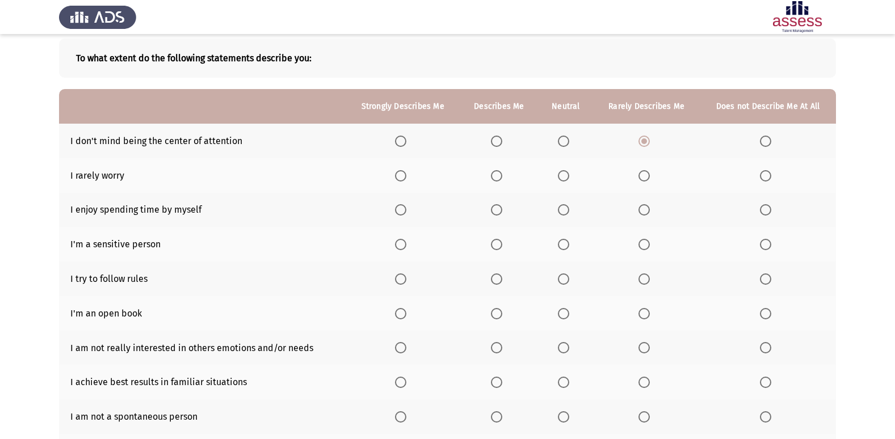
click at [503, 171] on input "Select an option" at bounding box center [496, 175] width 11 height 11
click at [399, 208] on span "Select an option" at bounding box center [400, 209] width 11 height 11
click at [399, 208] on input "Select an option" at bounding box center [400, 209] width 11 height 11
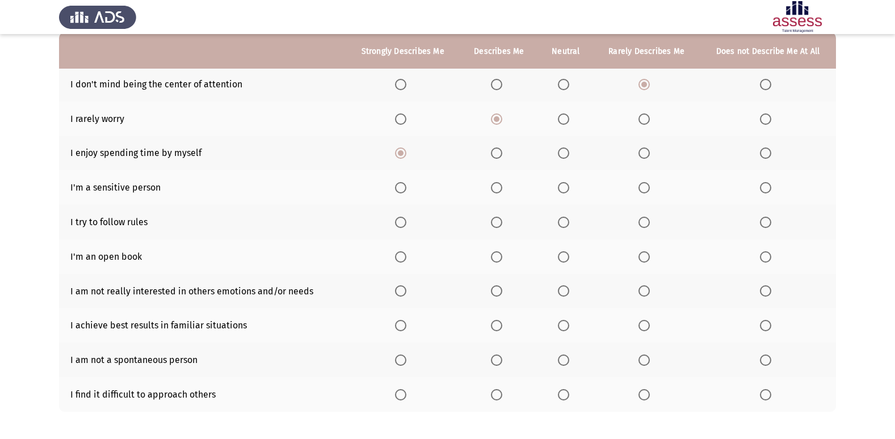
click at [497, 186] on span "Select an option" at bounding box center [496, 187] width 11 height 11
click at [497, 186] on input "Select an option" at bounding box center [496, 187] width 11 height 11
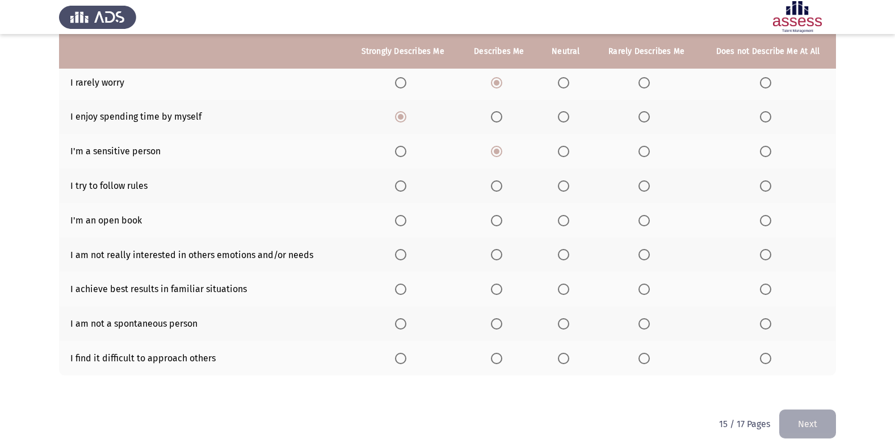
scroll to position [166, 0]
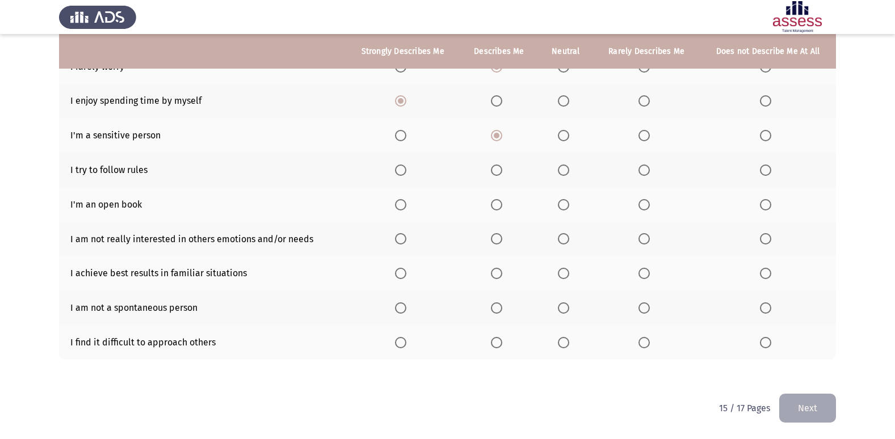
click at [500, 169] on span "Select an option" at bounding box center [496, 170] width 11 height 11
click at [500, 169] on input "Select an option" at bounding box center [496, 170] width 11 height 11
click at [563, 204] on span "Select an option" at bounding box center [563, 204] width 11 height 11
click at [563, 204] on input "Select an option" at bounding box center [563, 204] width 11 height 11
click at [652, 242] on label "Select an option" at bounding box center [647, 238] width 16 height 11
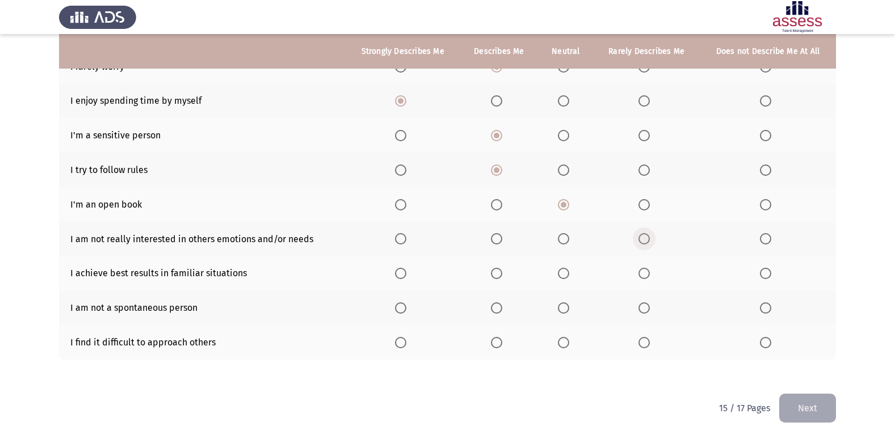
click at [650, 242] on input "Select an option" at bounding box center [644, 238] width 11 height 11
click at [501, 277] on span "Select an option" at bounding box center [496, 273] width 11 height 11
click at [501, 277] on input "Select an option" at bounding box center [496, 273] width 11 height 11
click at [568, 305] on span "Select an option" at bounding box center [563, 308] width 11 height 11
click at [568, 305] on input "Select an option" at bounding box center [563, 308] width 11 height 11
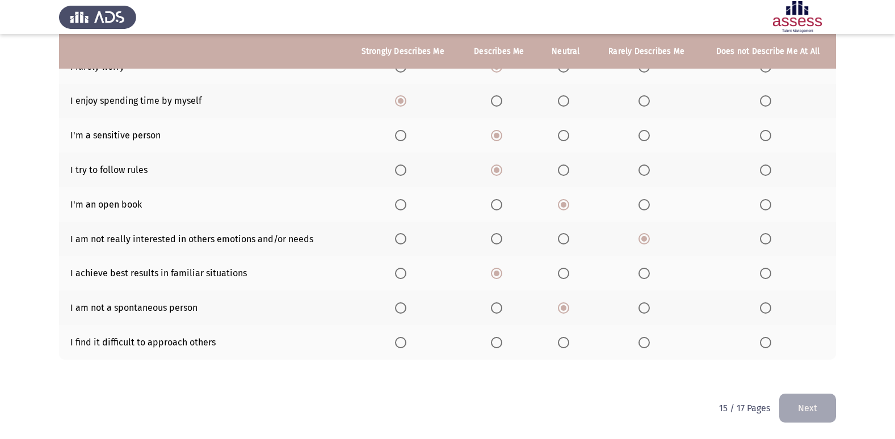
click at [503, 345] on span "Select an option" at bounding box center [496, 342] width 11 height 11
click at [503, 345] on input "Select an option" at bounding box center [496, 342] width 11 height 11
click at [810, 404] on button "Next" at bounding box center [808, 408] width 57 height 29
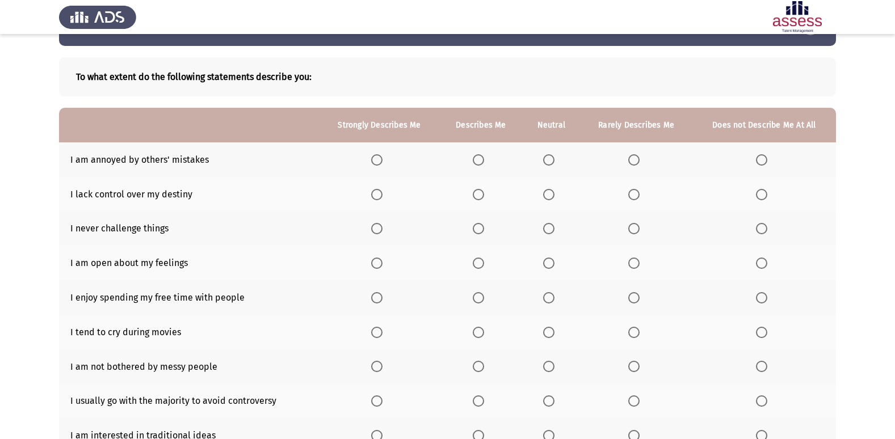
scroll to position [57, 0]
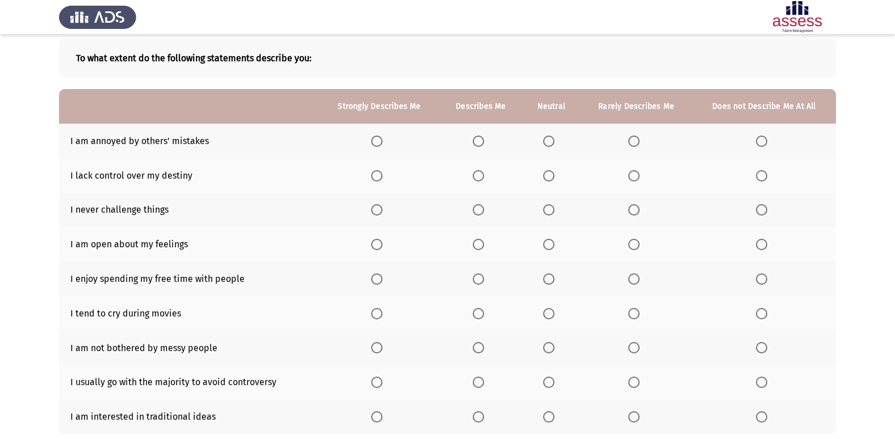
click at [478, 140] on span "Select an option" at bounding box center [478, 141] width 11 height 11
click at [478, 140] on input "Select an option" at bounding box center [478, 141] width 11 height 11
click at [545, 172] on span "Select an option" at bounding box center [548, 175] width 11 height 11
click at [545, 172] on input "Select an option" at bounding box center [548, 175] width 11 height 11
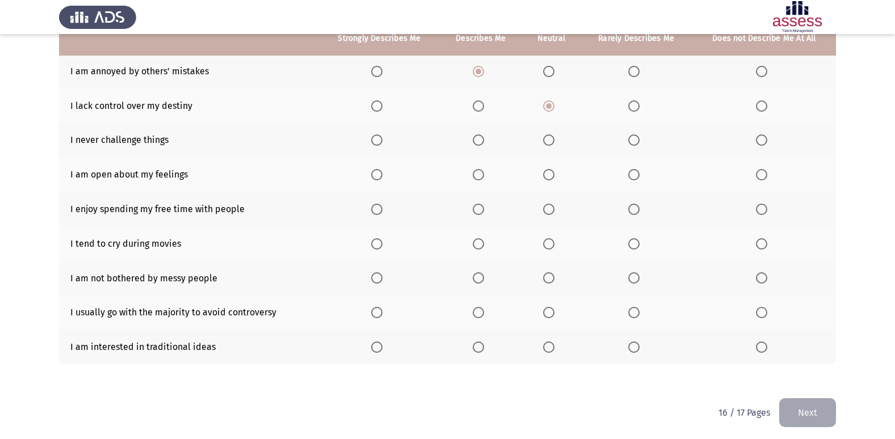
scroll to position [131, 0]
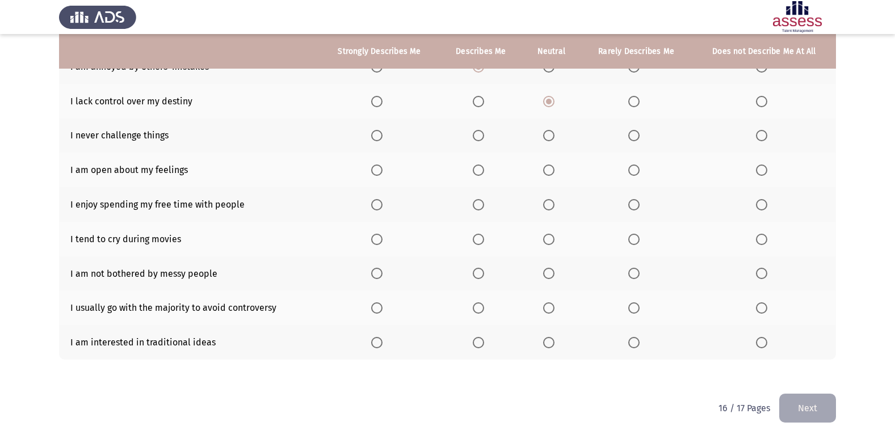
click at [559, 137] on label "Select an option" at bounding box center [551, 135] width 16 height 11
click at [555, 137] on input "Select an option" at bounding box center [548, 135] width 11 height 11
click at [635, 131] on span "Select an option" at bounding box center [634, 135] width 11 height 11
click at [635, 131] on input "Select an option" at bounding box center [634, 135] width 11 height 11
click at [767, 175] on span "Select an option" at bounding box center [761, 170] width 11 height 11
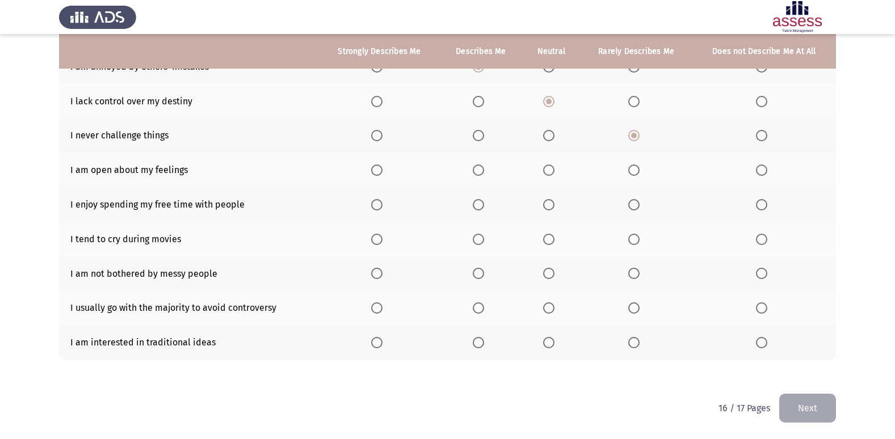
click at [767, 175] on input "Select an option" at bounding box center [761, 170] width 11 height 11
click at [548, 202] on span "Select an option" at bounding box center [548, 204] width 11 height 11
click at [548, 202] on input "Select an option" at bounding box center [548, 204] width 11 height 11
click at [765, 241] on span "Select an option" at bounding box center [761, 239] width 11 height 11
click at [765, 241] on input "Select an option" at bounding box center [761, 239] width 11 height 11
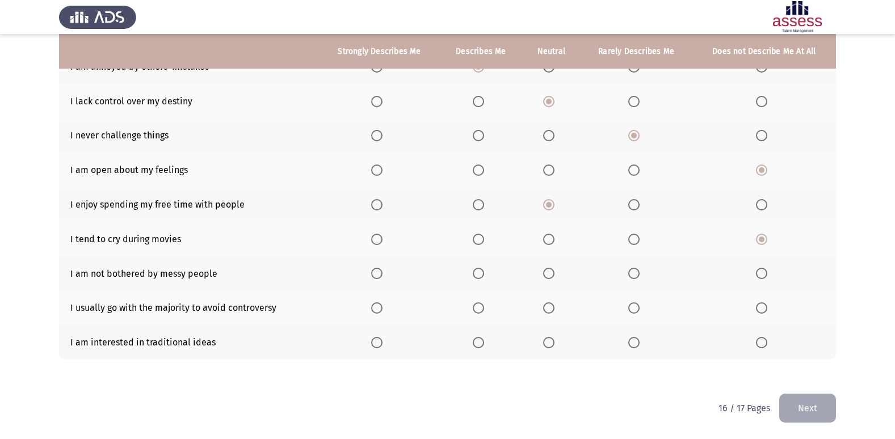
click at [635, 241] on span "Select an option" at bounding box center [634, 239] width 11 height 11
click at [635, 241] on input "Select an option" at bounding box center [634, 239] width 11 height 11
click at [552, 273] on span "Select an option" at bounding box center [548, 273] width 11 height 11
click at [552, 273] on input "Select an option" at bounding box center [548, 273] width 11 height 11
click at [553, 307] on span "Select an option" at bounding box center [548, 308] width 11 height 11
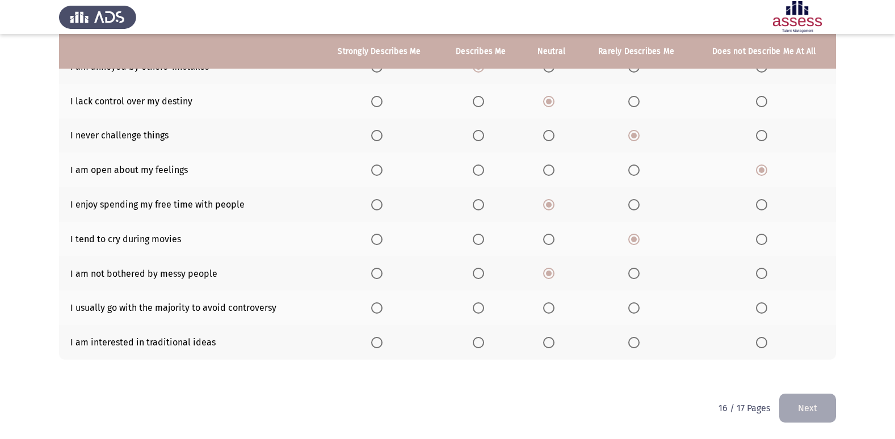
click at [553, 307] on input "Select an option" at bounding box center [548, 308] width 11 height 11
click at [489, 342] on label "Select an option" at bounding box center [481, 342] width 16 height 11
click at [484, 342] on input "Select an option" at bounding box center [478, 342] width 11 height 11
click at [812, 411] on button "Next" at bounding box center [808, 408] width 57 height 29
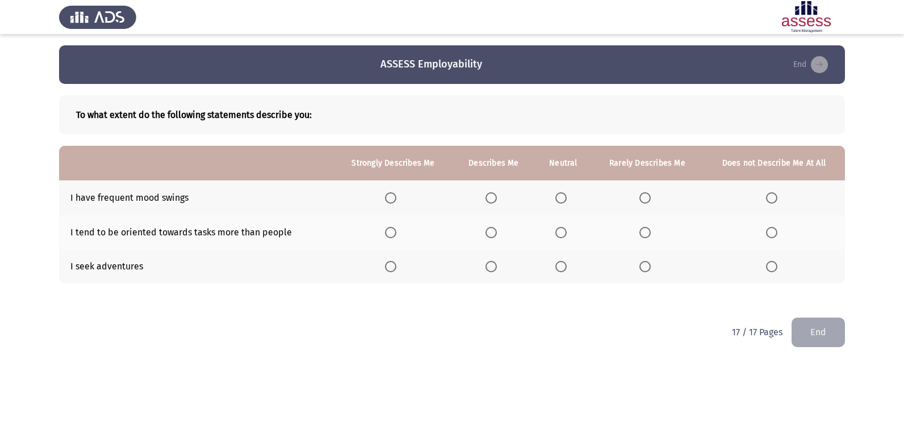
click at [647, 196] on span "Select an option" at bounding box center [644, 197] width 11 height 11
click at [647, 196] on input "Select an option" at bounding box center [644, 197] width 11 height 11
click at [655, 235] on label "Select an option" at bounding box center [647, 232] width 16 height 11
click at [651, 235] on input "Select an option" at bounding box center [644, 232] width 11 height 11
click at [570, 271] on label "Select an option" at bounding box center [563, 266] width 16 height 11
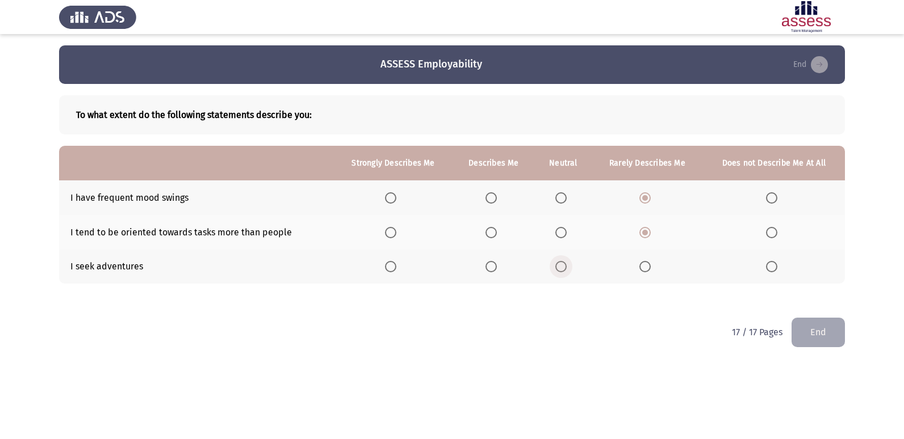
click at [567, 271] on input "Select an option" at bounding box center [560, 266] width 11 height 11
click at [647, 268] on span "Select an option" at bounding box center [644, 266] width 11 height 11
click at [647, 268] on input "Select an option" at bounding box center [644, 266] width 11 height 11
click at [841, 331] on button "End" at bounding box center [818, 332] width 53 height 29
